Goal: Answer question/provide support

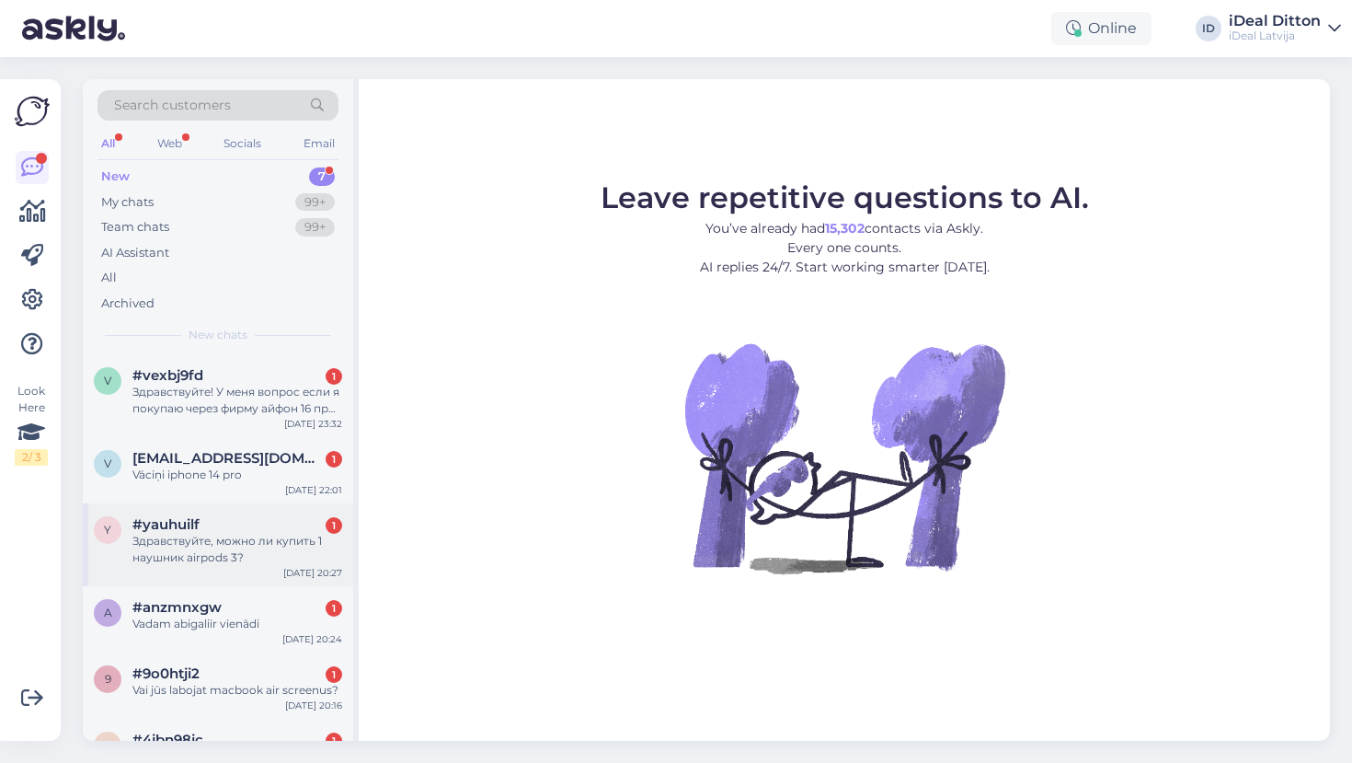
click at [170, 546] on div "Здравствуйте, можно ли купить 1 наушник airpods 3?" at bounding box center [237, 549] width 210 height 33
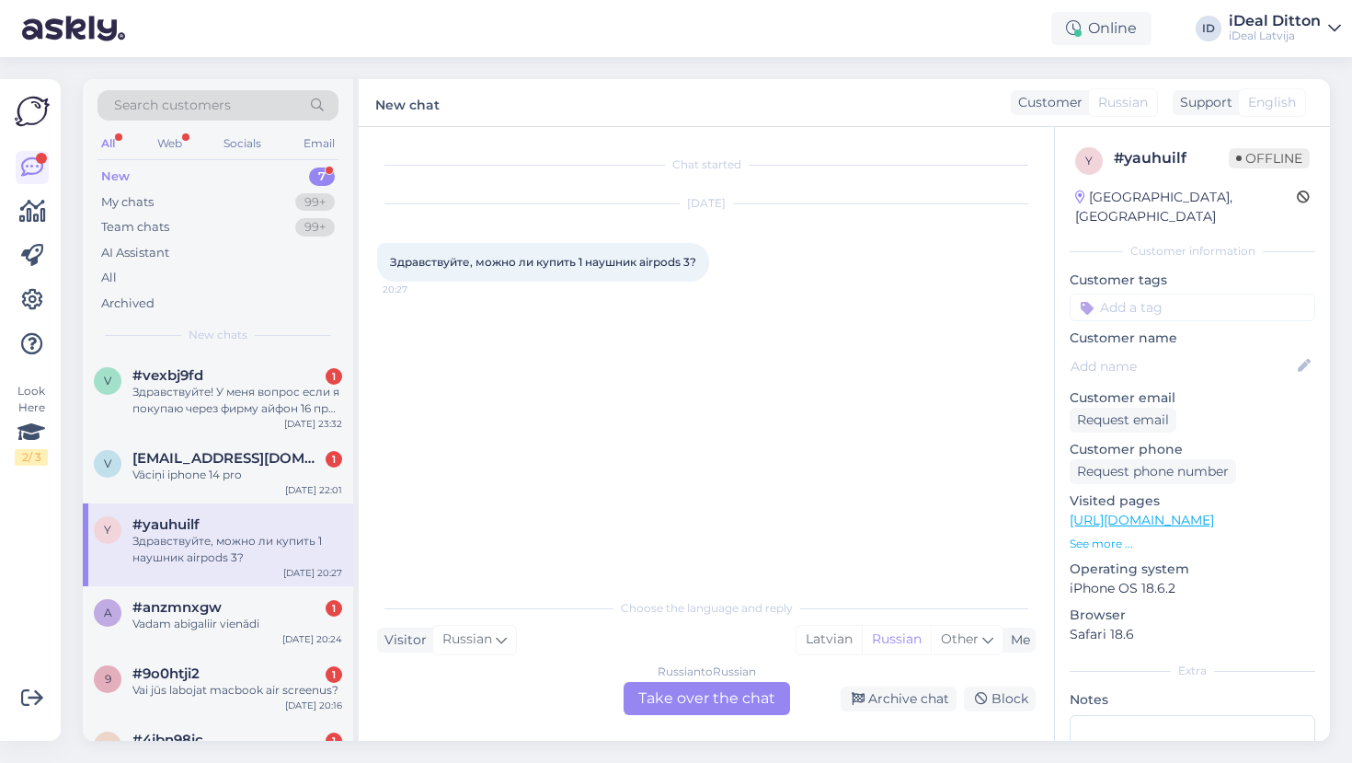
click at [706, 708] on div "Russian to Russian Take over the chat" at bounding box center [707, 698] width 166 height 33
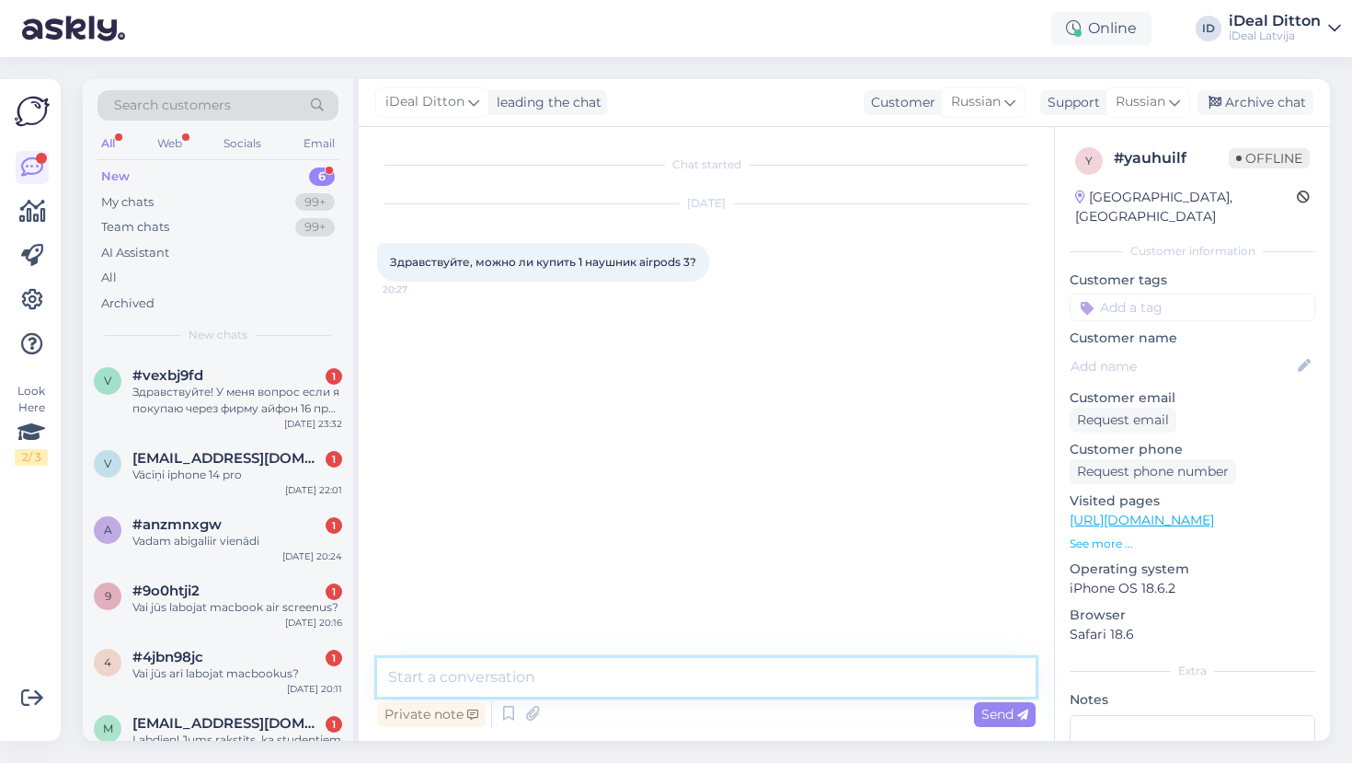
click at [592, 680] on textarea at bounding box center [706, 677] width 659 height 39
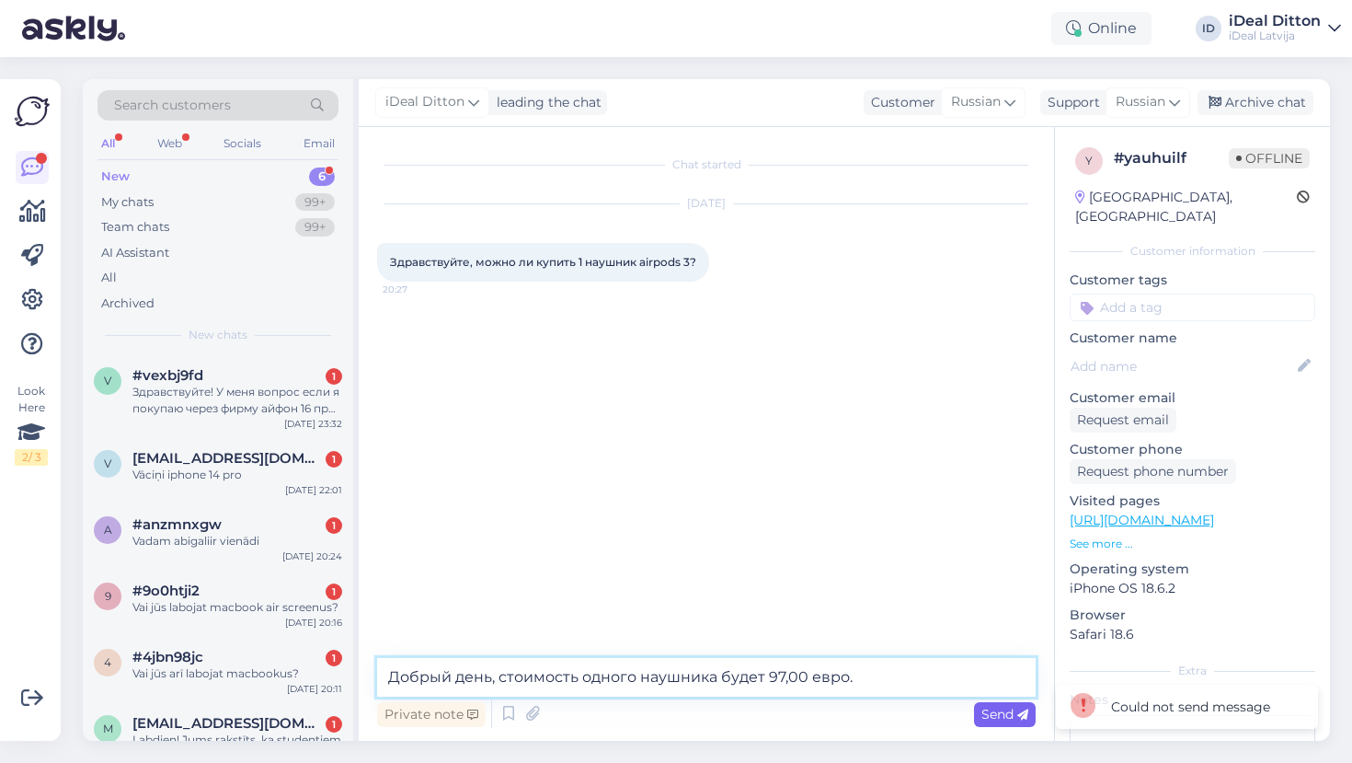
type textarea "Добрый день, стоимость одного наушника будет 97,00 евро."
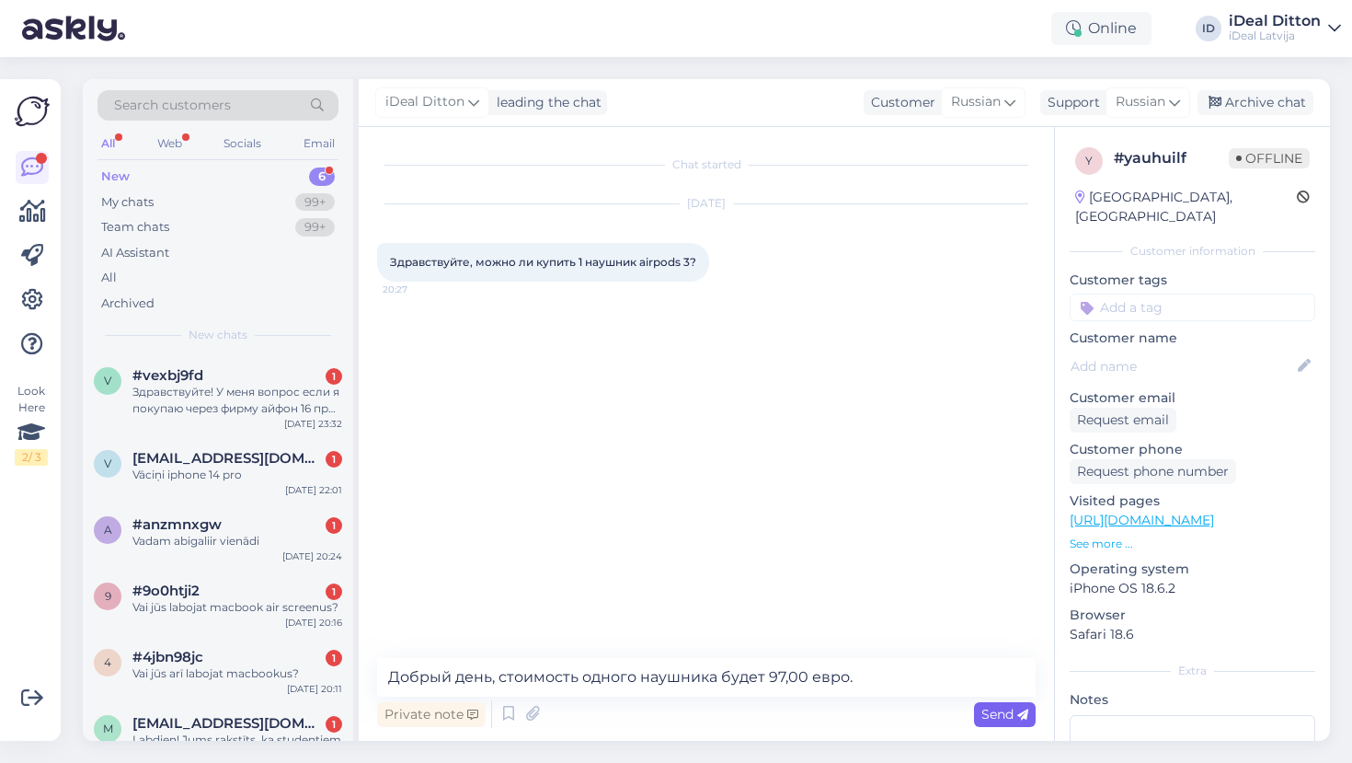
click at [987, 717] on span "Send" at bounding box center [1004, 714] width 47 height 17
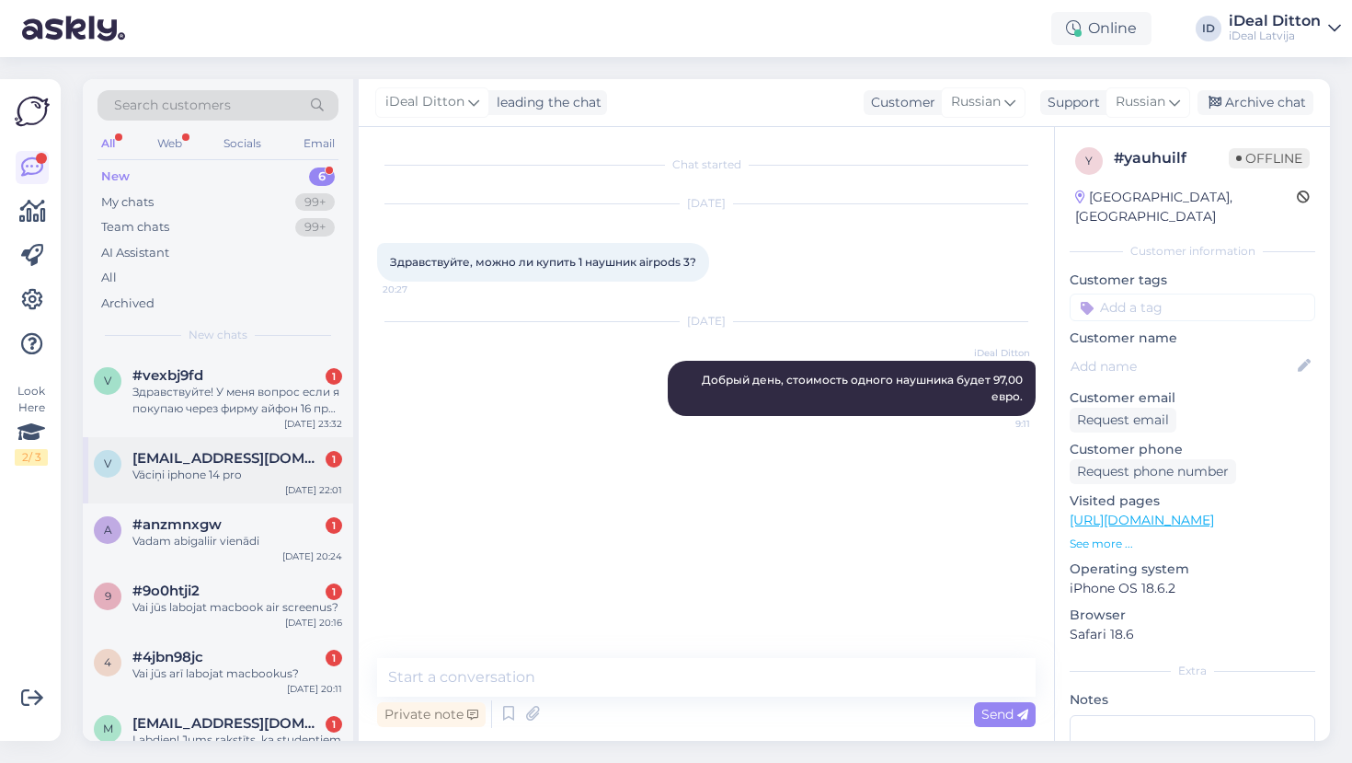
click at [233, 485] on div "v [EMAIL_ADDRESS][DOMAIN_NAME] 1 Vāciņi iphone 14 pro [DATE] 22:01" at bounding box center [218, 470] width 270 height 66
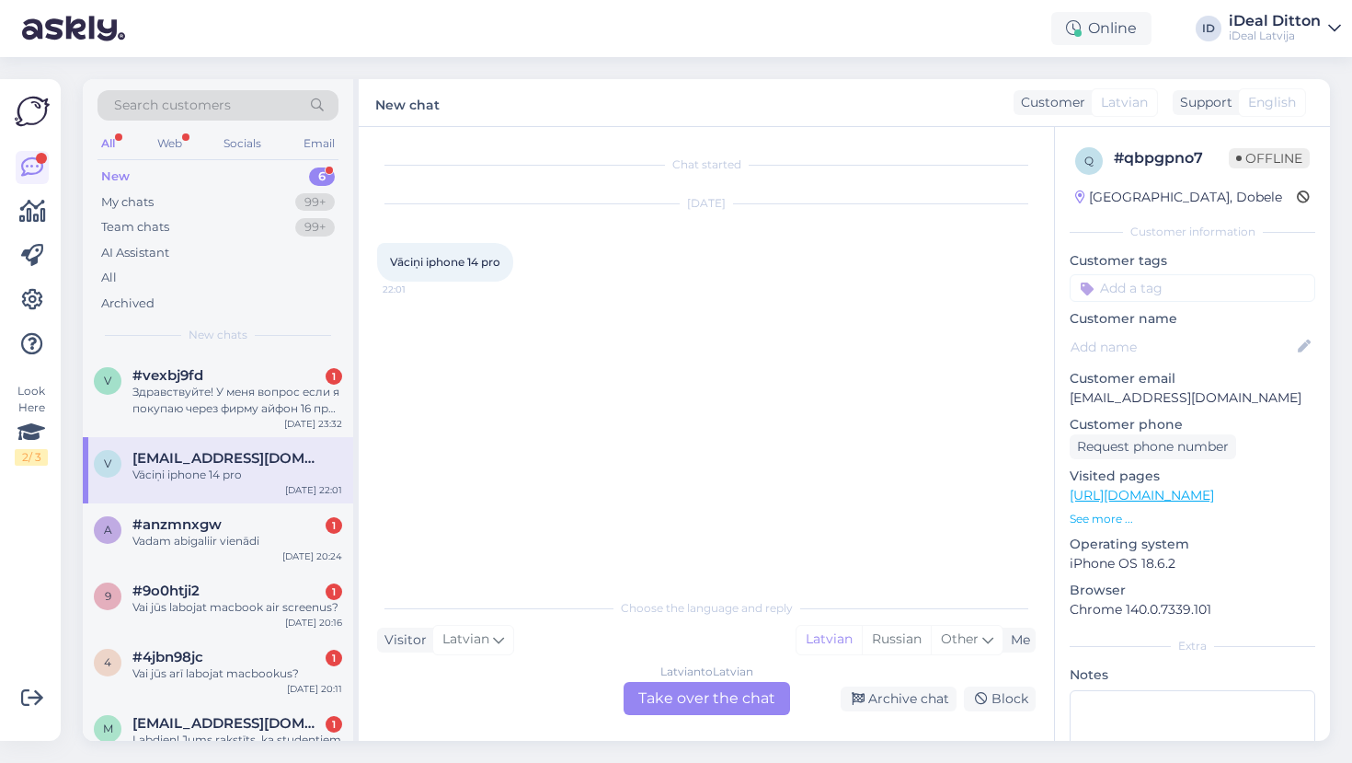
click at [721, 706] on div "Latvian to Latvian Take over the chat" at bounding box center [707, 698] width 166 height 33
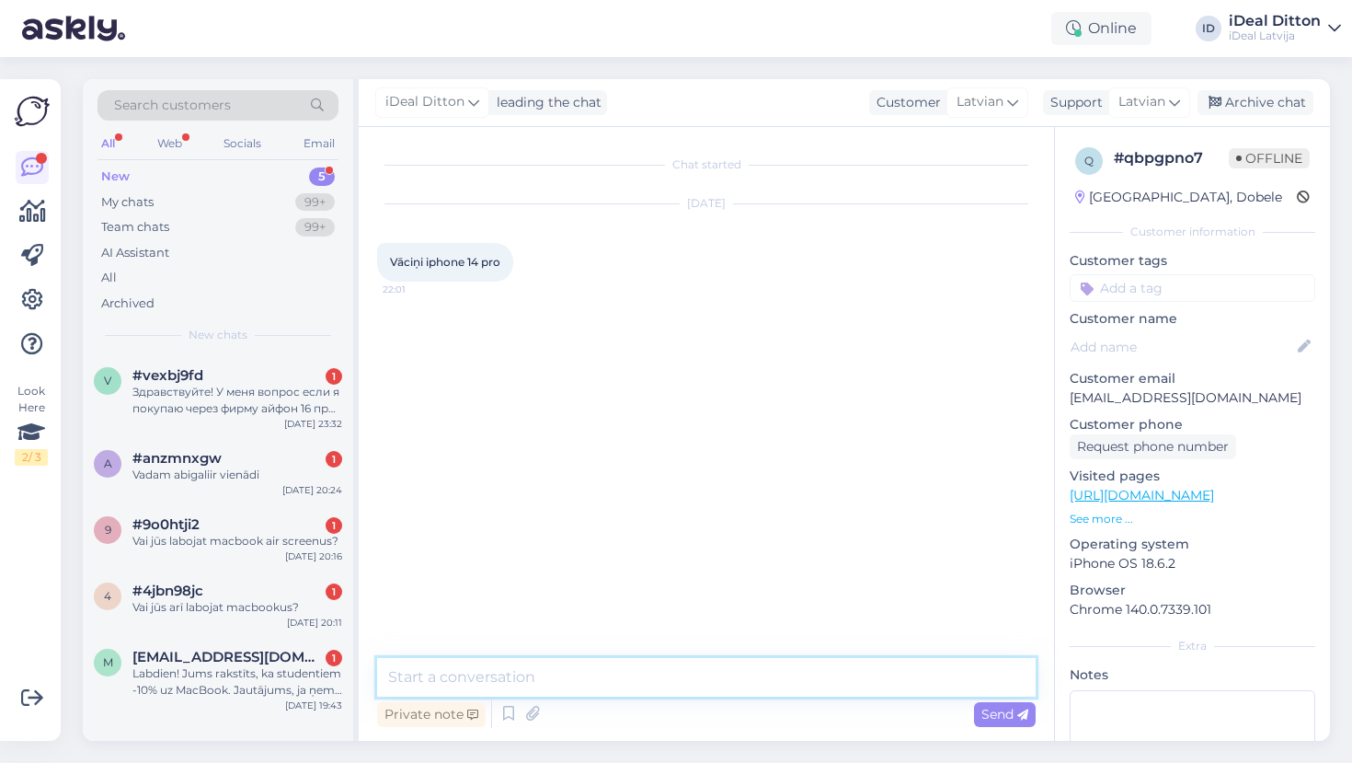
click at [665, 680] on textarea at bounding box center [706, 677] width 659 height 39
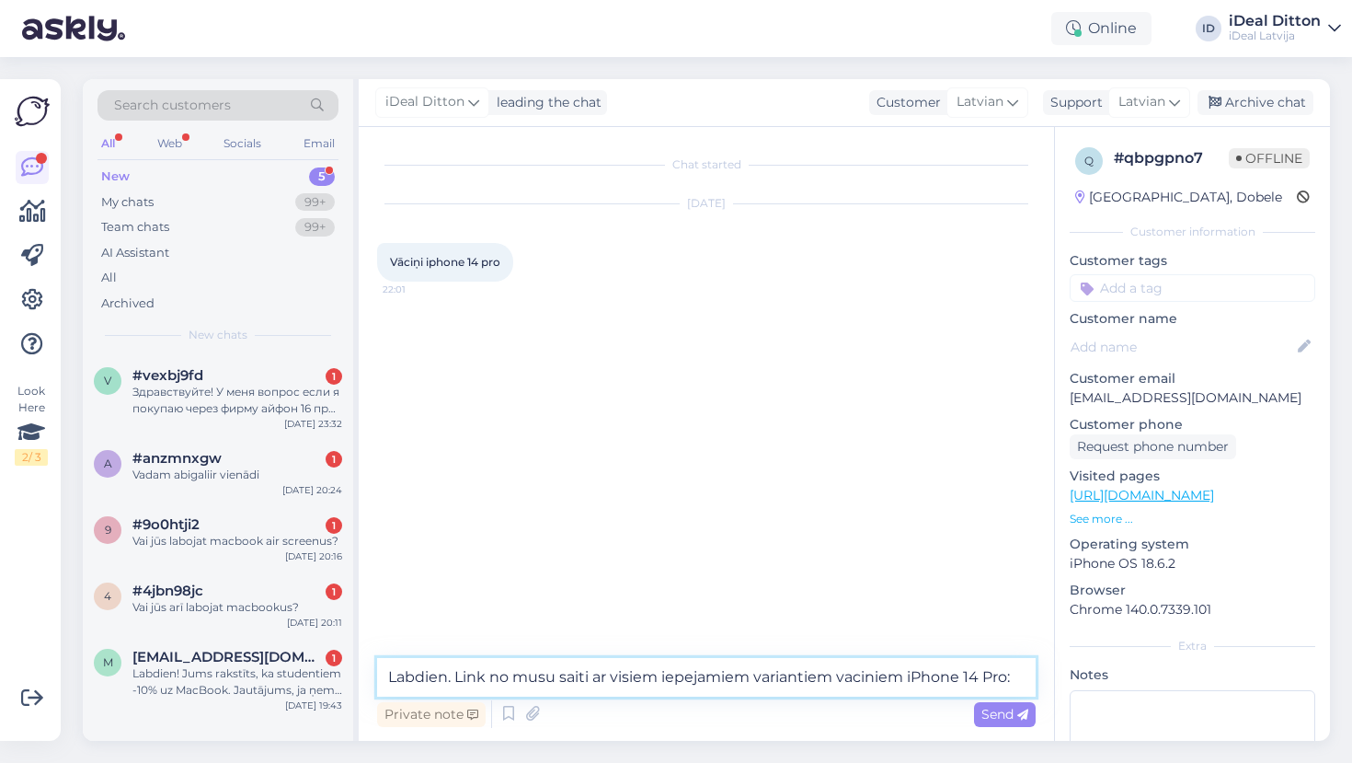
click at [514, 671] on textarea "Labdien. Link no musu saiti ar visiem iepejamiem variantiem vaciniem iPhone 14 …" at bounding box center [706, 677] width 659 height 39
paste textarea "[URL][DOMAIN_NAME]"
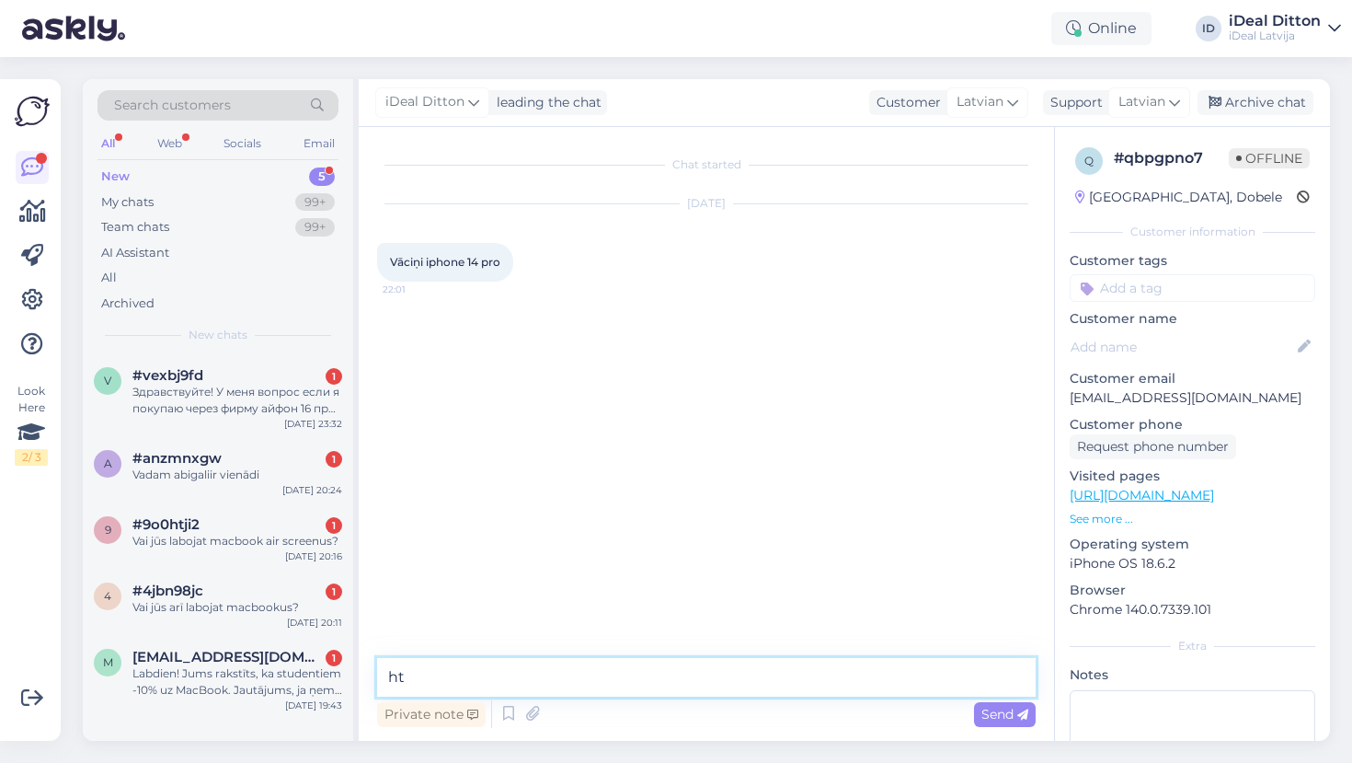
type textarea "h"
paste textarea "Labdien! Šeit ir saite uz visiem vāciņiem iPhone 14 Pro modelim."
click at [453, 676] on textarea "Labdien! Šeit ir saite uz visiem vāciņiem iPhone 14 Pro modelim:" at bounding box center [706, 677] width 659 height 39
click at [880, 673] on textarea "Labdien. Šeit ir saite uz visiem vāciņiem iPhone 14 Pro modelim:" at bounding box center [706, 677] width 659 height 39
paste textarea "[URL][DOMAIN_NAME]"
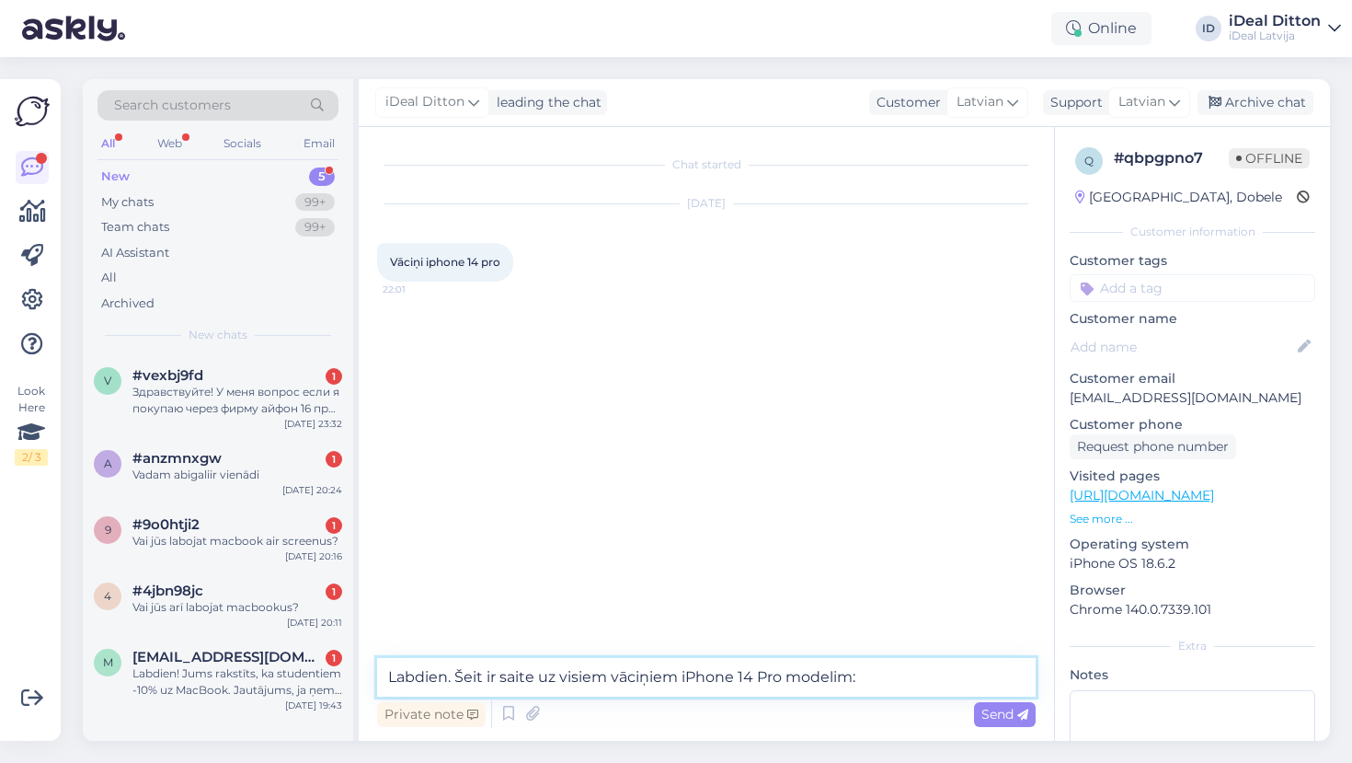
type textarea "Labdien. Šeit ir saite uz visiem vāciņiem iPhone 14 Pro modelim: [URL][DOMAIN_N…"
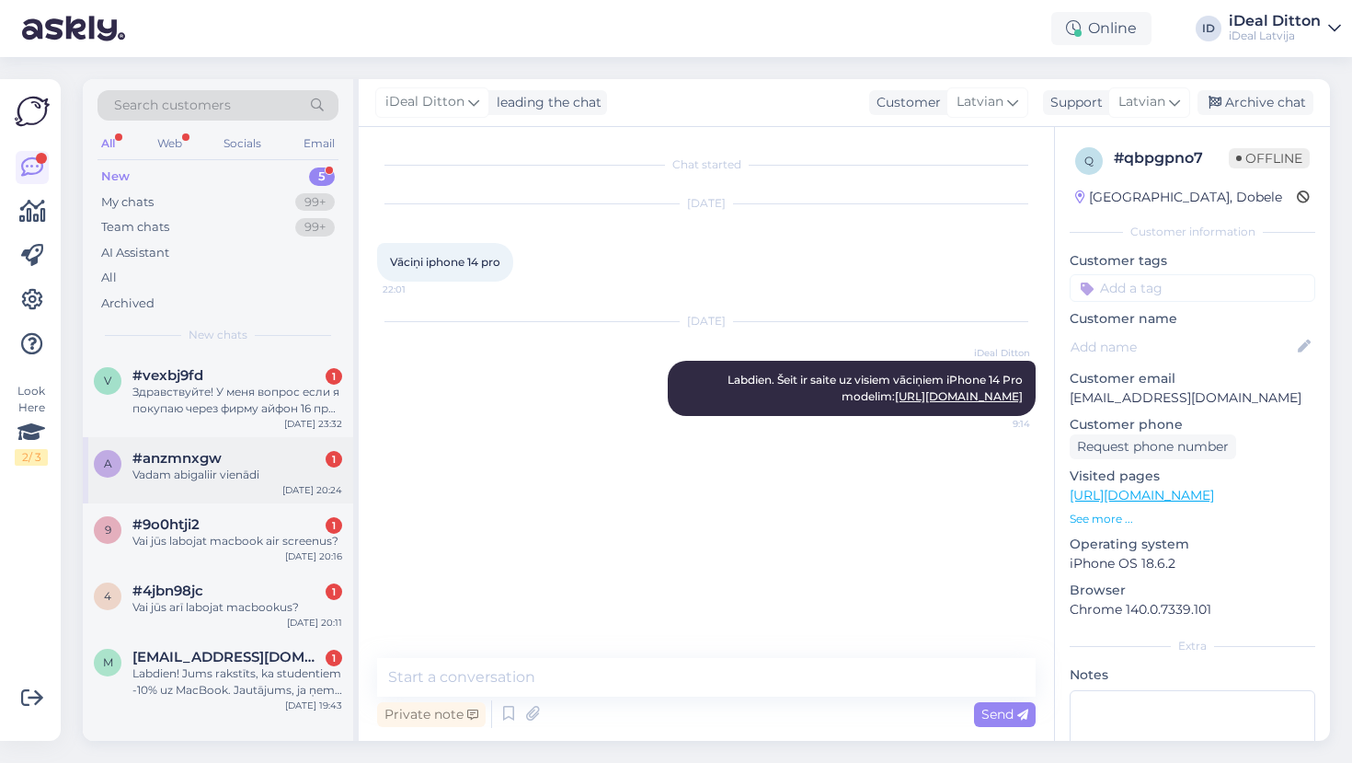
click at [261, 484] on div "a #anzmnxgw 1 Vadam abigaliir vienādi [DATE] 20:24" at bounding box center [218, 470] width 270 height 66
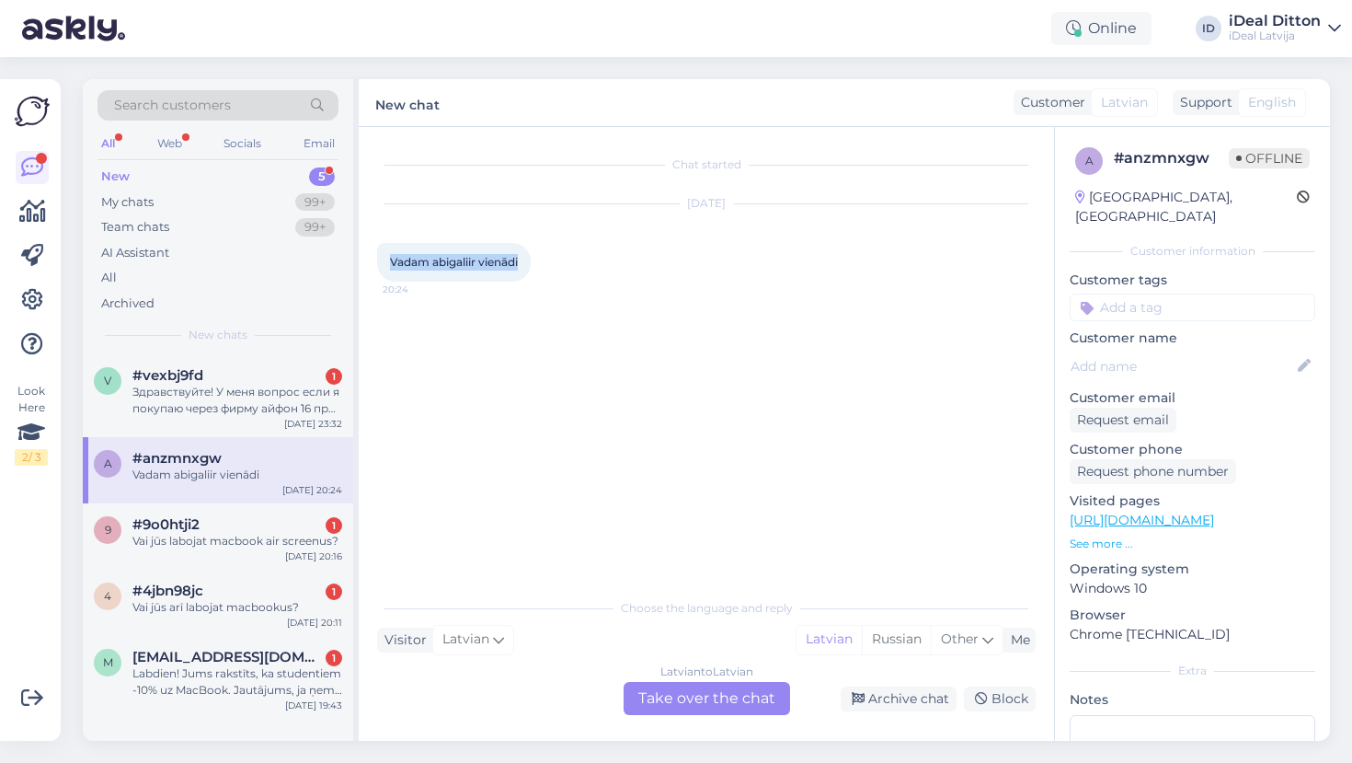
drag, startPoint x: 524, startPoint y: 256, endPoint x: 389, endPoint y: 259, distance: 135.3
click at [389, 259] on div "Vadam abigaliir vienādi 20:24" at bounding box center [454, 262] width 154 height 39
copy span "Vadam abigaliir vienādi"
click at [710, 696] on div "Latvian to Latvian Take over the chat" at bounding box center [707, 698] width 166 height 33
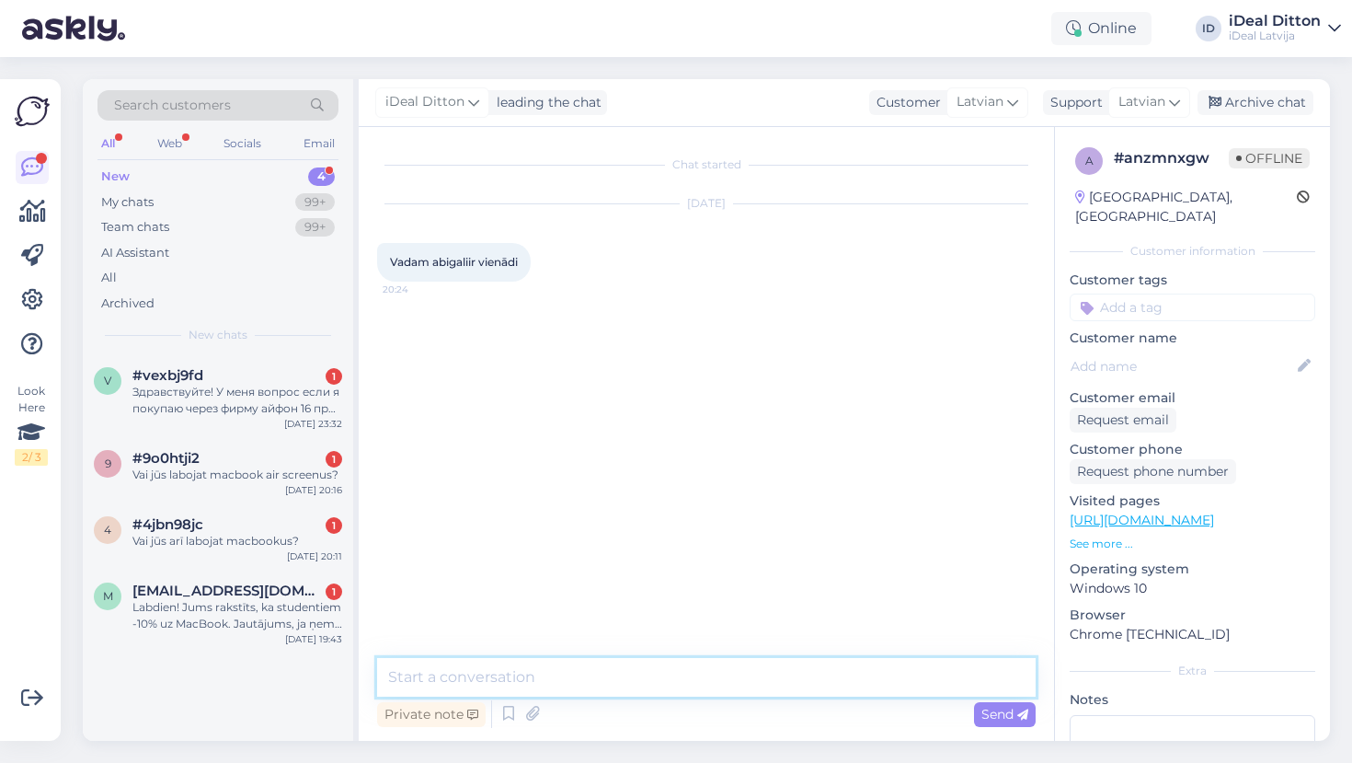
click at [592, 681] on textarea at bounding box center [706, 677] width 659 height 39
paste textarea "Labdien! Droši jautājiet, ja nepieciešama palīdzība."
click at [453, 677] on textarea "Labdien! Droši jautājiet, ja nepieciešama palīdzība." at bounding box center [706, 677] width 659 height 39
type textarea "Labdien. Droši jautājiet, ja nepieciešama palīdzība."
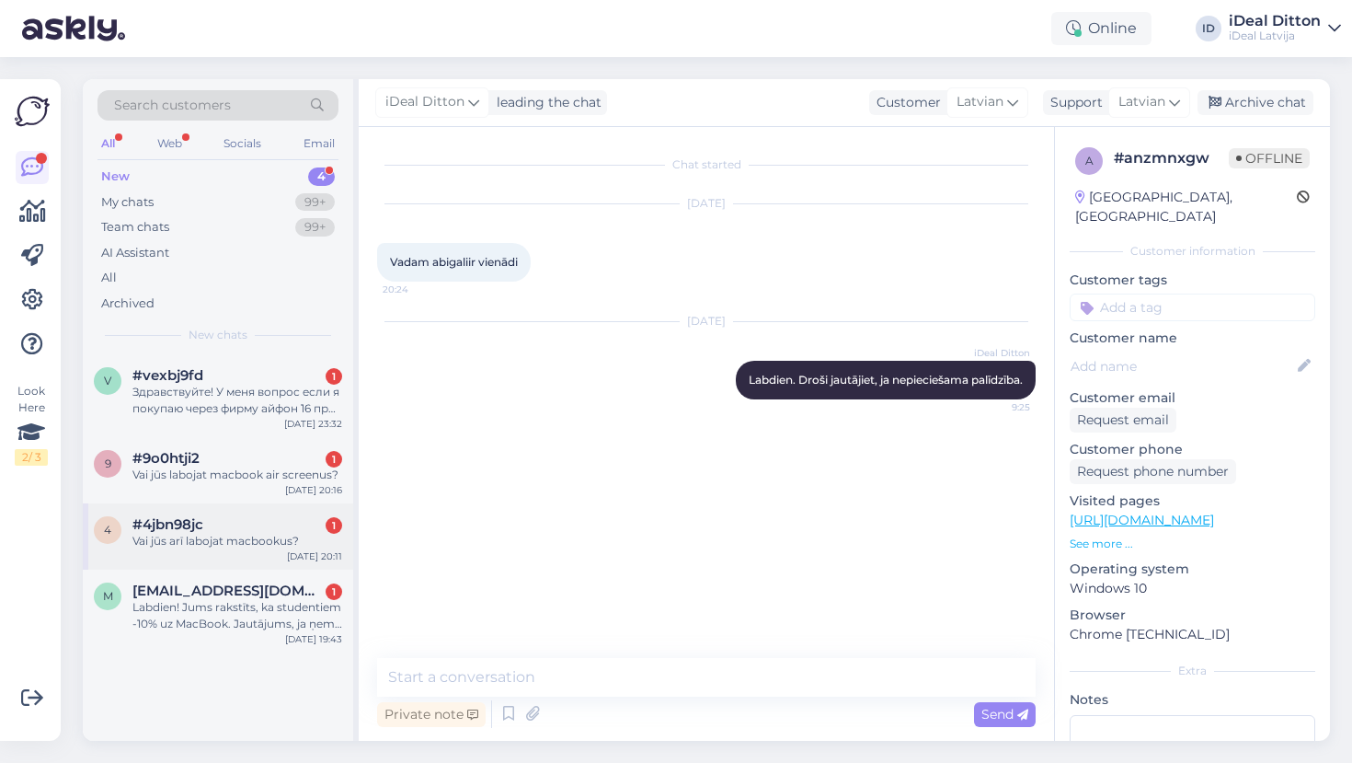
click at [253, 534] on div "Vai jūs arī labojat macbookus?" at bounding box center [237, 541] width 210 height 17
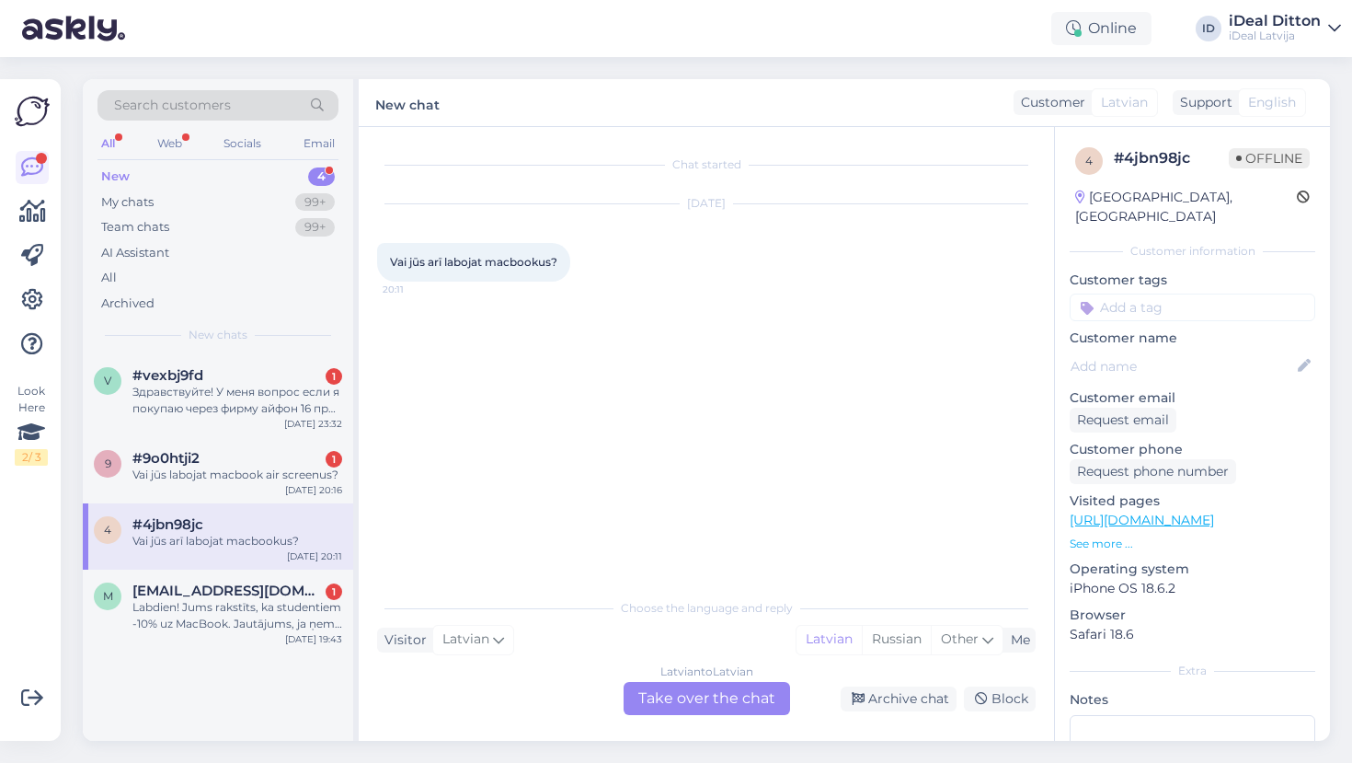
click at [679, 701] on div "Latvian to Latvian Take over the chat" at bounding box center [707, 698] width 166 height 33
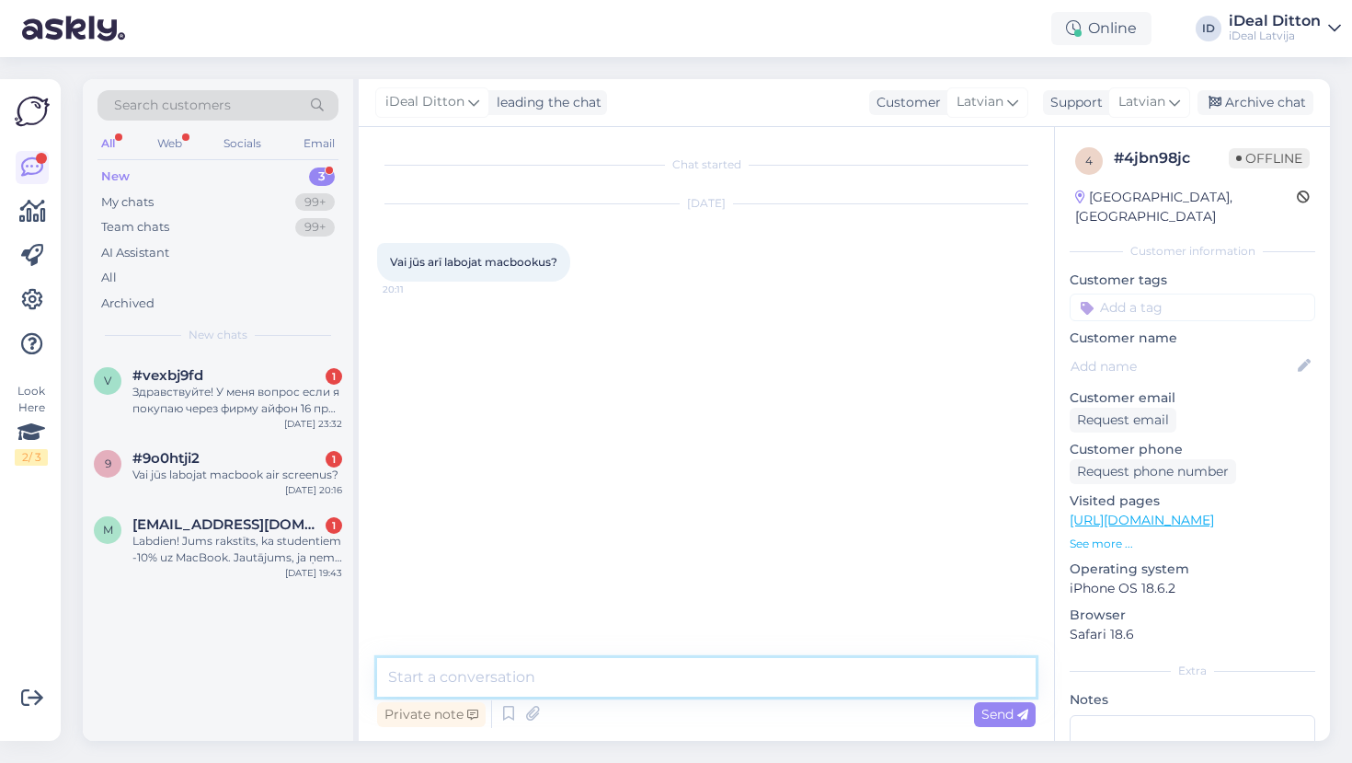
click at [585, 674] on textarea at bounding box center [706, 677] width 659 height 39
paste textarea "! Jā, piedāvājam servisu MacBook dator"
click at [454, 675] on textarea "Labdien! Jā, piedāvājam servisu MacBook datoriem." at bounding box center [706, 677] width 659 height 39
type textarea "Labdien. Jā, piedāvājam servisu MacBook datoriem."
click at [800, 672] on textarea "Labdien. Jā, piedāvājam servisu MacBook datoriem." at bounding box center [706, 677] width 659 height 39
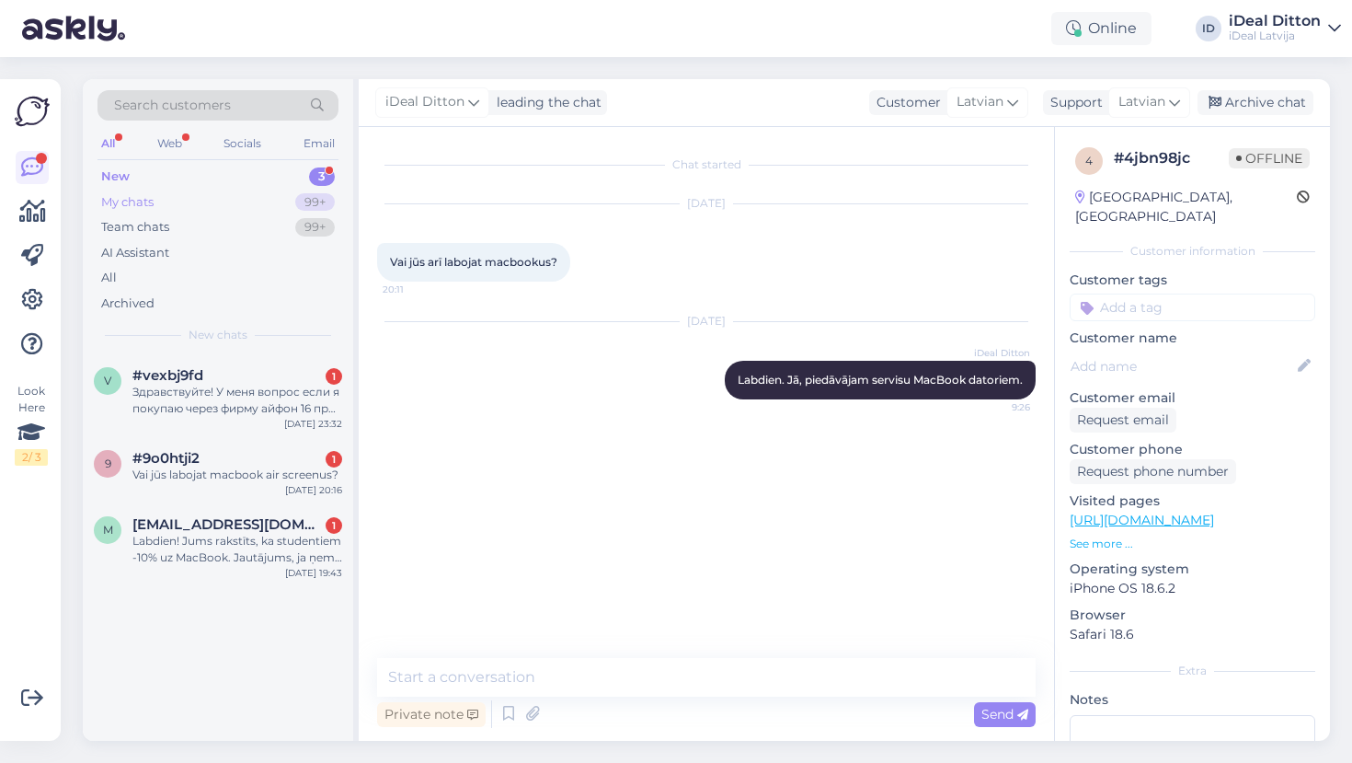
click at [135, 198] on div "My chats" at bounding box center [127, 202] width 52 height 18
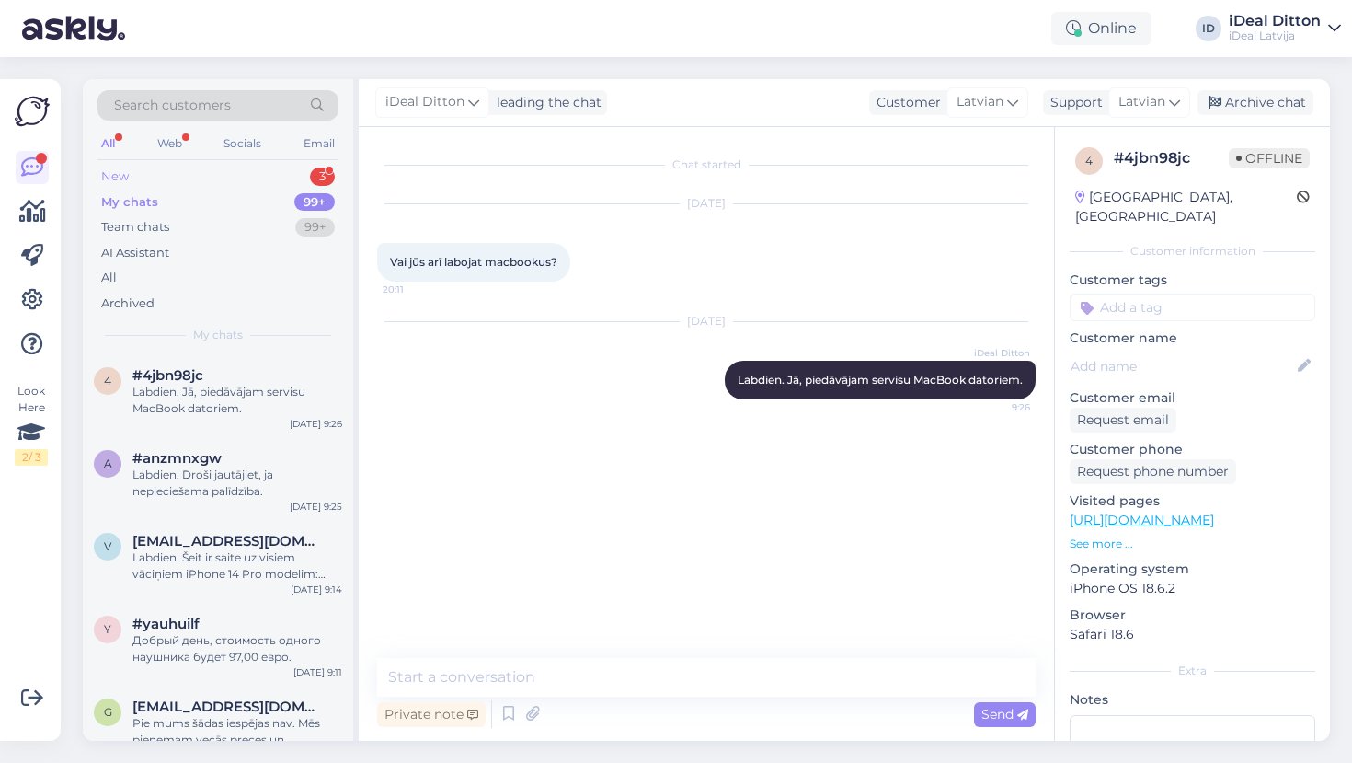
click at [120, 170] on div "New" at bounding box center [115, 176] width 28 height 18
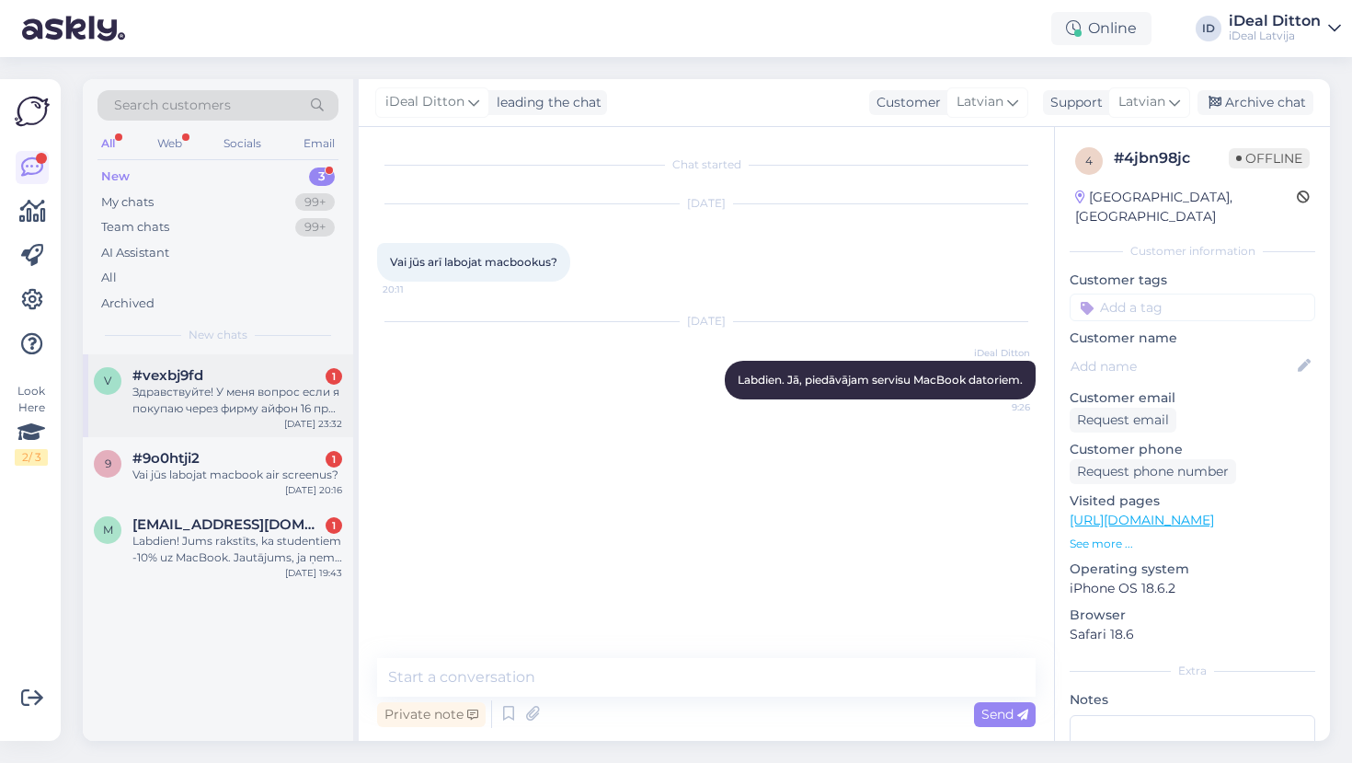
click at [233, 407] on div "Здравствуйте! У меня вопрос если я покупаю через фирму айфон 16 про по ценам бу…" at bounding box center [237, 400] width 210 height 33
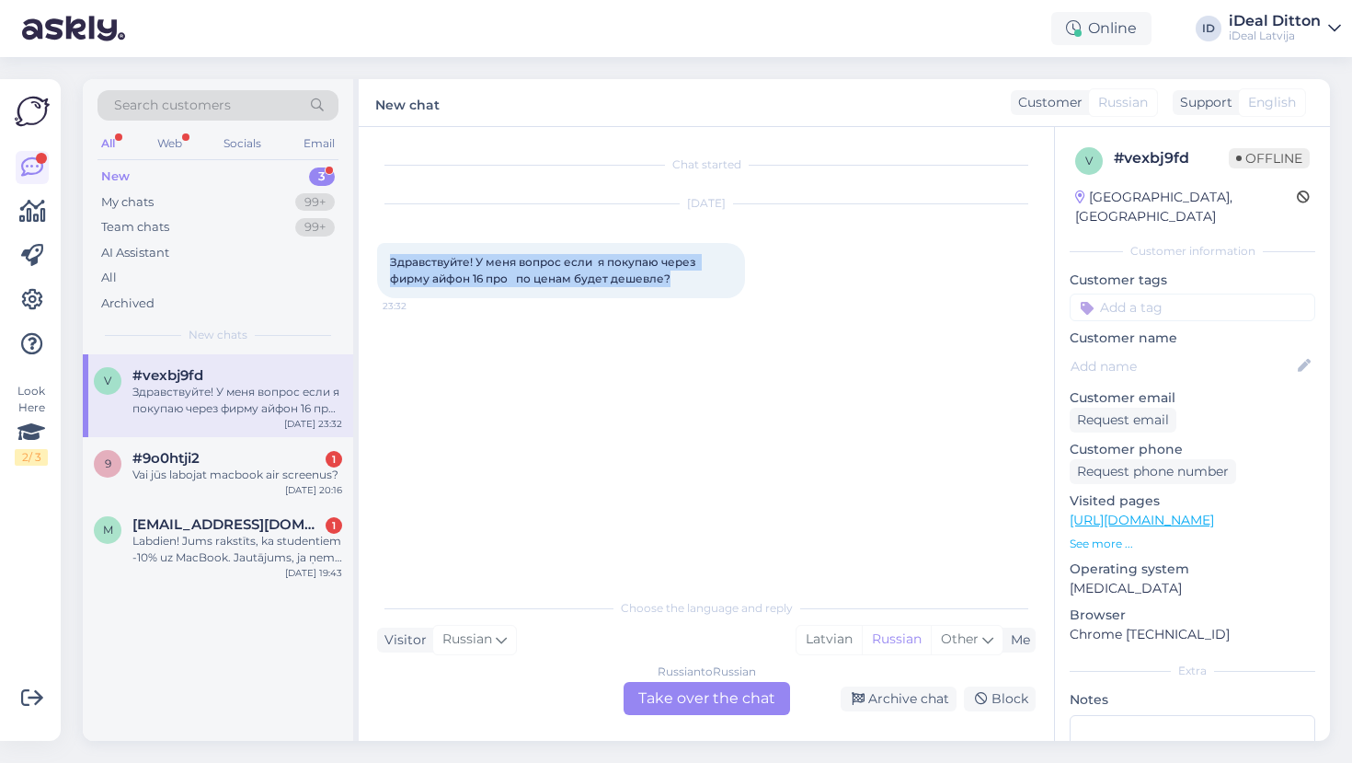
drag, startPoint x: 674, startPoint y: 279, endPoint x: 391, endPoint y: 260, distance: 283.9
click at [391, 260] on div "Здравствуйте! У меня вопрос если я покупаю через фирму айфон 16 про по ценам бу…" at bounding box center [561, 270] width 368 height 55
copy span "Здравствуйте! У меня вопрос если я покупаю через фирму айфон 16 про по ценам бу…"
click at [680, 704] on div "Russian to Russian Take over the chat" at bounding box center [707, 698] width 166 height 33
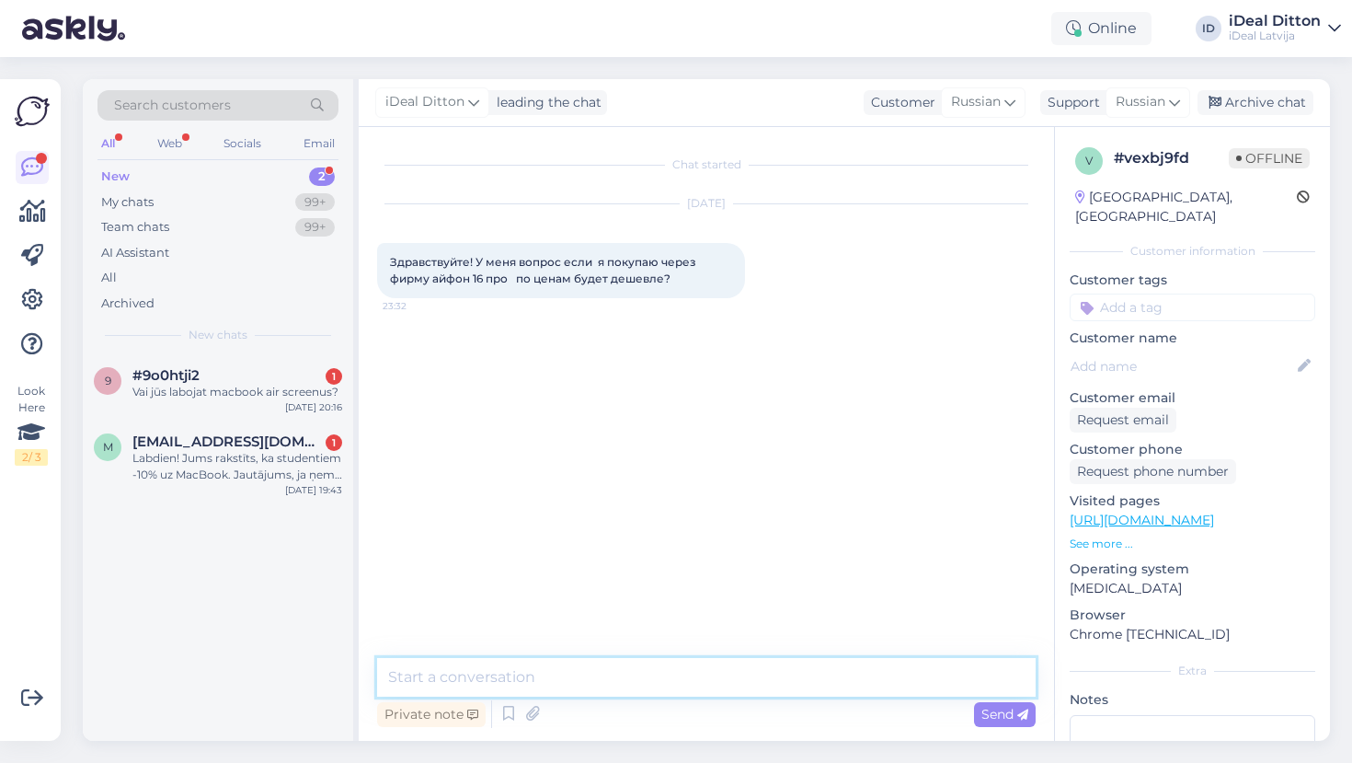
click at [485, 681] on textarea at bounding box center [706, 677] width 659 height 39
paste textarea "Labdien! Ja iPhone 16 Pro tiek pirkts uz uzņēmumu ar derīgu PVN numuru (reģistr…"
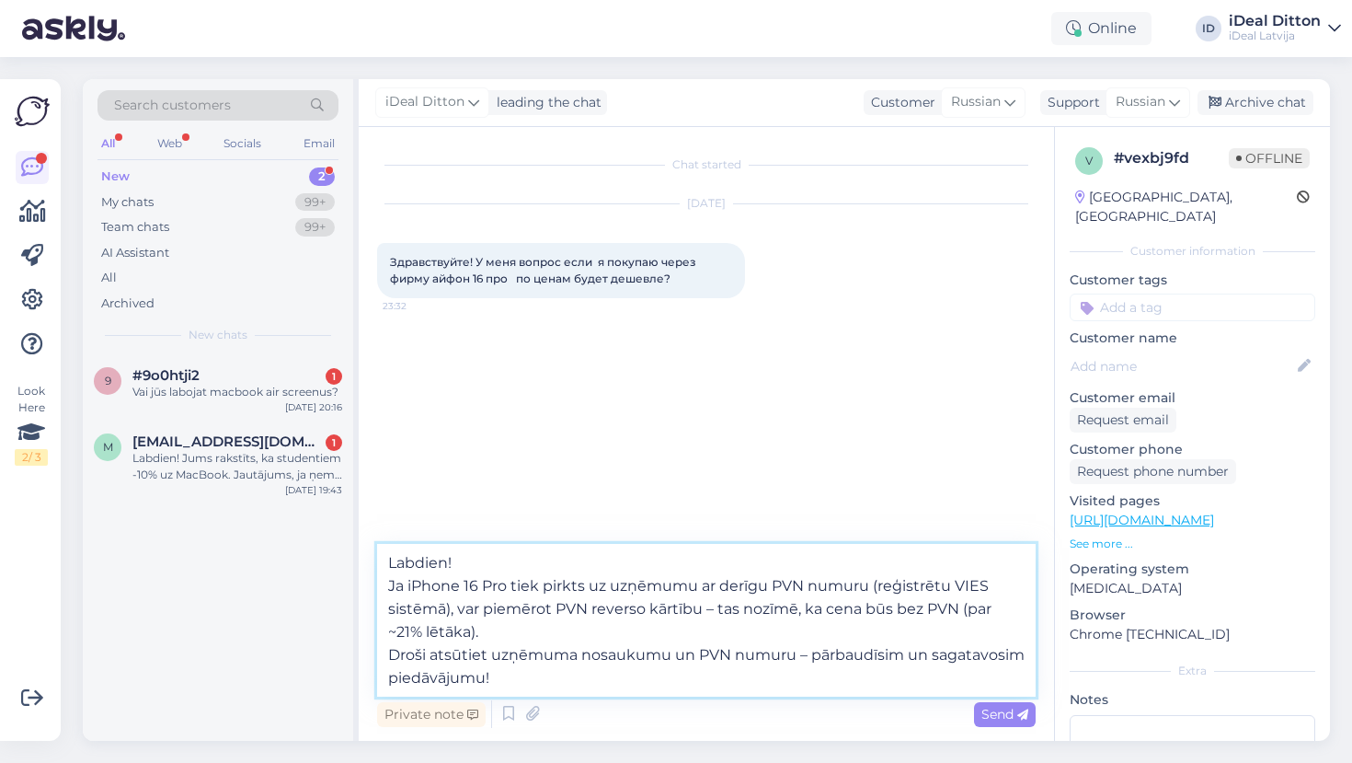
click at [388, 658] on textarea "Labdien! Ja iPhone 16 Pro tiek pirkts uz uzņēmumu ar derīgu PVN numuru (reģistr…" at bounding box center [706, 620] width 659 height 153
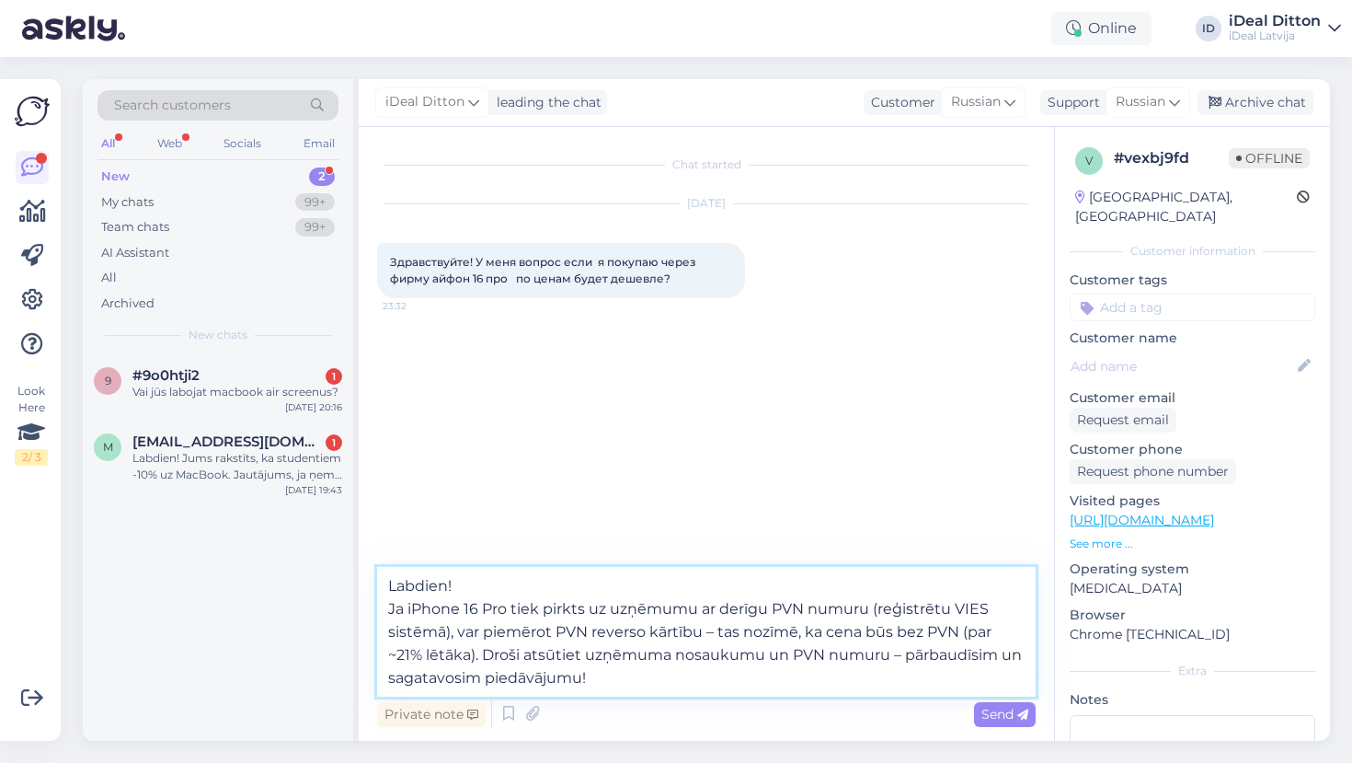
drag, startPoint x: 612, startPoint y: 674, endPoint x: 486, endPoint y: 651, distance: 128.1
click at [486, 651] on textarea "Labdien! Ja iPhone 16 Pro tiek pirkts uz uzņēmumu ar derīgu PVN numuru (reģistr…" at bounding box center [706, 632] width 659 height 130
type textarea "Labdien! Ja iPhone 16 Pro tiek pirkts uz uzņēmumu ar derīgu PVN numuru (reģistr…"
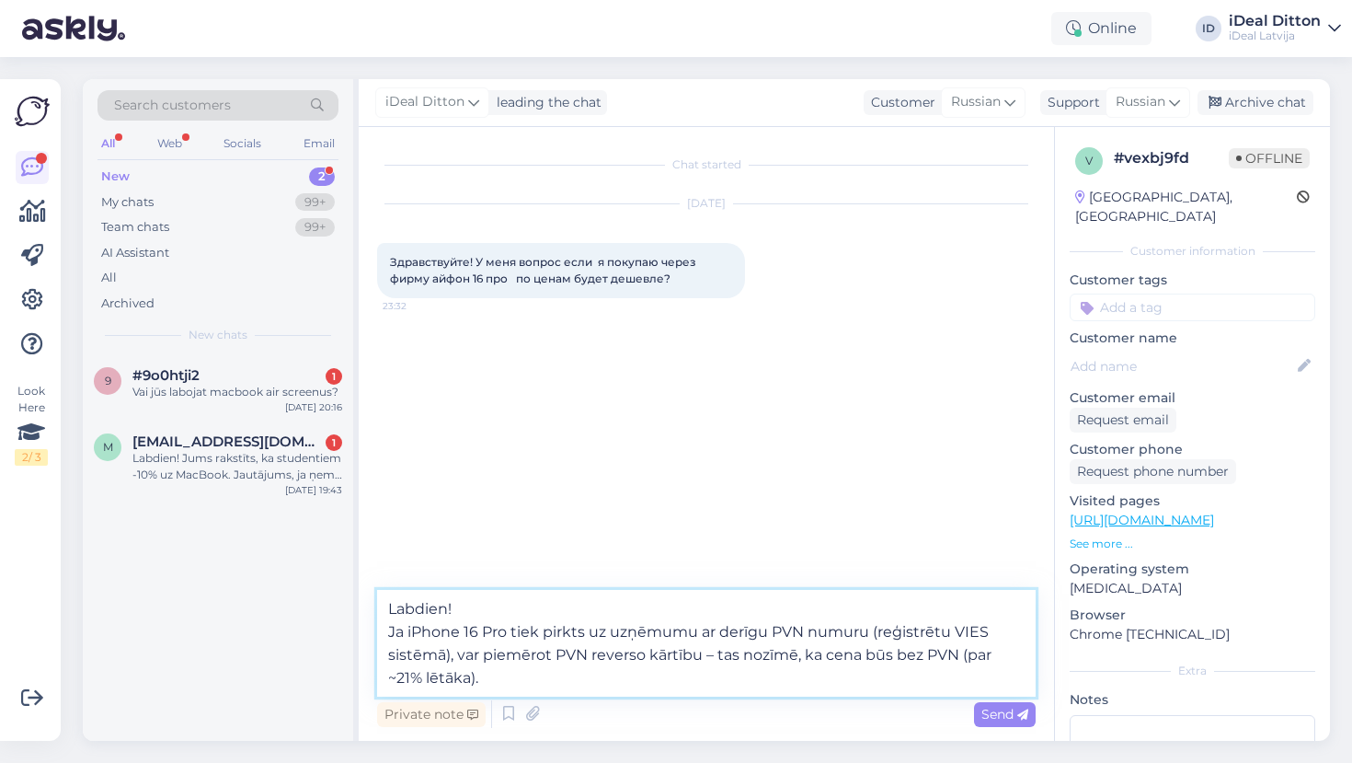
drag, startPoint x: 517, startPoint y: 683, endPoint x: 359, endPoint y: 602, distance: 178.1
click at [359, 602] on div "Chat started [DATE] Здравствуйте! У меня вопрос если я покупаю через фирму айфо…" at bounding box center [706, 434] width 695 height 614
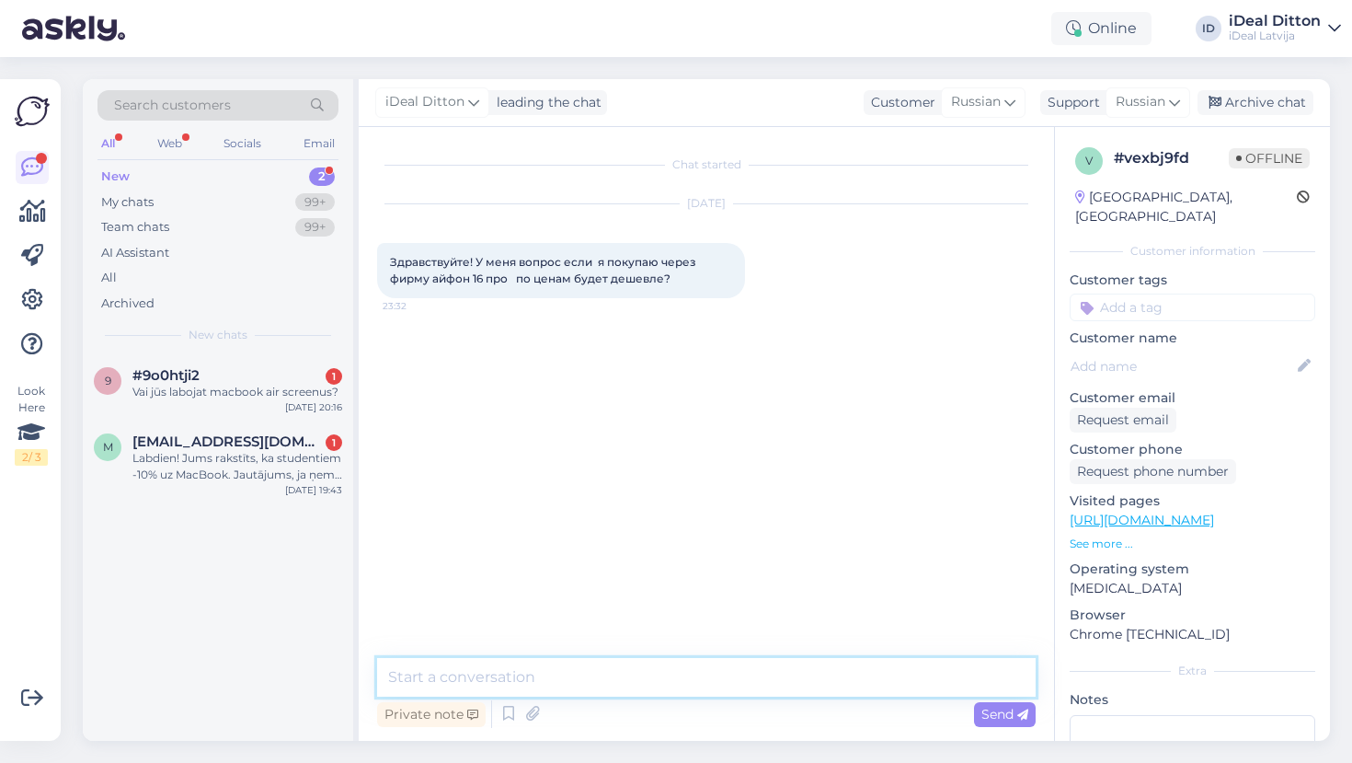
paste textarea "Labdien! Ja uzņēmums ir reģistrēts kā PVN maksātājs, un tam ir derīgs PVN numur…"
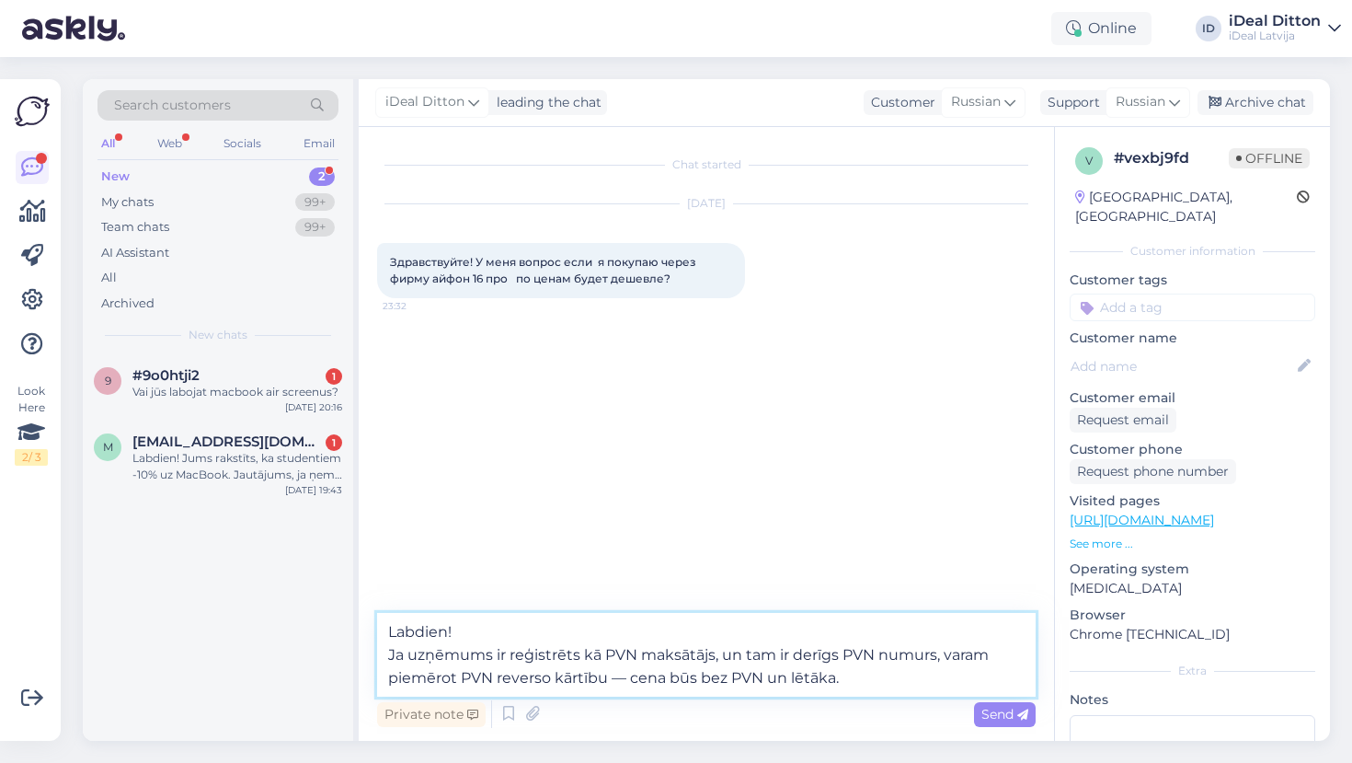
drag, startPoint x: 700, startPoint y: 672, endPoint x: 730, endPoint y: 674, distance: 30.4
click at [730, 674] on textarea "Labdien! Ja uzņēmums ir reģistrēts kā PVN maksātājs, un tam ir derīgs PVN numur…" at bounding box center [706, 655] width 659 height 84
click at [915, 676] on textarea "Labdien! Ja uzņēmums ir reģistrēts kā PVN maksātājs, un tam ir derīgs PVN numur…" at bounding box center [706, 655] width 659 height 84
click at [389, 656] on textarea "Labdien! Ja uzņēmums ir reģistrēts kā PVN maksātājs, un tam ir derīgs PVN numur…" at bounding box center [706, 655] width 659 height 84
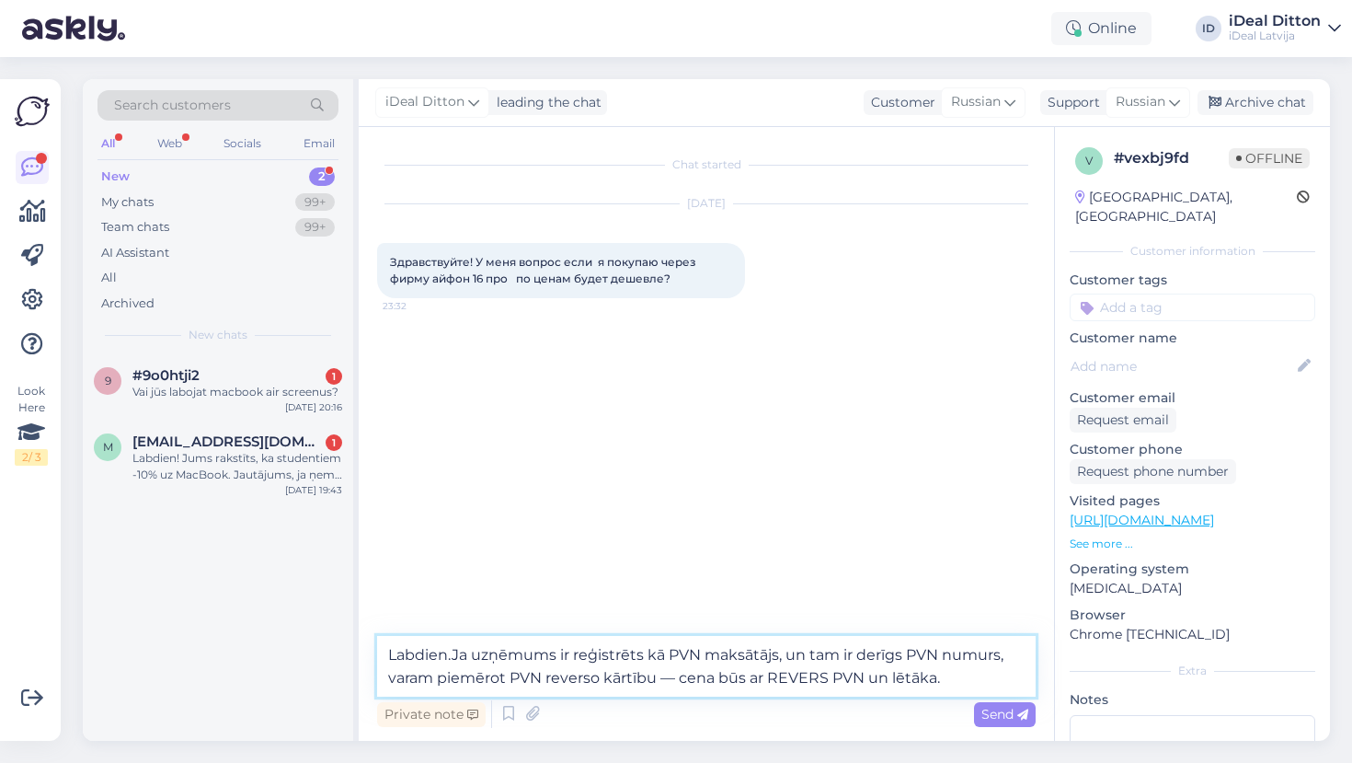
type textarea "Labdien. Ja uzņēmums ir reģistrēts kā PVN maksātājs, un tam ir derīgs PVN numur…"
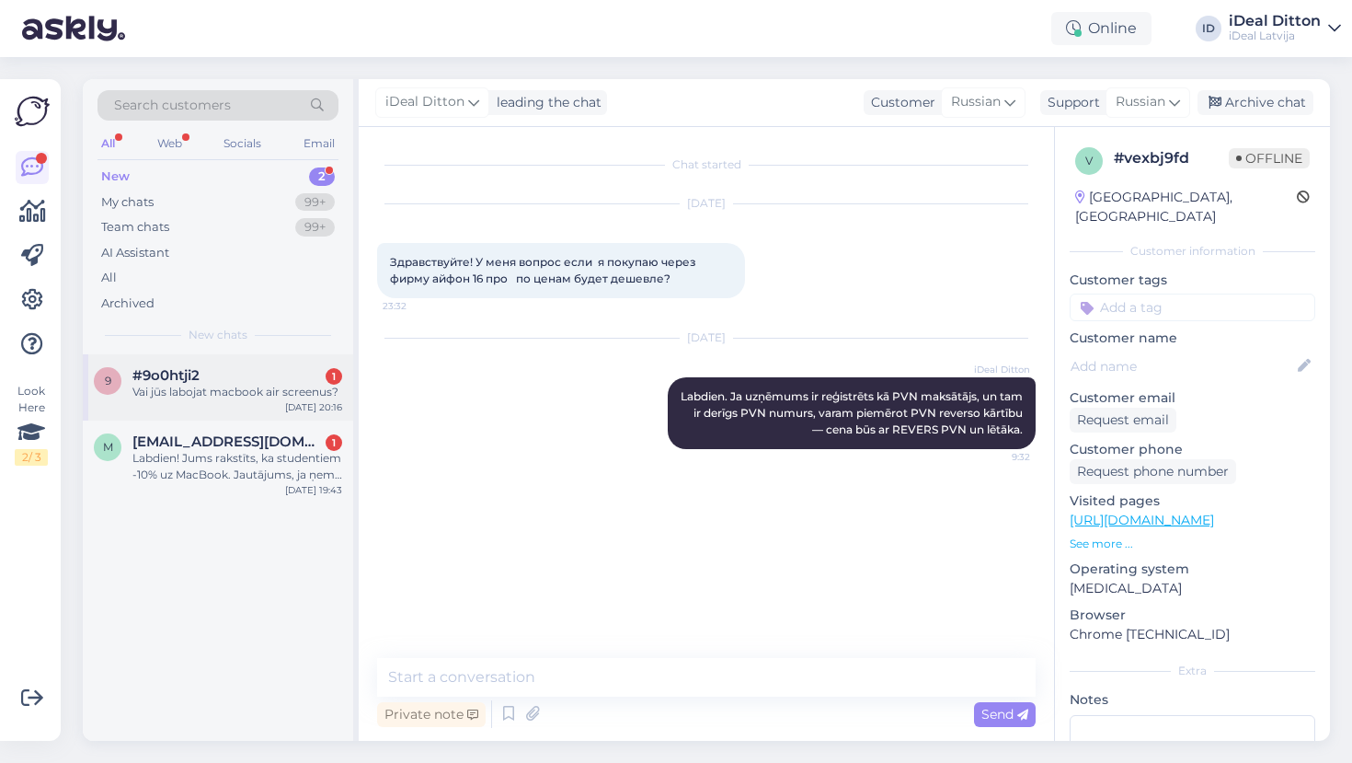
click at [194, 396] on div "Vai jūs labojat macbook air screenus?" at bounding box center [237, 392] width 210 height 17
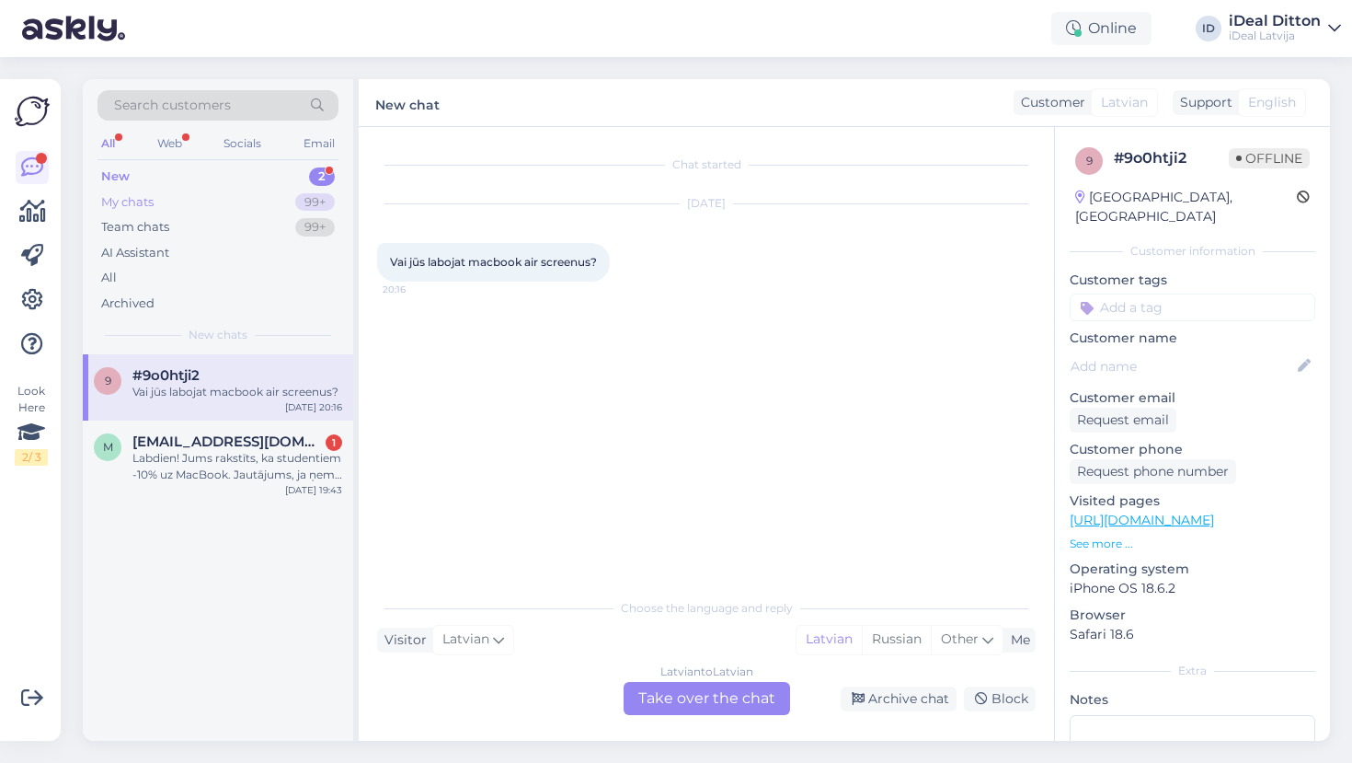
click at [147, 201] on div "My chats" at bounding box center [127, 202] width 52 height 18
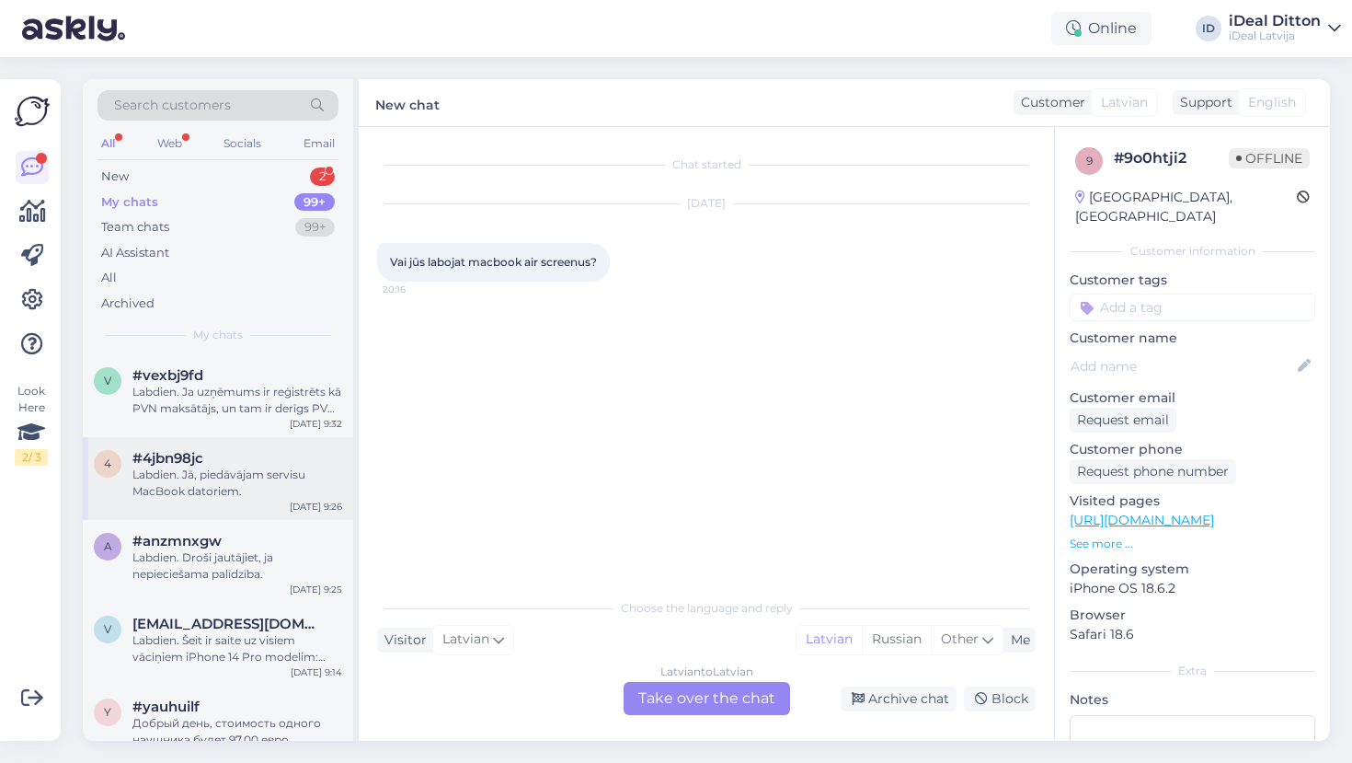
click at [181, 494] on div "Labdien. Jā, piedāvājam servisu MacBook datoriem." at bounding box center [237, 482] width 210 height 33
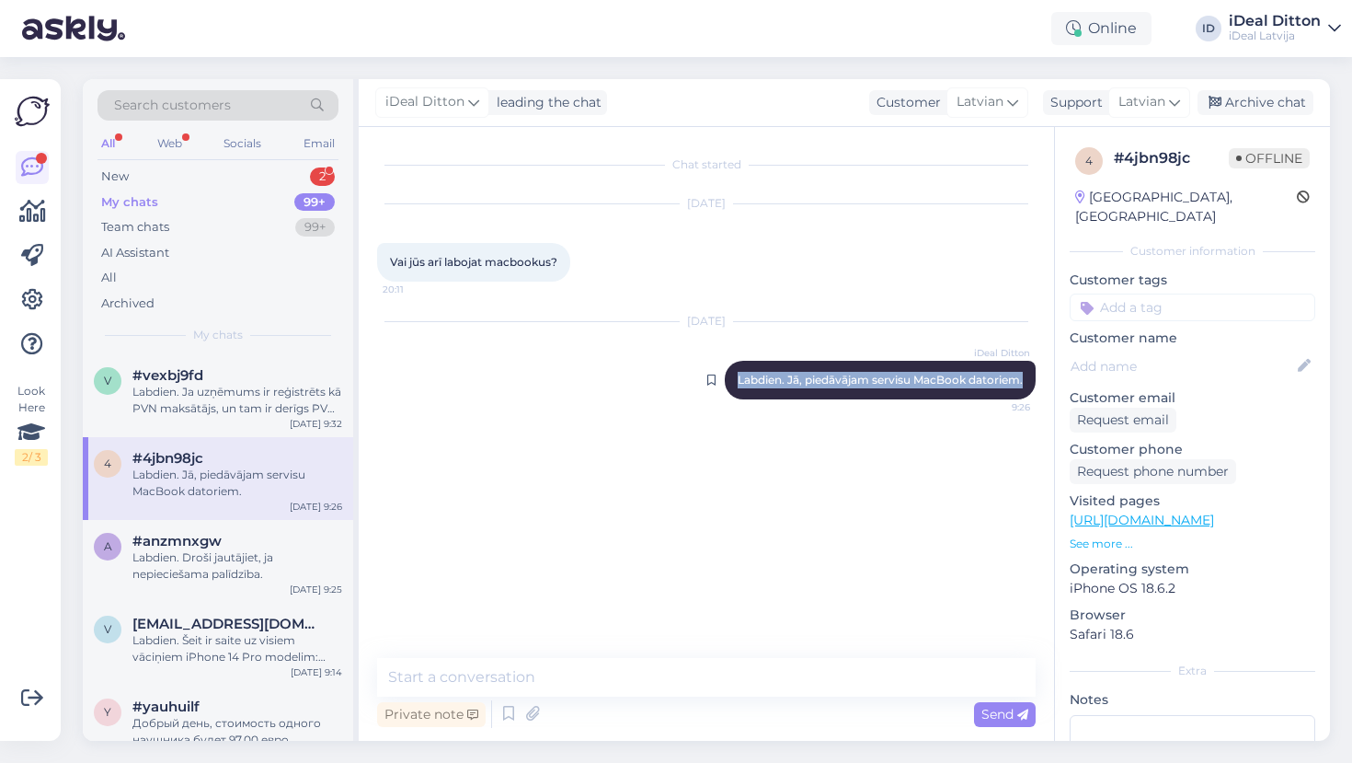
drag, startPoint x: 735, startPoint y: 383, endPoint x: 1031, endPoint y: 382, distance: 296.2
click at [1031, 382] on div "iDeal Ditton Labdien. Jā, piedāvājam servisu MacBook datoriem. 9:26" at bounding box center [880, 380] width 311 height 39
copy span "Labdien. Jā, piedāvājam servisu MacBook datoriem."
click at [135, 181] on div "New 2" at bounding box center [218, 177] width 241 height 26
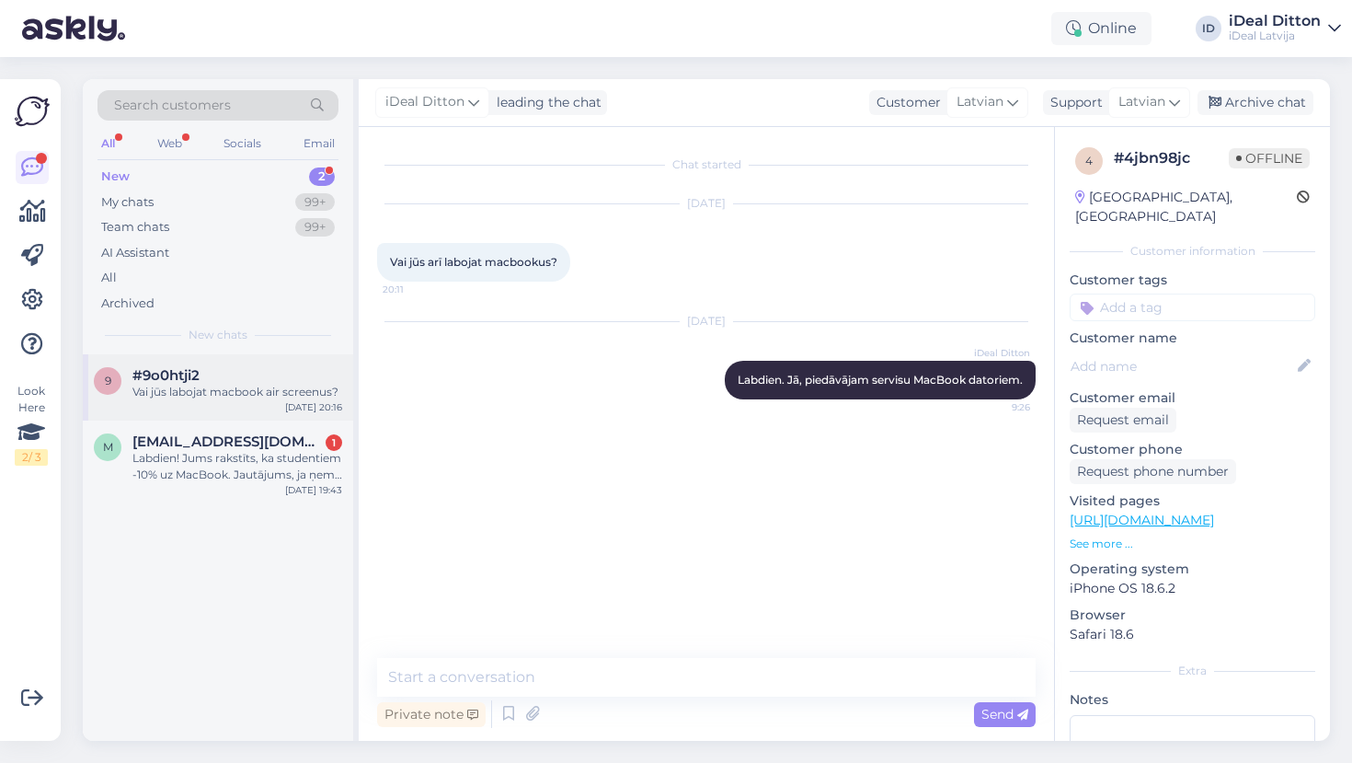
click at [227, 378] on div "#9o0htji2" at bounding box center [237, 375] width 210 height 17
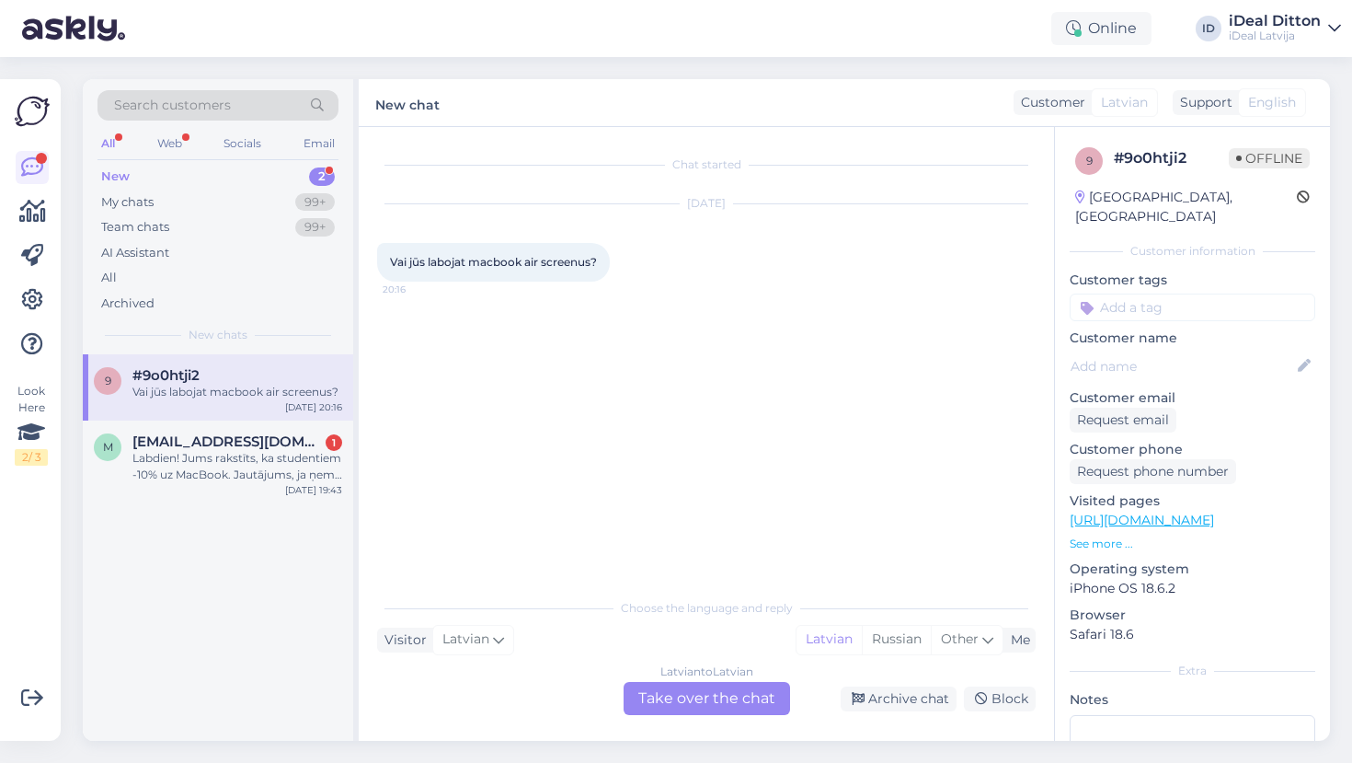
click at [665, 689] on div "Latvian to Latvian Take over the chat" at bounding box center [707, 698] width 166 height 33
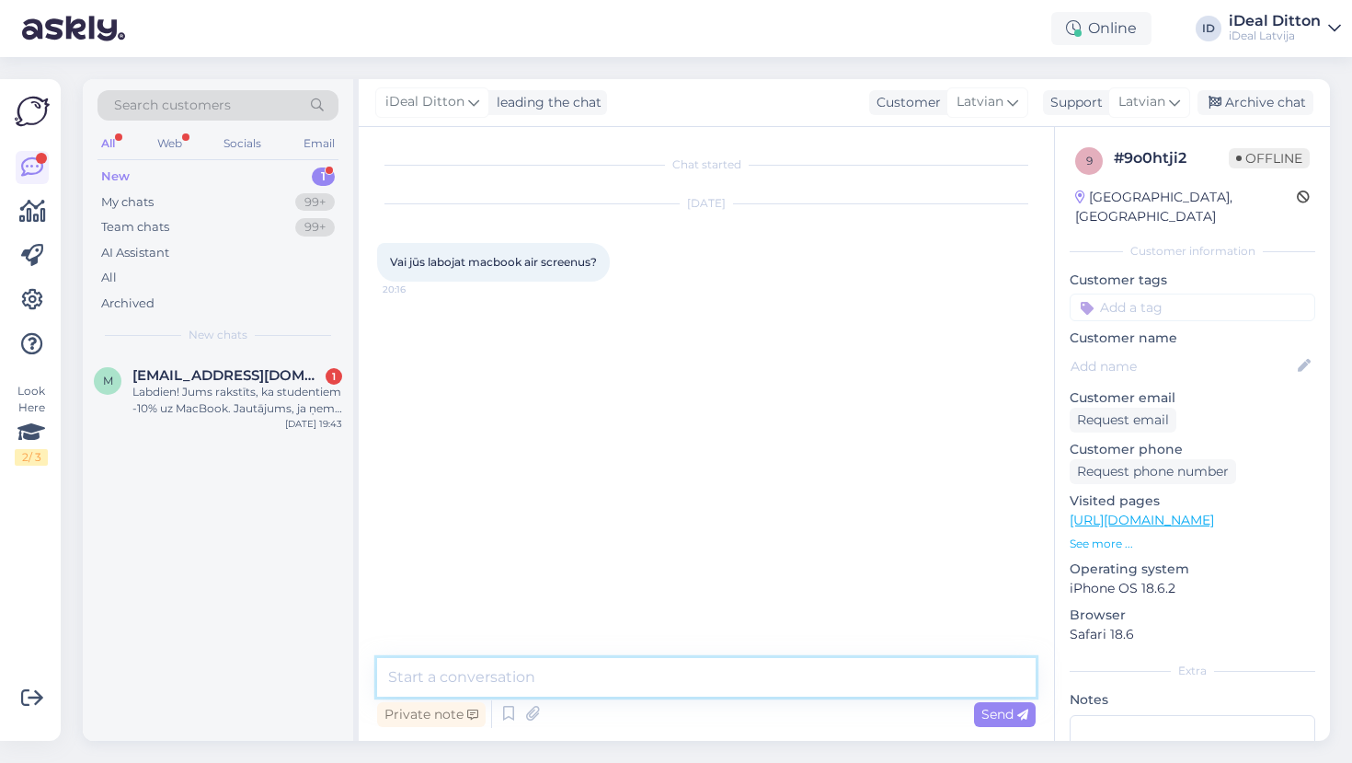
click at [562, 685] on textarea at bounding box center [706, 677] width 659 height 39
paste textarea "Labdien. Jā, piedāvājam servisu MacBook datoriem."
type textarea "Labdien. Jā, piedāvājam servisu MacBook datoriem."
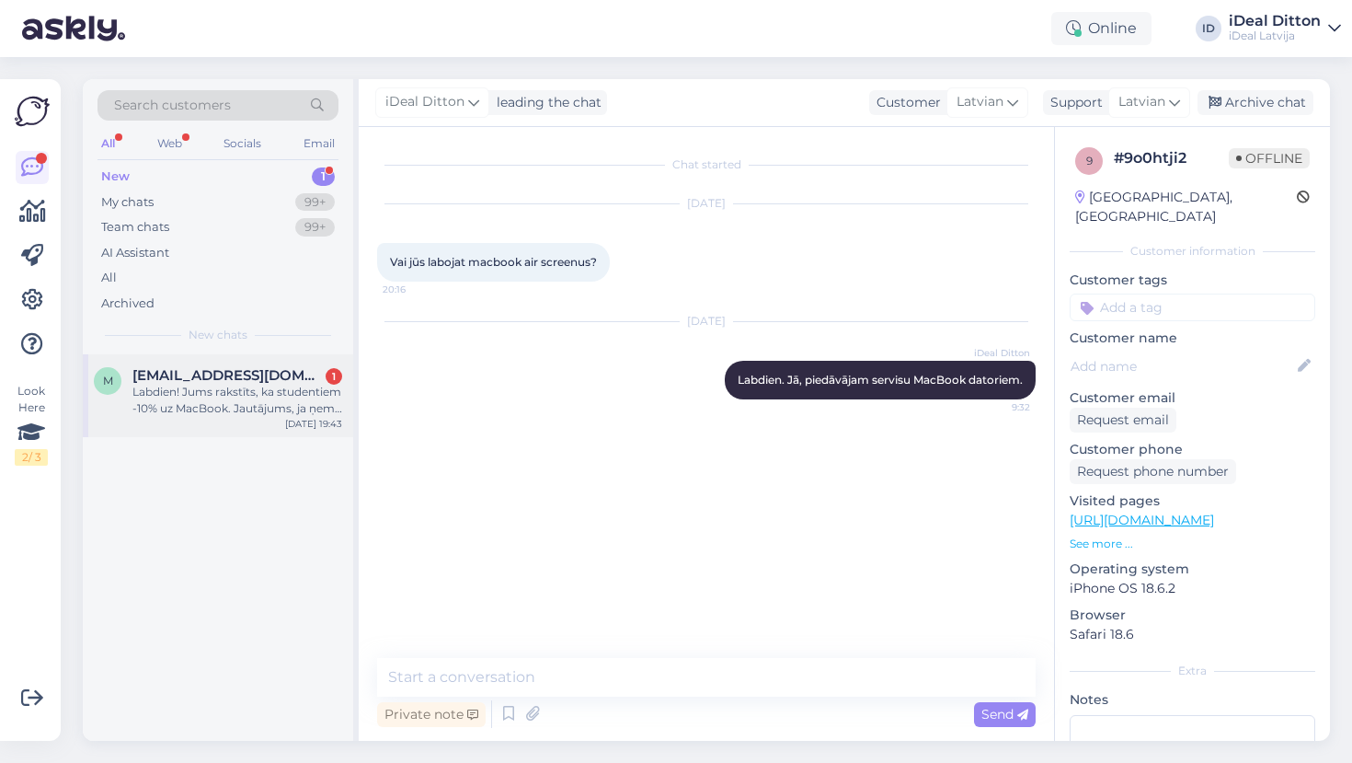
click at [235, 402] on div "Labdien! Jums rakstīts, ka studentiem -10% uz MacBook. Jautājums, ja ņemt to uz…" at bounding box center [237, 400] width 210 height 33
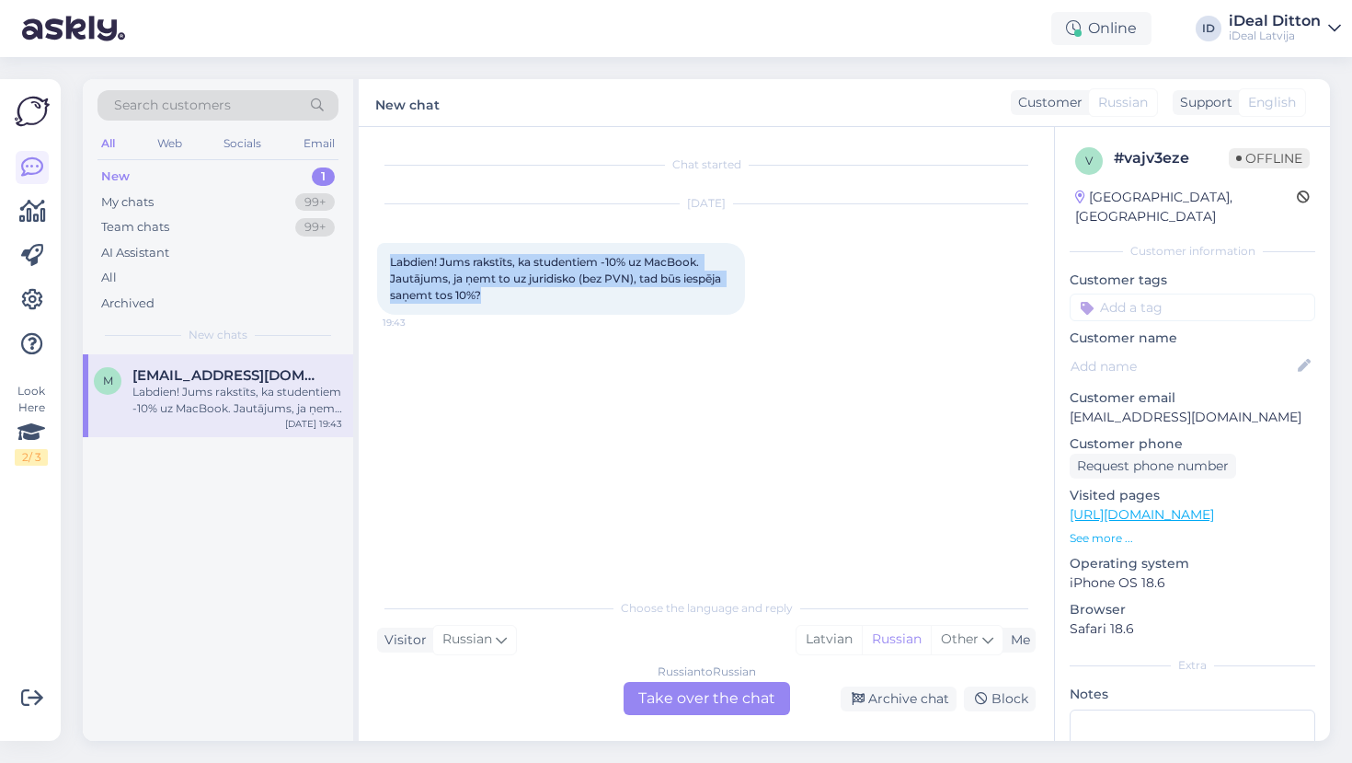
drag, startPoint x: 494, startPoint y: 294, endPoint x: 387, endPoint y: 261, distance: 111.7
click at [387, 261] on div "Labdien! Jums rakstīts, ka studentiem -10% uz MacBook. Jautājums, ja ņemt to uz…" at bounding box center [561, 279] width 368 height 72
copy span "Labdien! Jums rakstīts, ka studentiem -10% uz MacBook. Jautājums, ja ņemt to uz…"
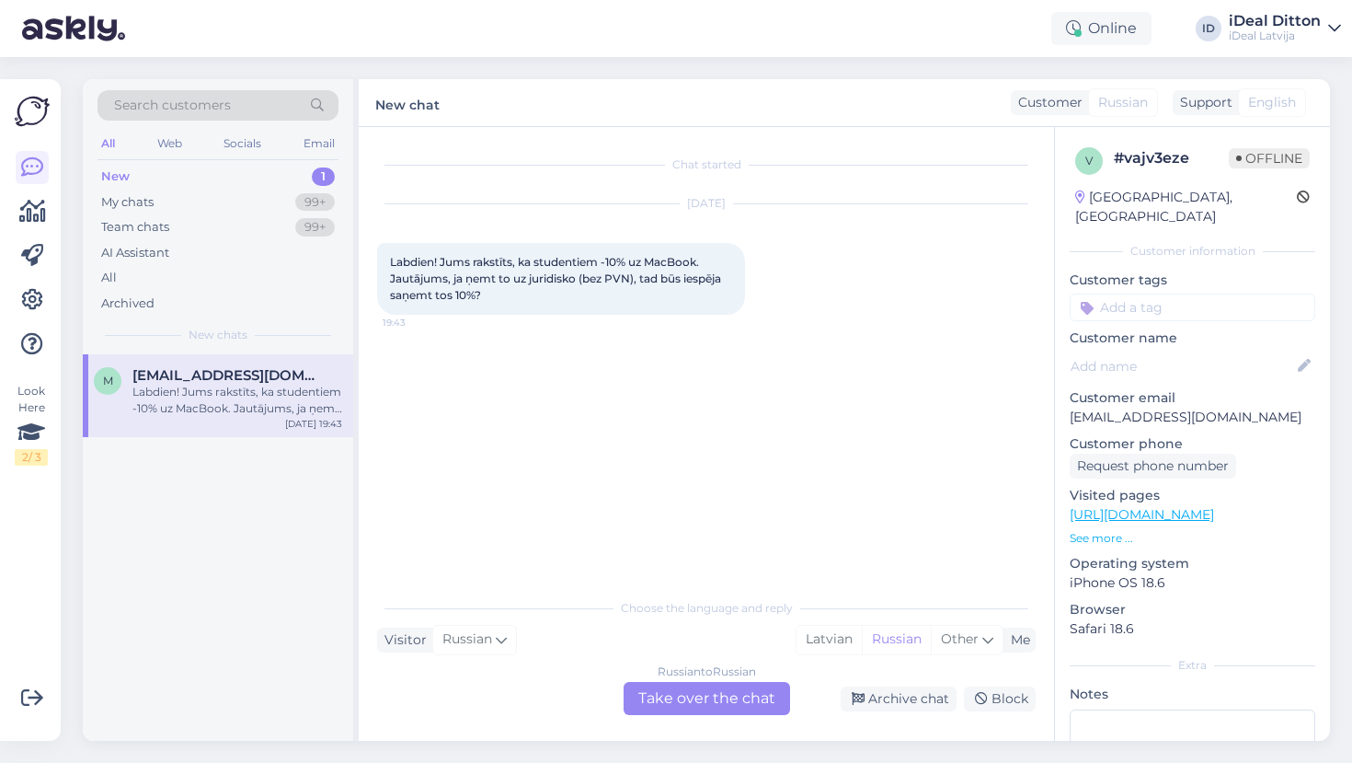
click at [675, 706] on div "Russian to Russian Take over the chat" at bounding box center [707, 698] width 166 height 33
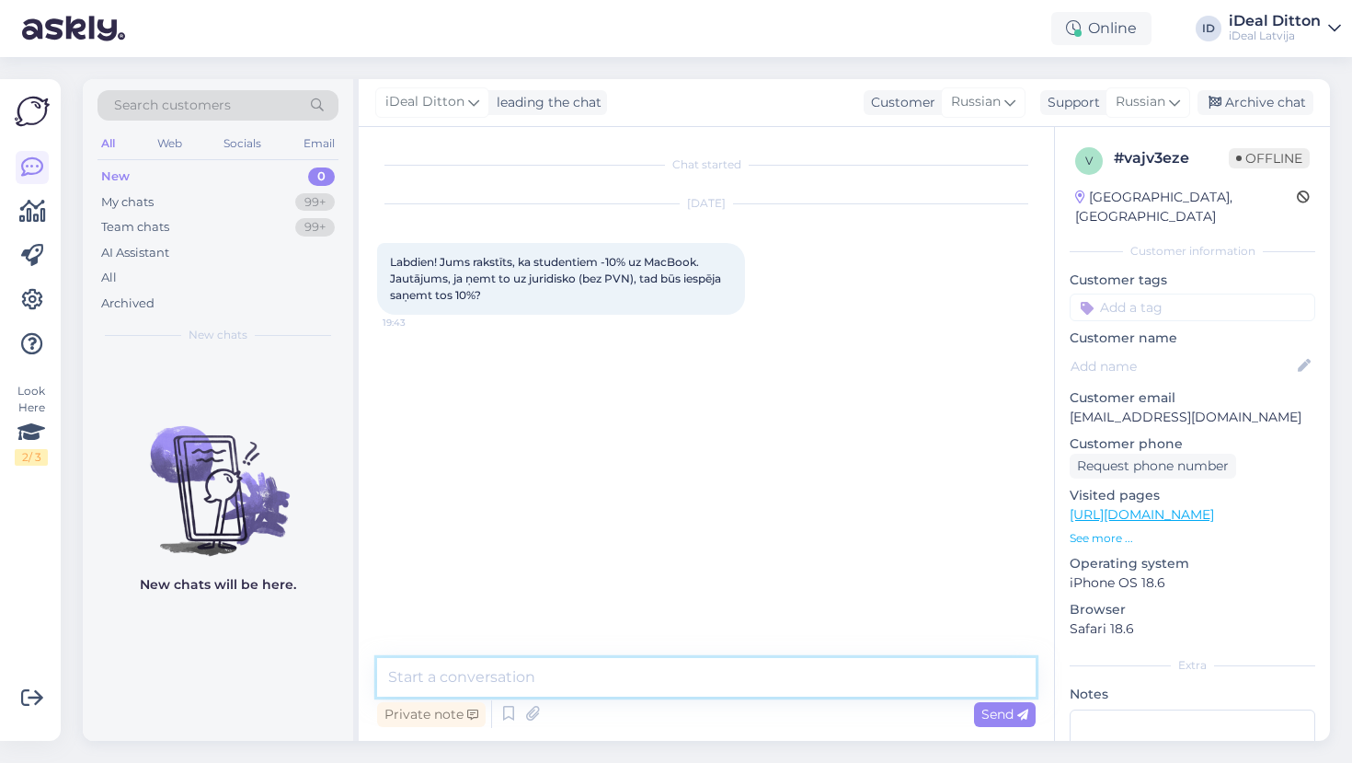
click at [614, 683] on textarea at bounding box center [706, 677] width 659 height 39
paste textarea "Labdien! Paldies par jautājumu! [PERSON_NAME], ka studentu atlaide (–10%) ir pa…"
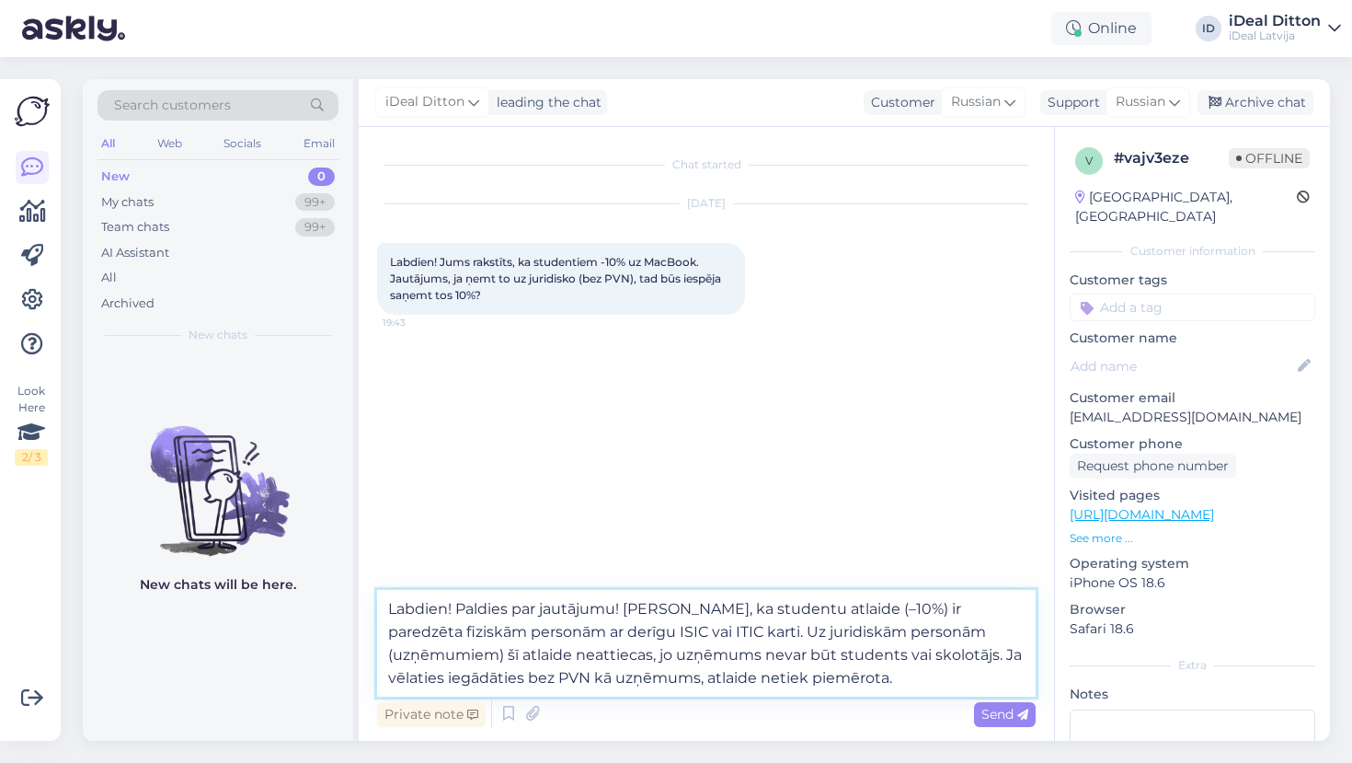
drag, startPoint x: 626, startPoint y: 606, endPoint x: 460, endPoint y: 602, distance: 166.6
drag, startPoint x: 733, startPoint y: 654, endPoint x: 778, endPoint y: 689, distance: 57.0
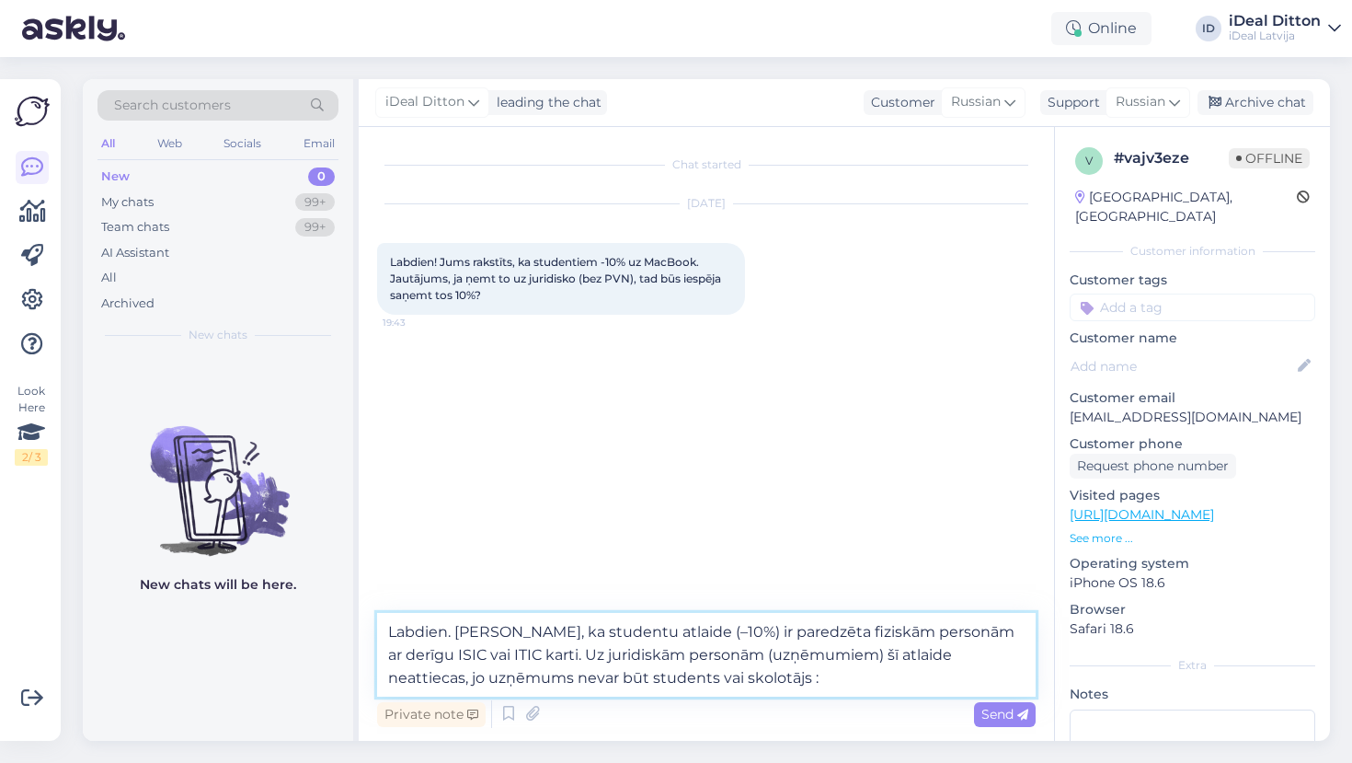
paste textarea "[URL][DOMAIN_NAME]"
type textarea "Labdien. [PERSON_NAME], ka studentu atlaide (–10%) ir paredzēta fiziskām person…"
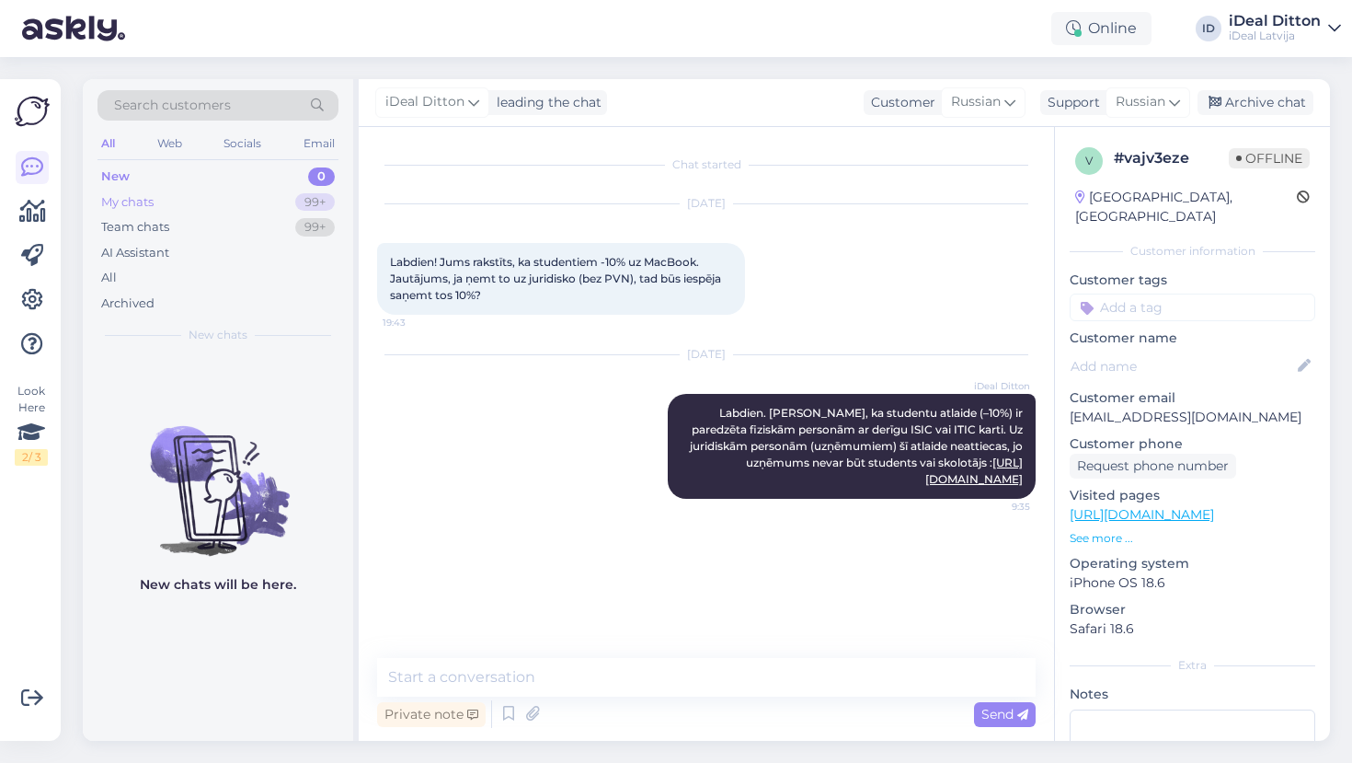
click at [143, 197] on div "My chats" at bounding box center [127, 202] width 52 height 18
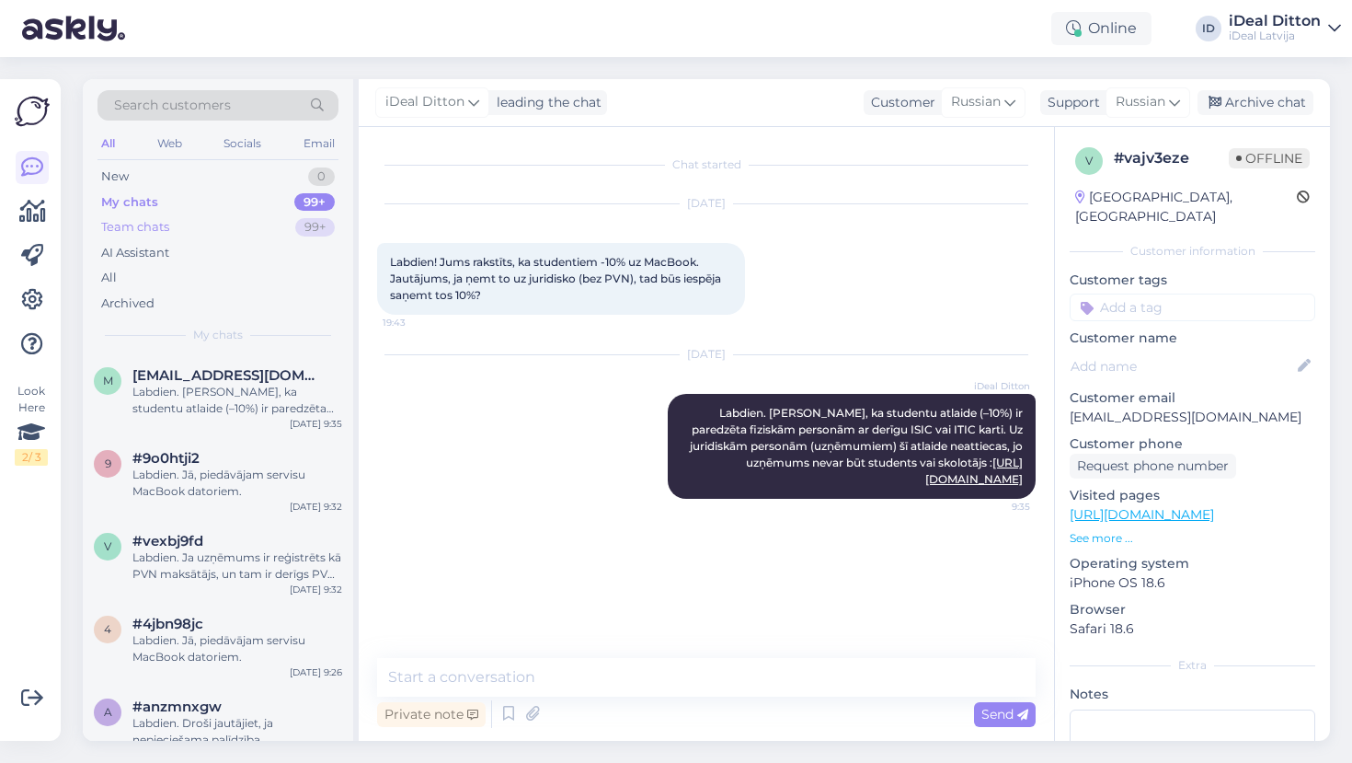
click at [144, 230] on div "Team chats" at bounding box center [135, 227] width 68 height 18
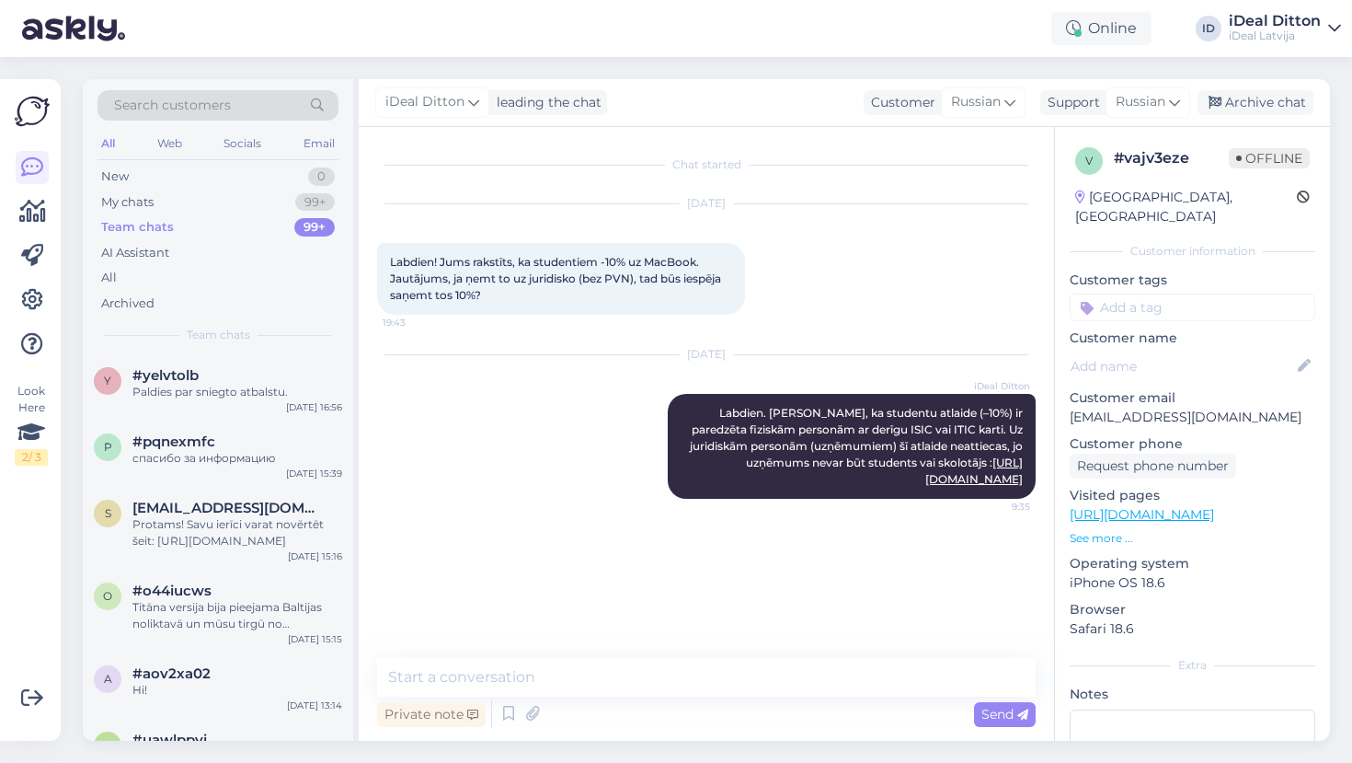
click at [144, 230] on div "Team chats" at bounding box center [137, 227] width 73 height 18
click at [134, 203] on div "My chats" at bounding box center [127, 202] width 52 height 18
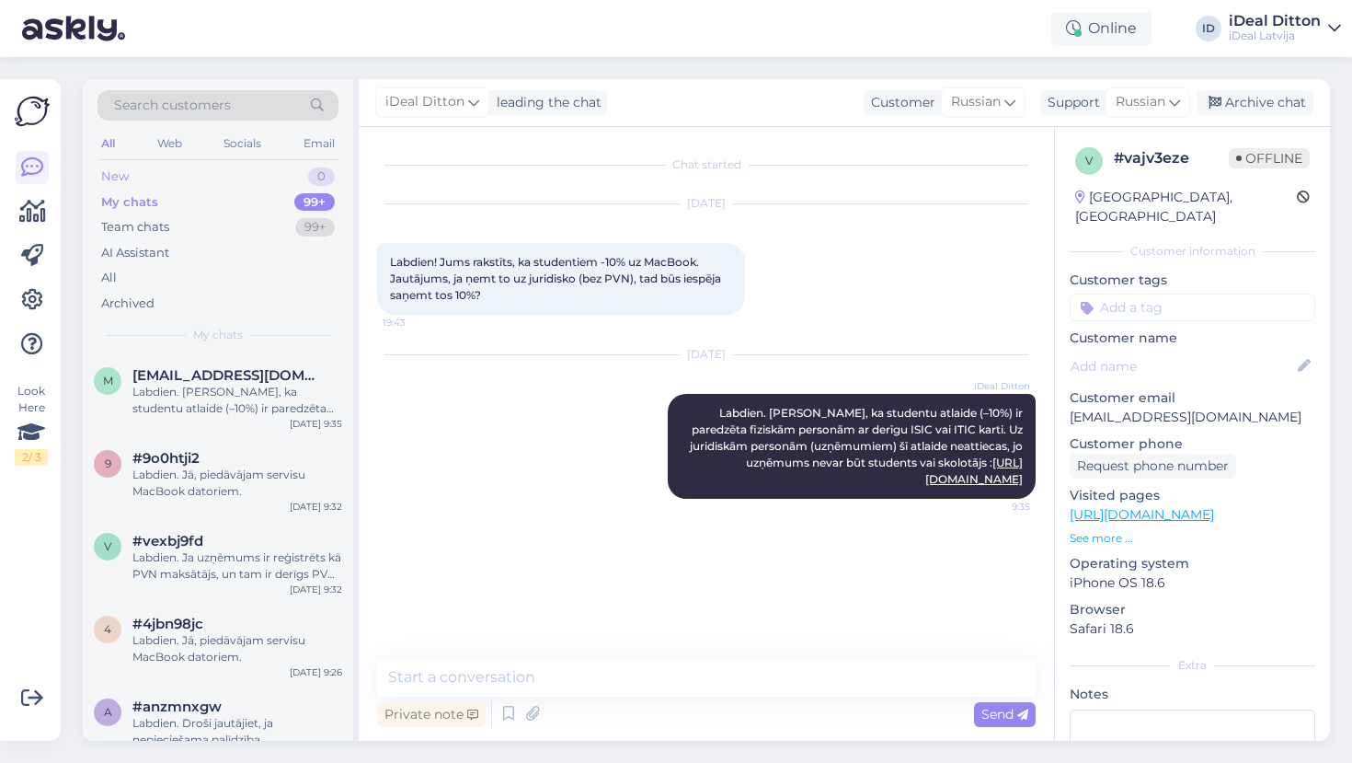
click at [109, 182] on div "New" at bounding box center [115, 176] width 28 height 18
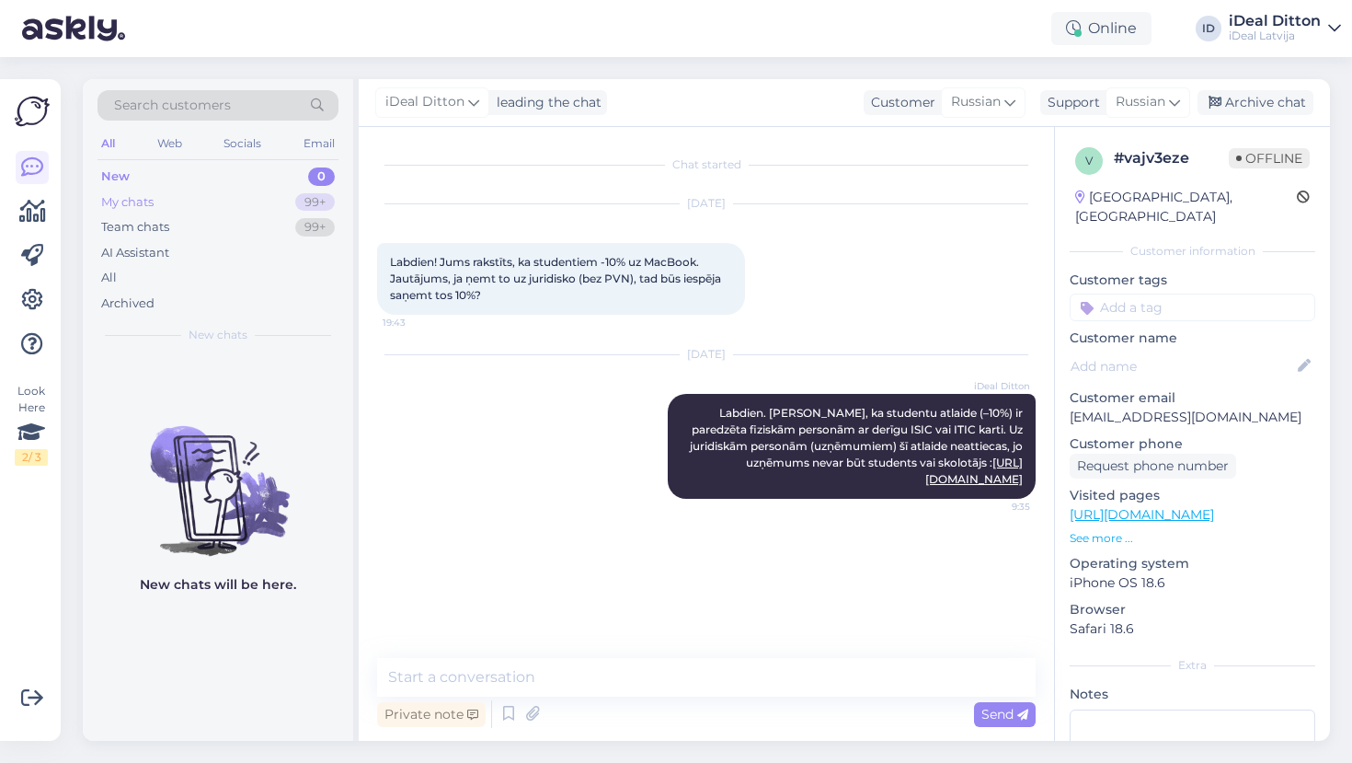
click at [145, 193] on div "My chats" at bounding box center [127, 202] width 52 height 18
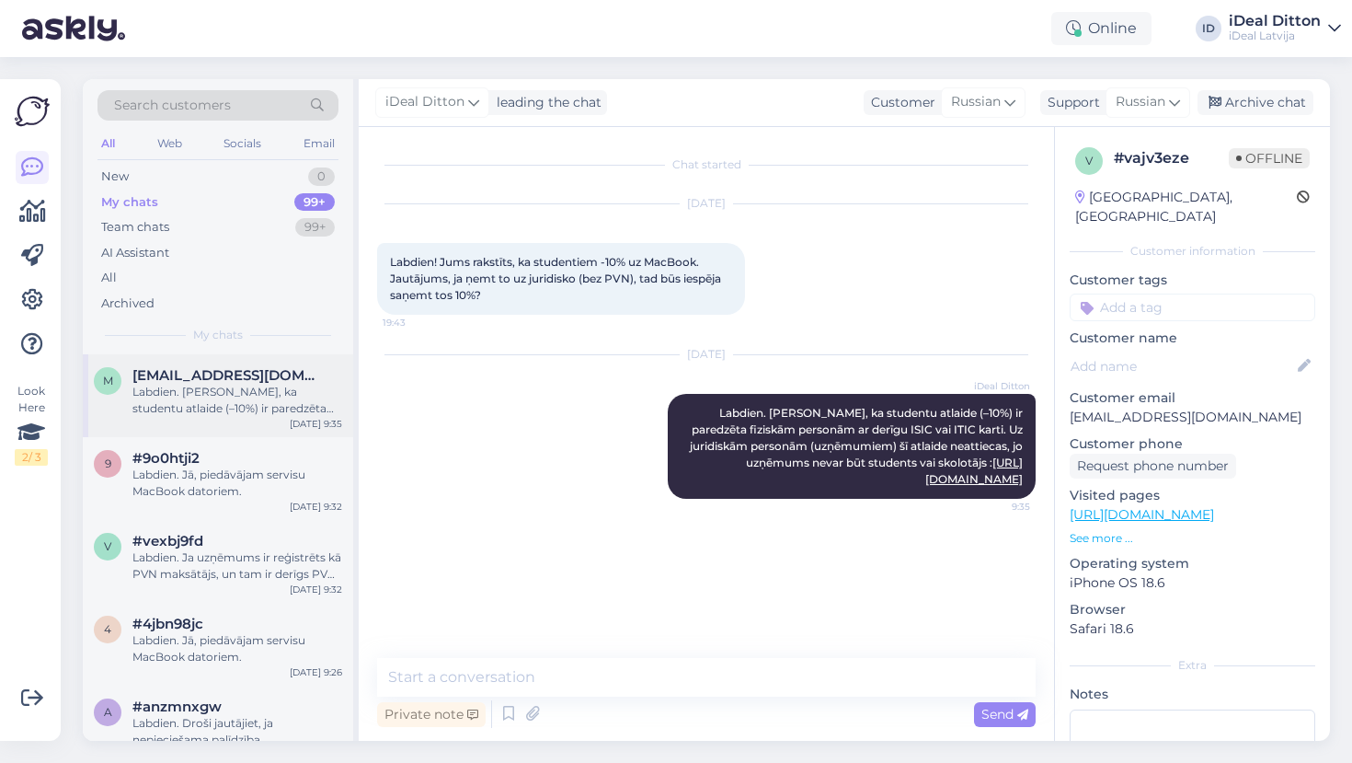
click at [210, 406] on div "Labdien. [PERSON_NAME], ka studentu atlaide (–10%) ir paredzēta fiziskām person…" at bounding box center [237, 400] width 210 height 33
click at [205, 475] on div "Labdien. Jā, piedāvājam servisu MacBook datoriem." at bounding box center [237, 482] width 210 height 33
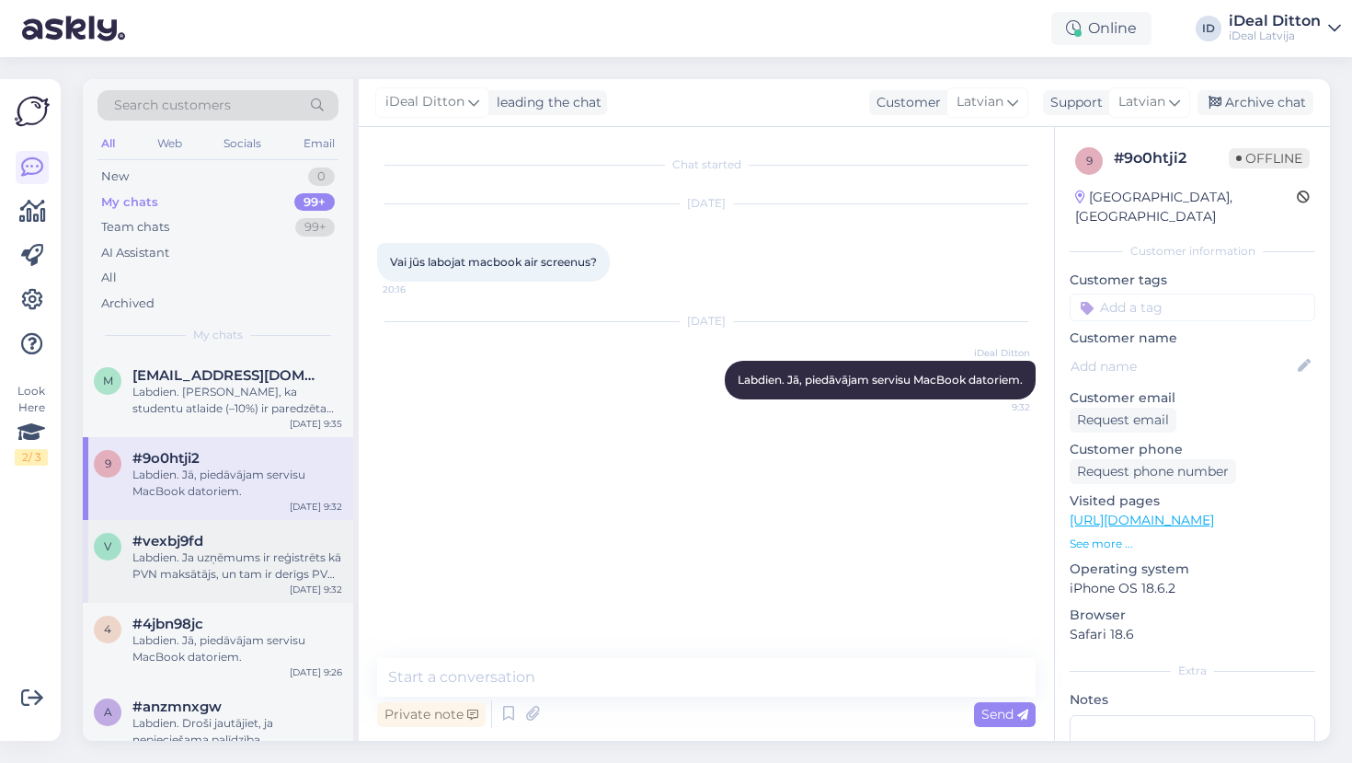
click at [215, 549] on div "Labdien. Ja uzņēmums ir reģistrēts kā PVN maksātājs, un tam ir derīgs PVN numur…" at bounding box center [237, 565] width 210 height 33
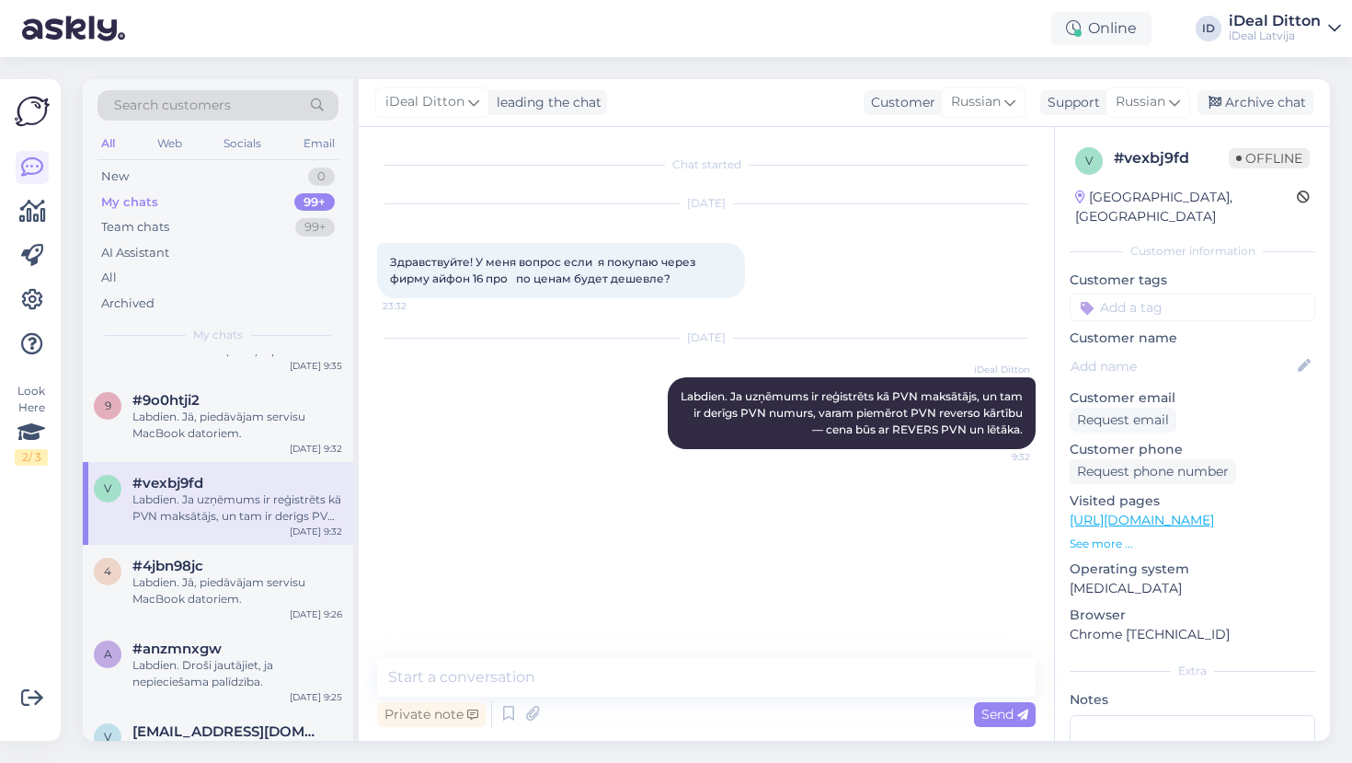
scroll to position [88, 0]
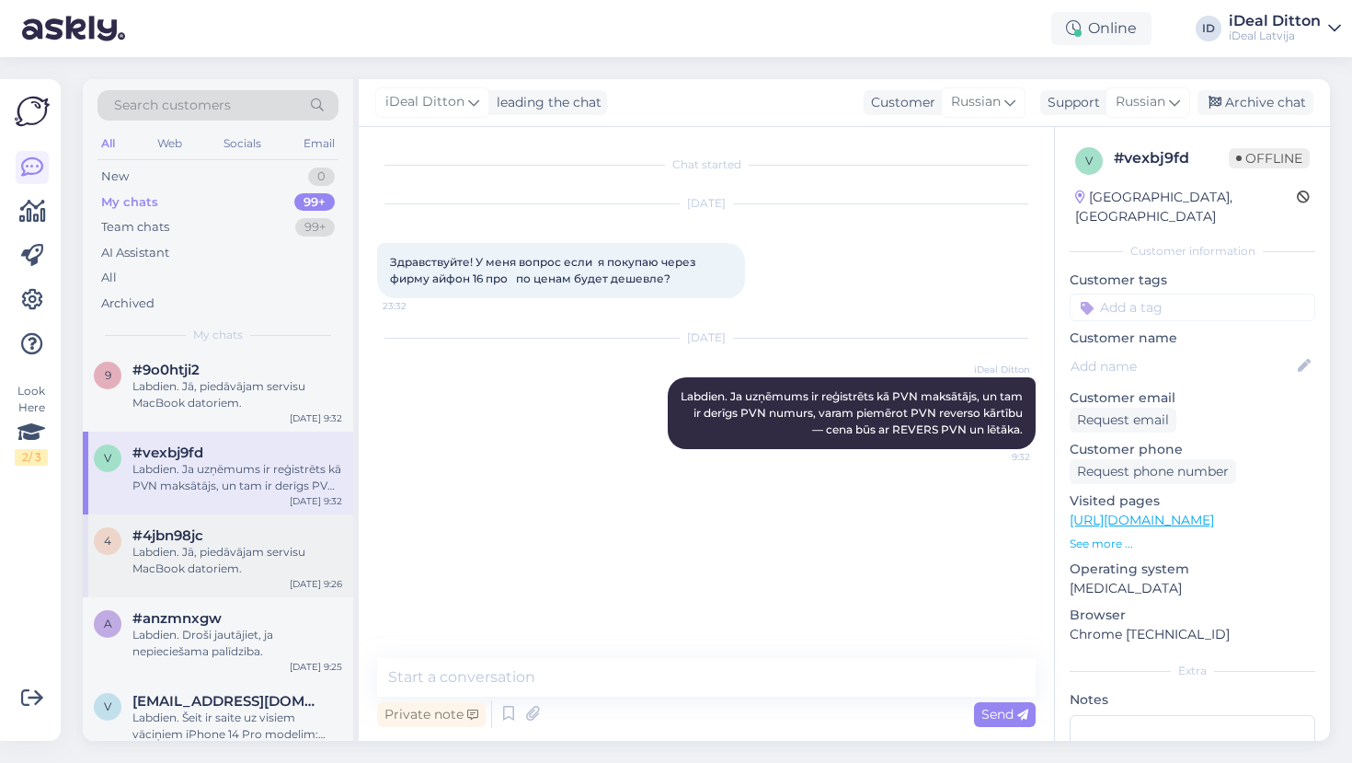
click at [215, 546] on div "Labdien. Jā, piedāvājam servisu MacBook datoriem." at bounding box center [237, 560] width 210 height 33
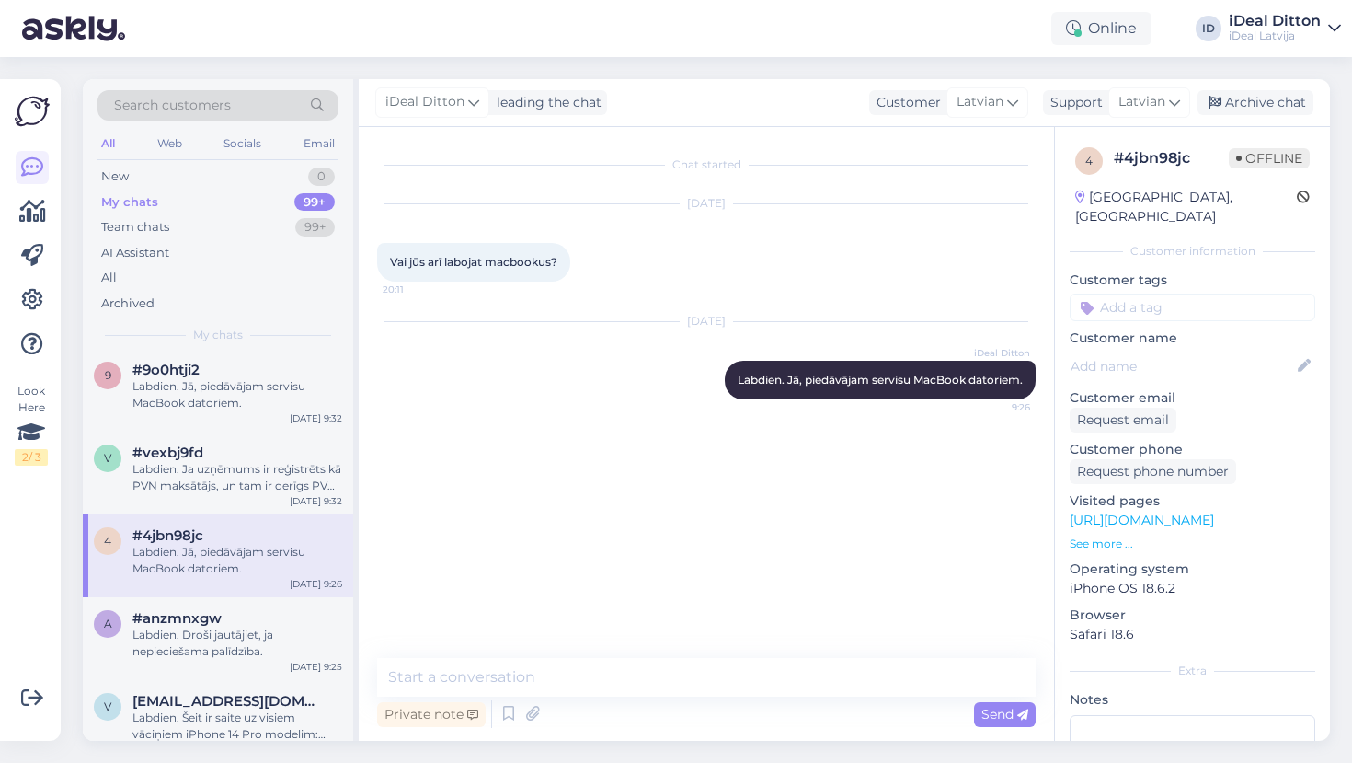
scroll to position [197, 0]
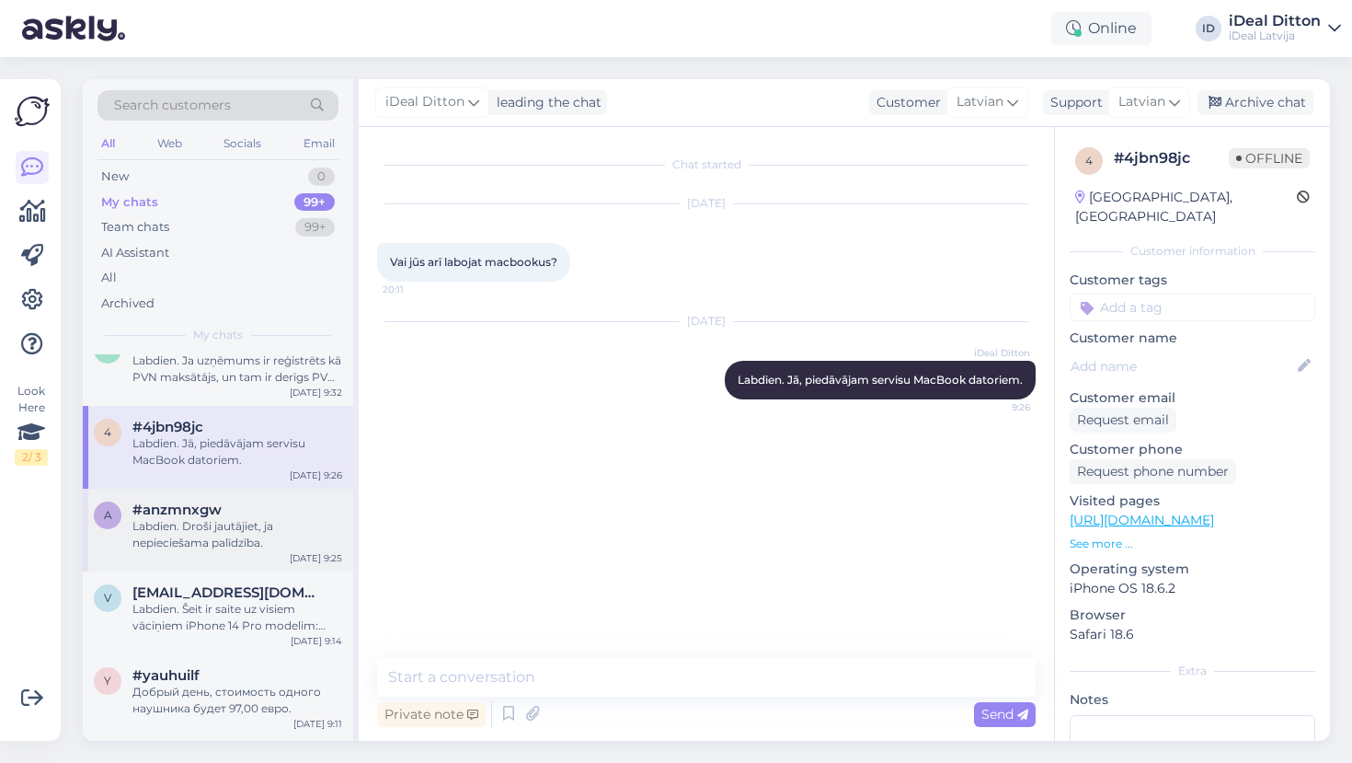
click at [223, 554] on div "a #anzmnxgw Labdien. Droši jautājiet, ja nepieciešama palīdzība. [DATE] 9:25" at bounding box center [218, 529] width 270 height 83
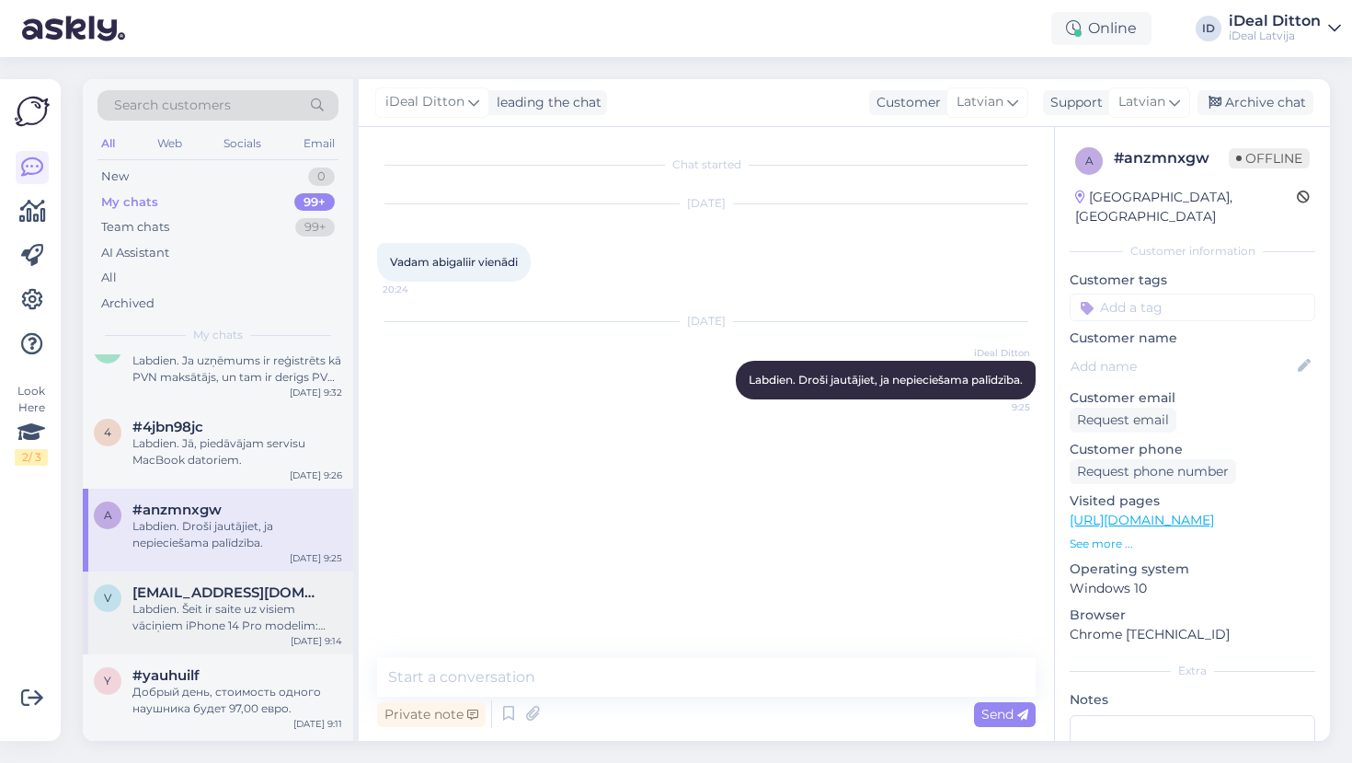
click at [239, 614] on div "Labdien. Šeit ir saite uz visiem vāciņiem iPhone 14 Pro modelim: [URL][DOMAIN_N…" at bounding box center [237, 617] width 210 height 33
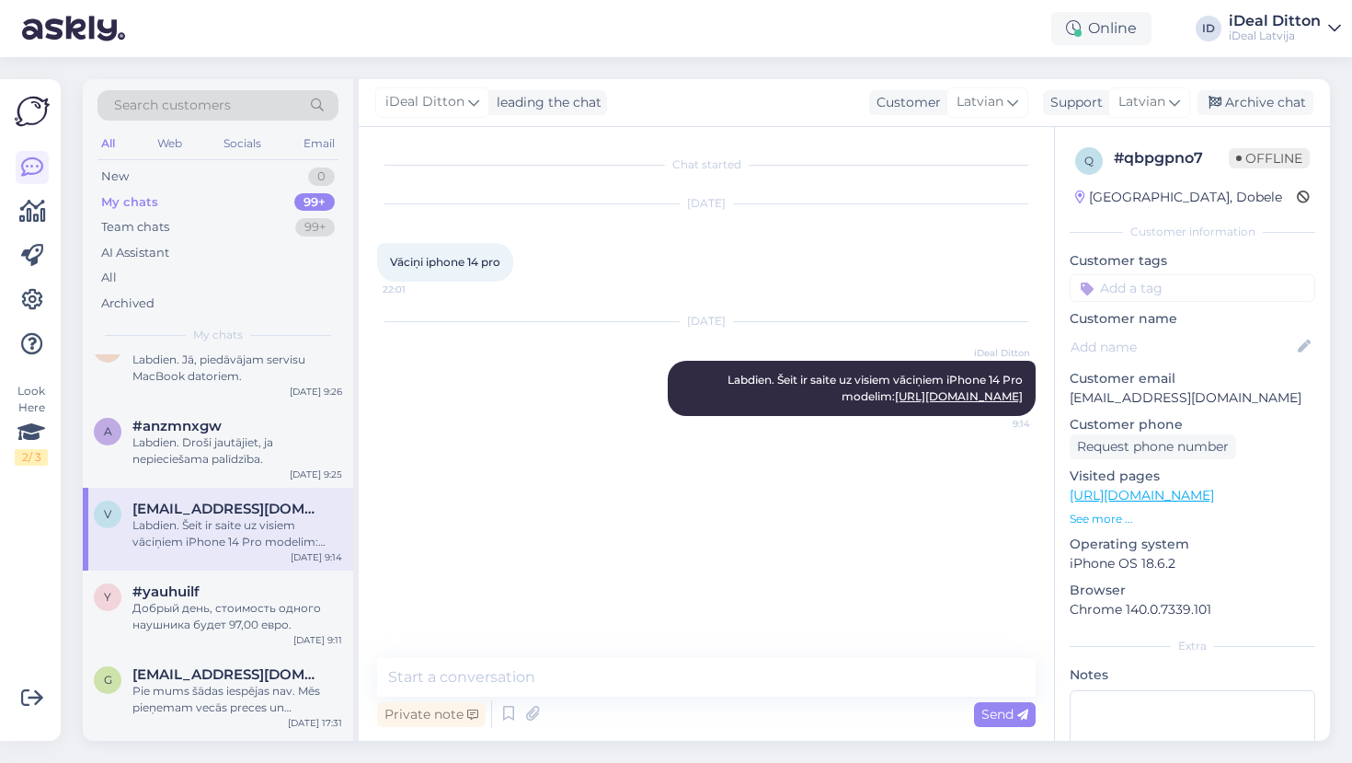
scroll to position [293, 0]
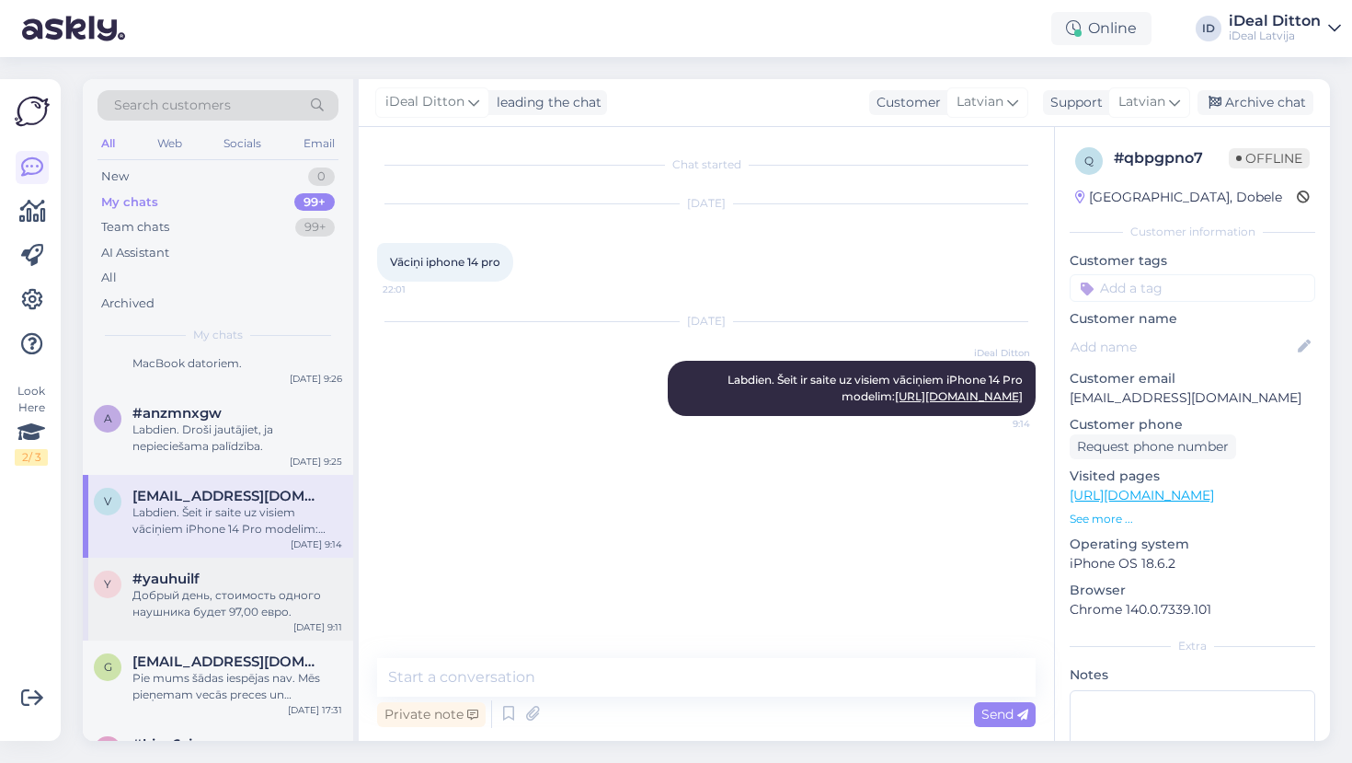
click at [243, 594] on div "Добрый день, стоимость одного наушника будет 97,00 евро." at bounding box center [237, 603] width 210 height 33
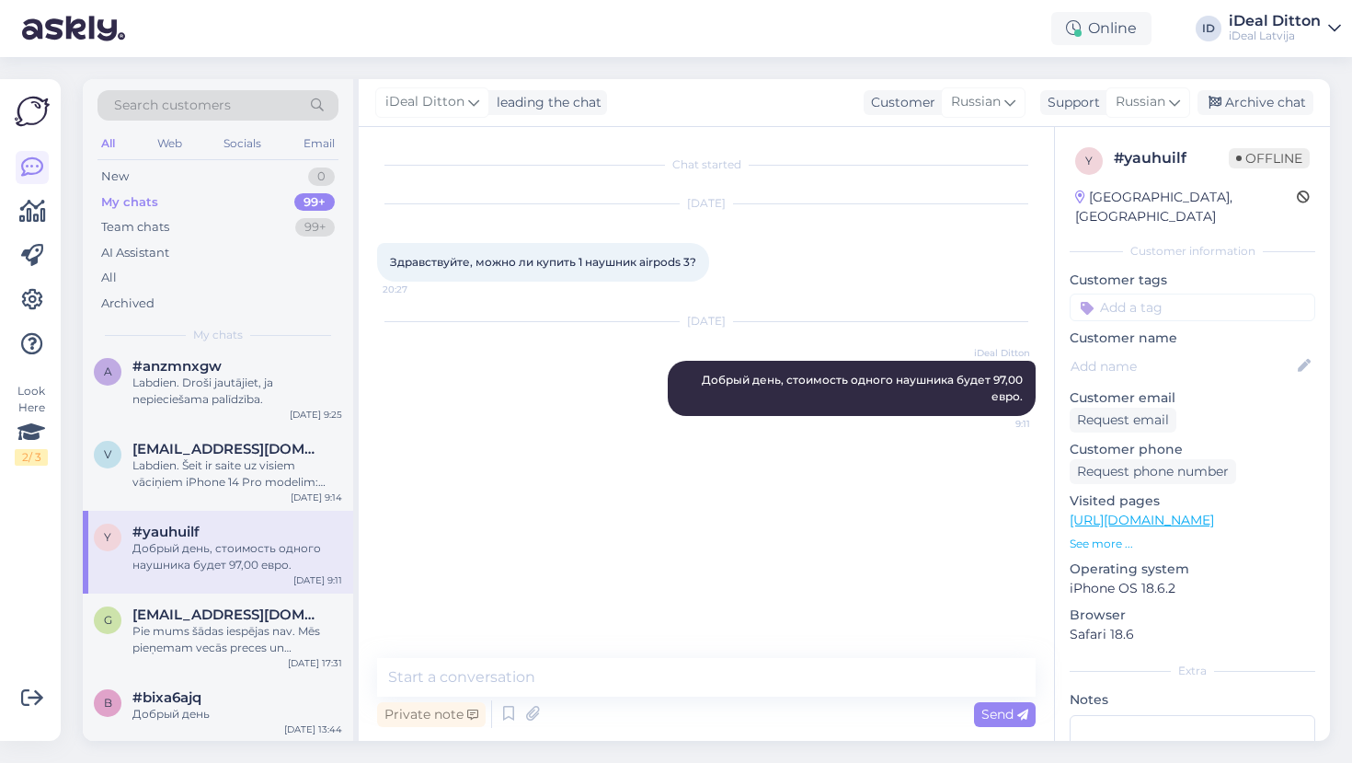
scroll to position [359, 0]
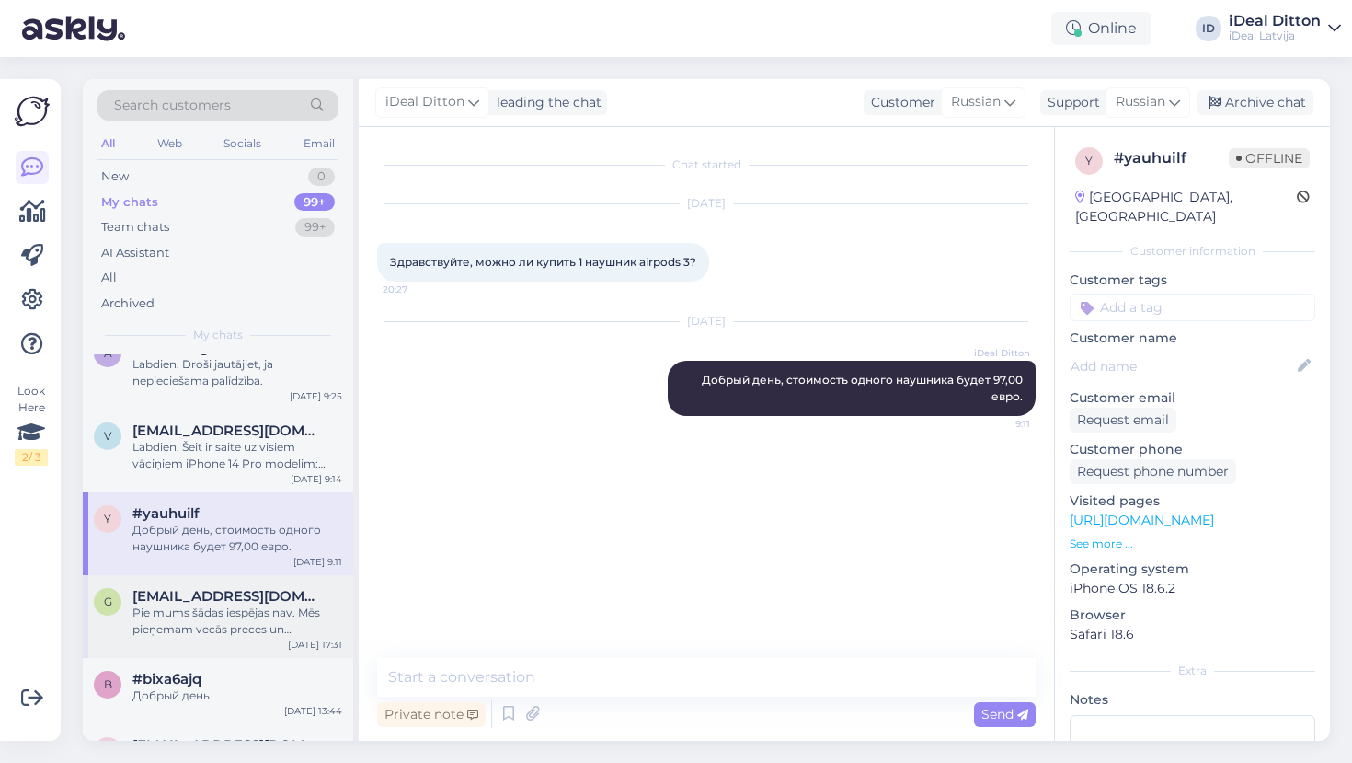
click at [242, 594] on span "[EMAIL_ADDRESS][DOMAIN_NAME]" at bounding box center [227, 596] width 191 height 17
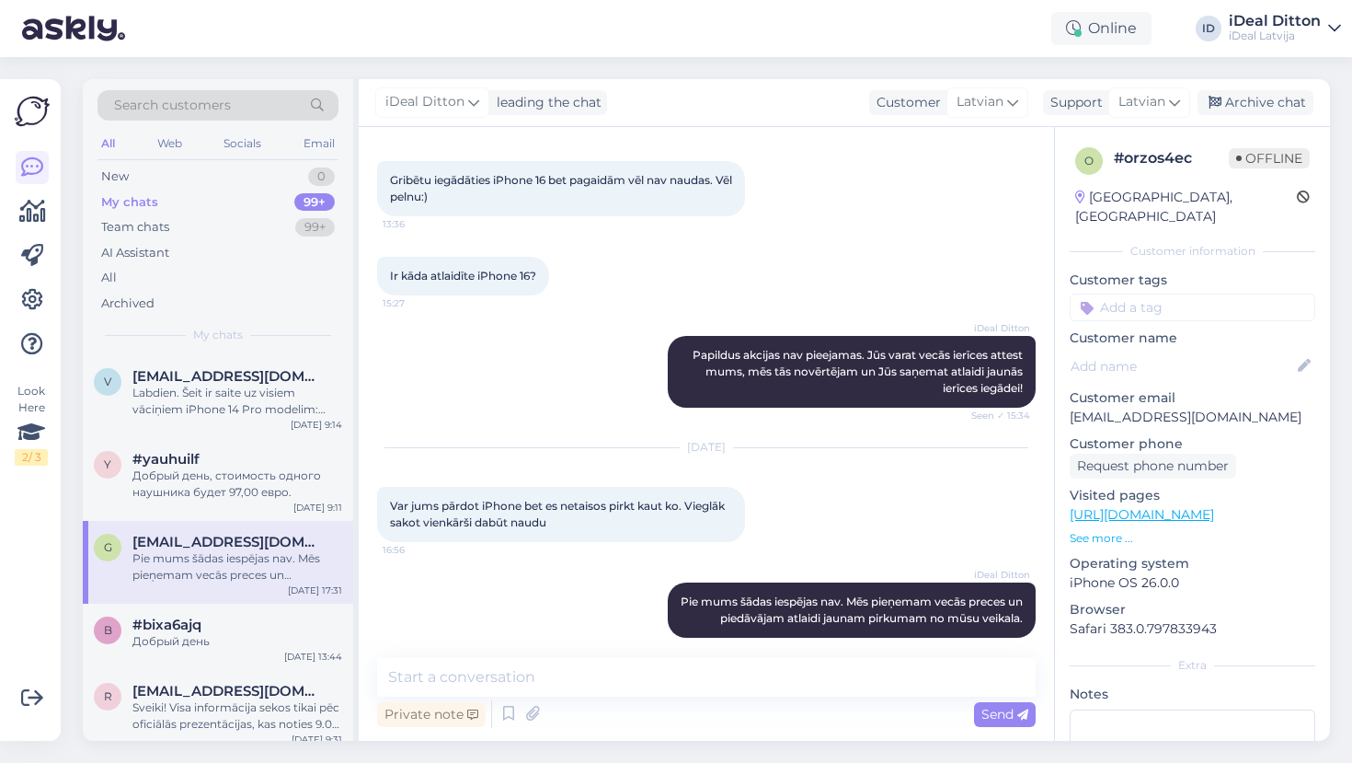
scroll to position [416, 0]
click at [244, 630] on div "Добрый день" at bounding box center [237, 638] width 210 height 17
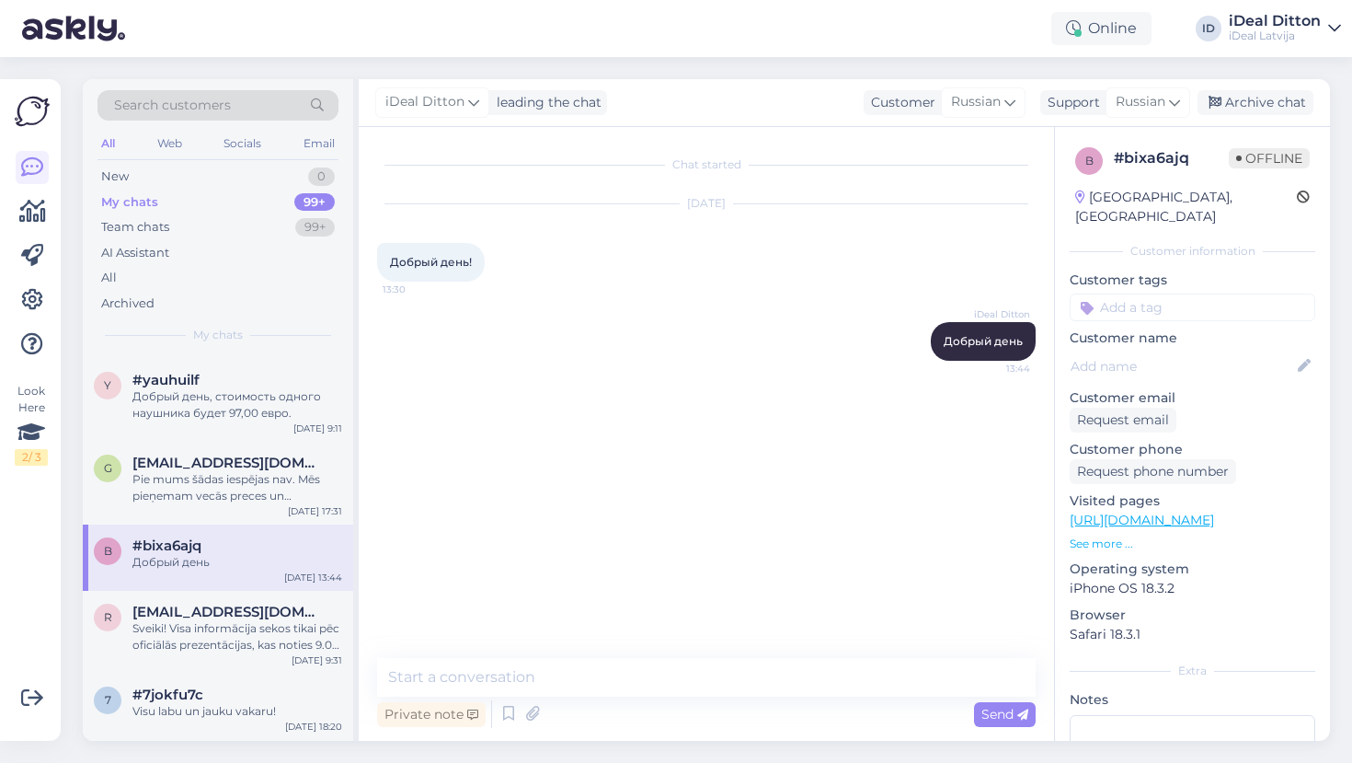
scroll to position [494, 0]
click at [244, 630] on div "Sveiki! Visa informācija sekos tikai pēc oficiālās prezentācijas, kas noties 9.…" at bounding box center [237, 634] width 210 height 33
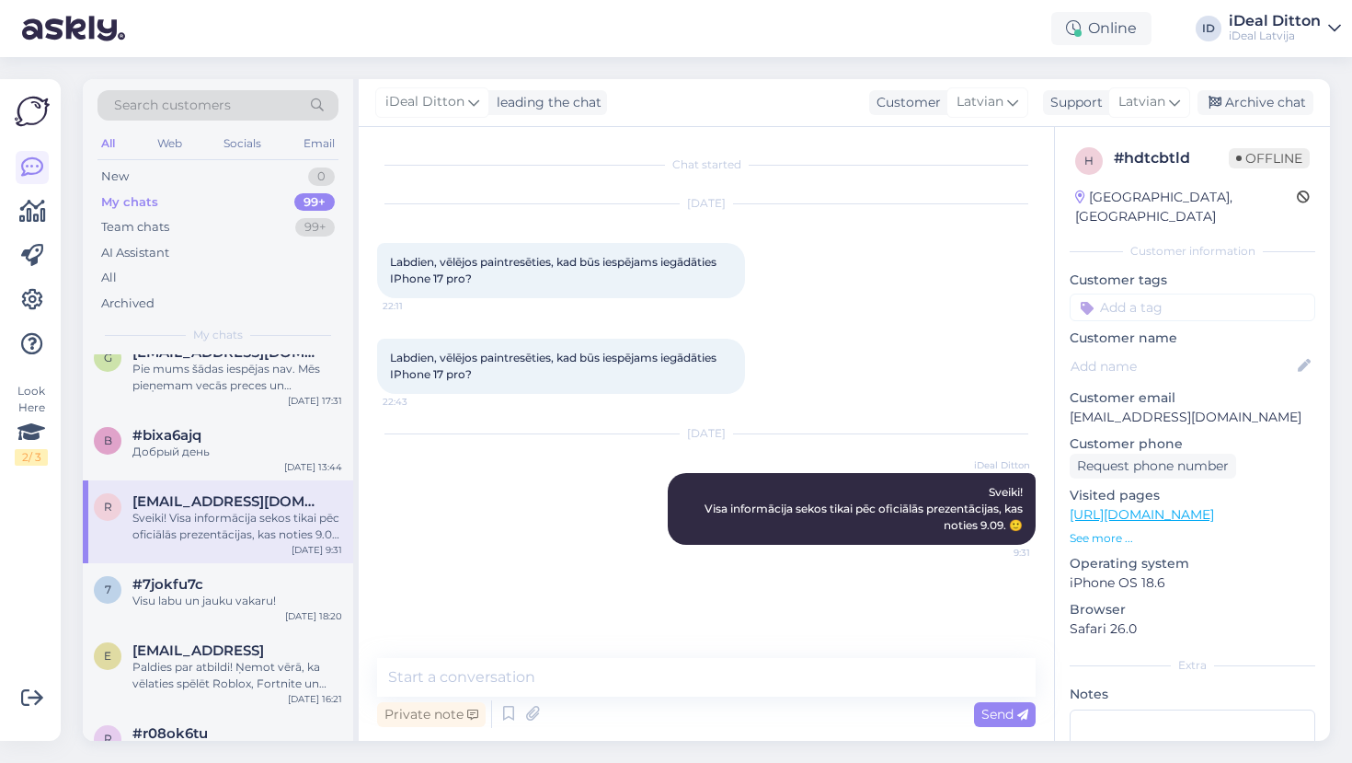
scroll to position [615, 0]
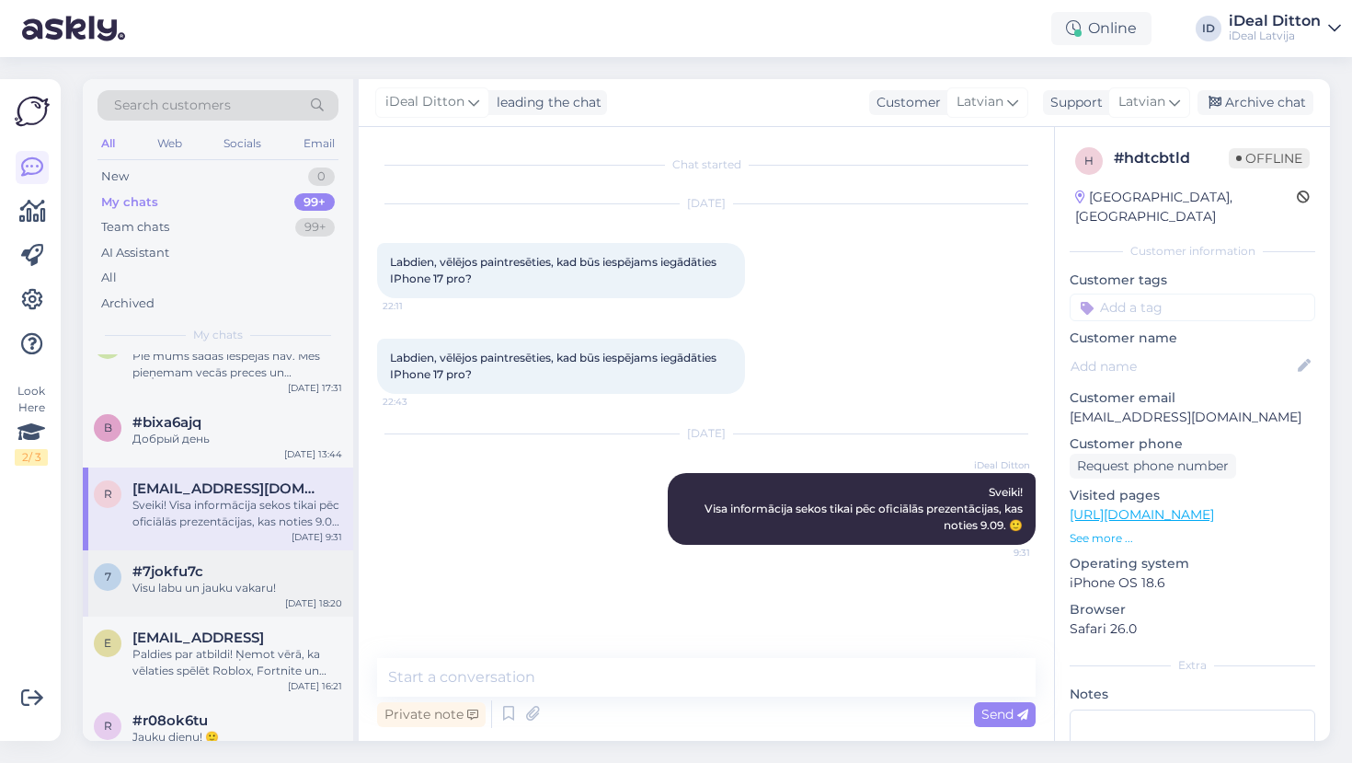
click at [240, 593] on div "7 #7jokfu7c Visu labu un jauku vakaru! [DATE] 18:20" at bounding box center [218, 583] width 270 height 66
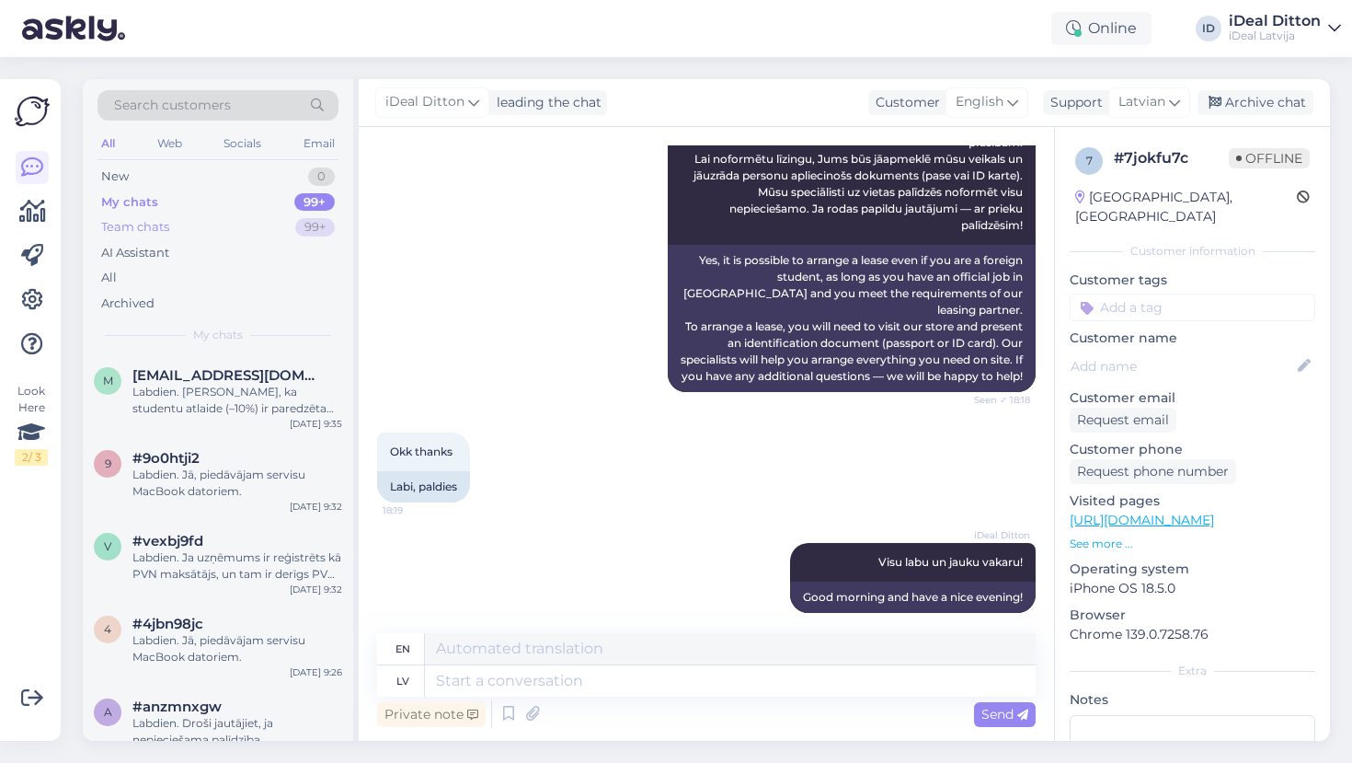
scroll to position [0, 0]
click at [129, 178] on div "New 0" at bounding box center [218, 177] width 241 height 26
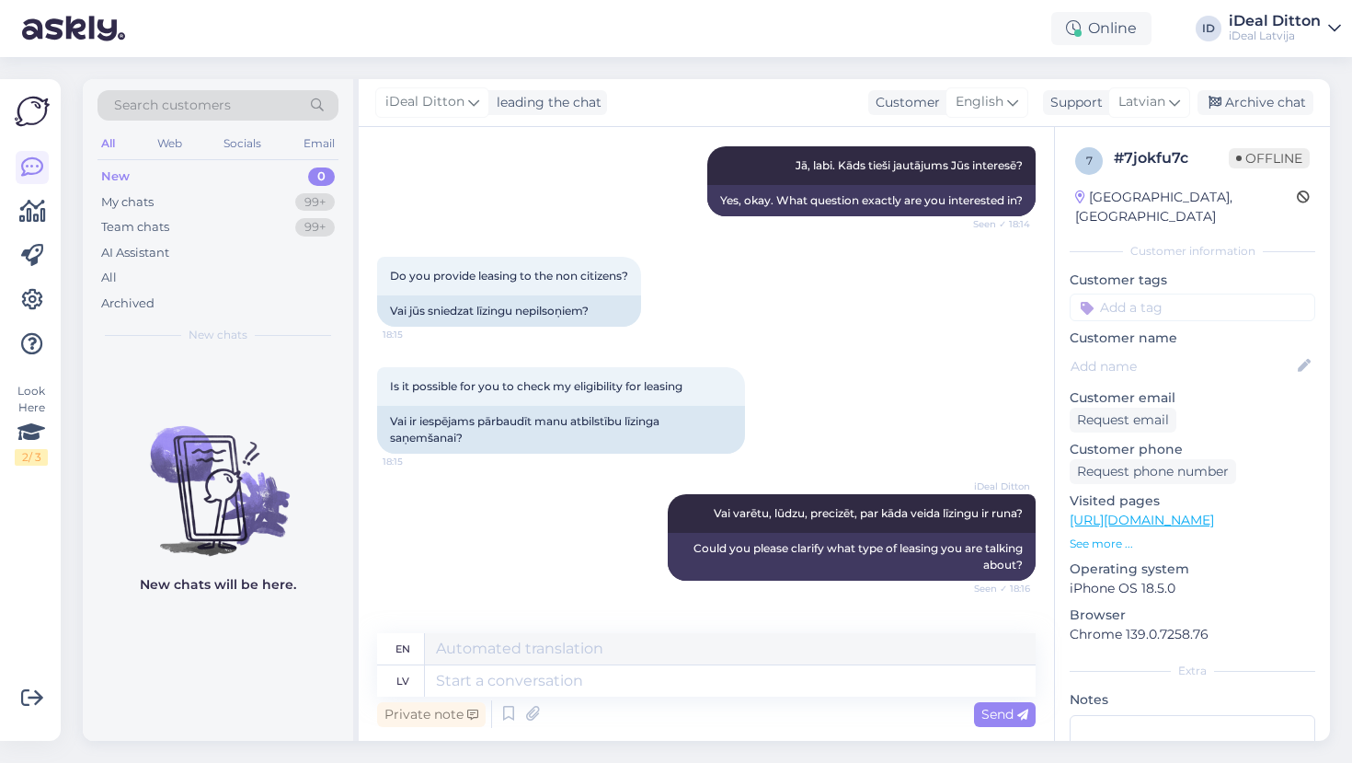
scroll to position [441, 0]
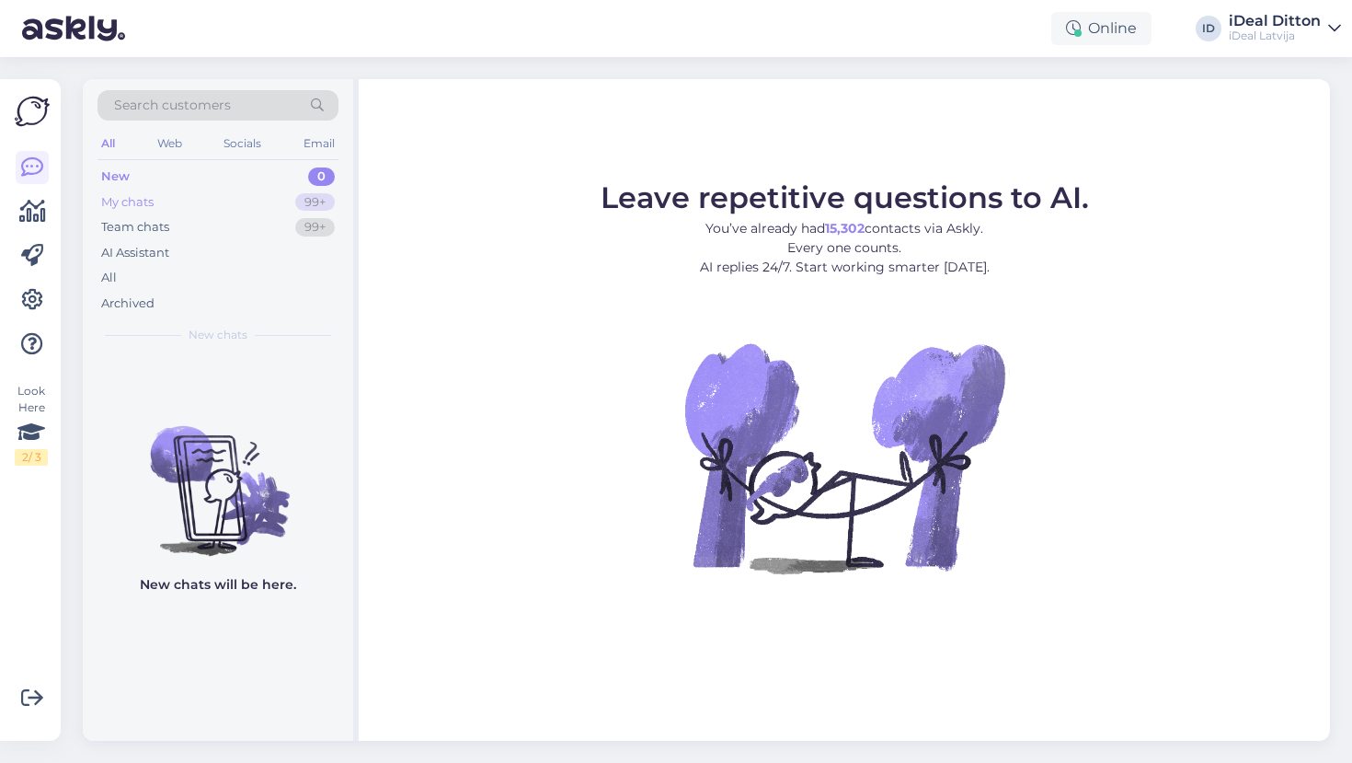
click at [136, 193] on div "My chats" at bounding box center [127, 202] width 52 height 18
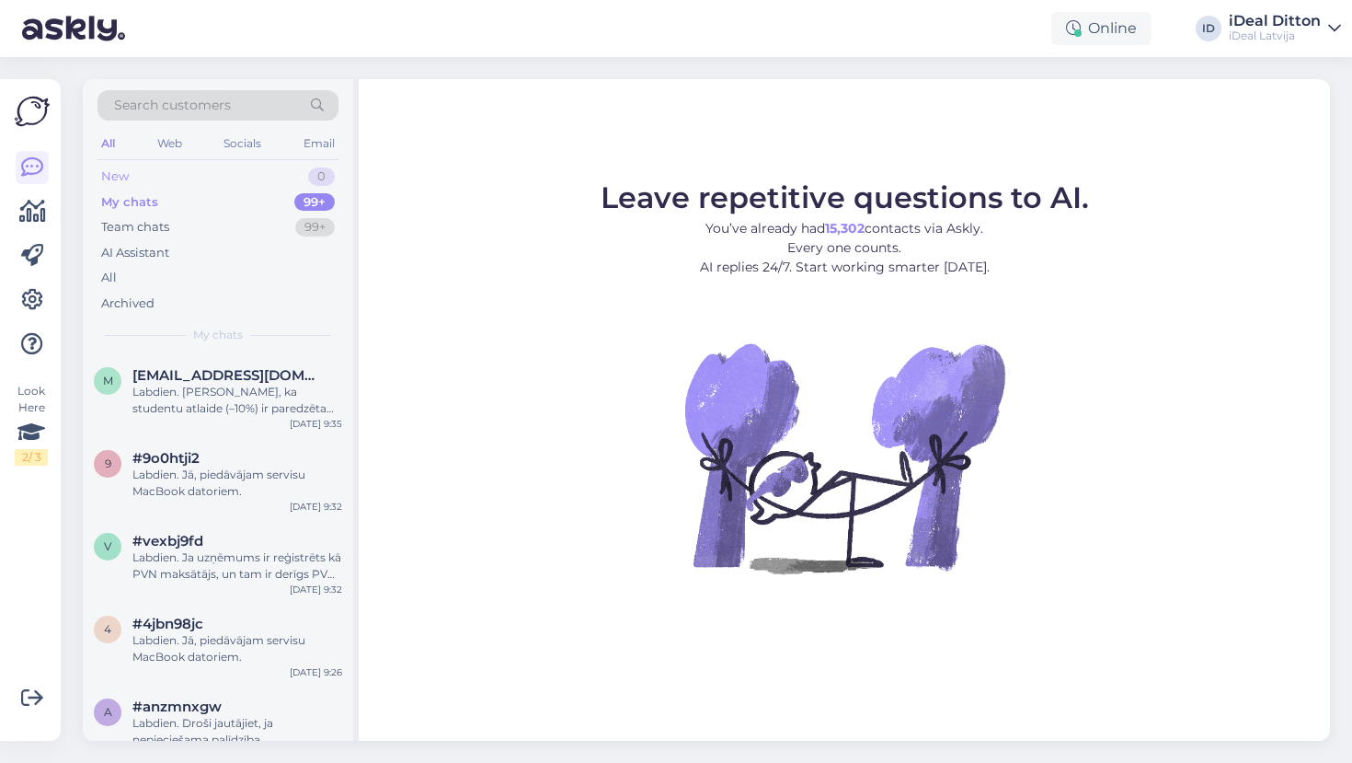
click at [114, 178] on div "New" at bounding box center [115, 176] width 28 height 18
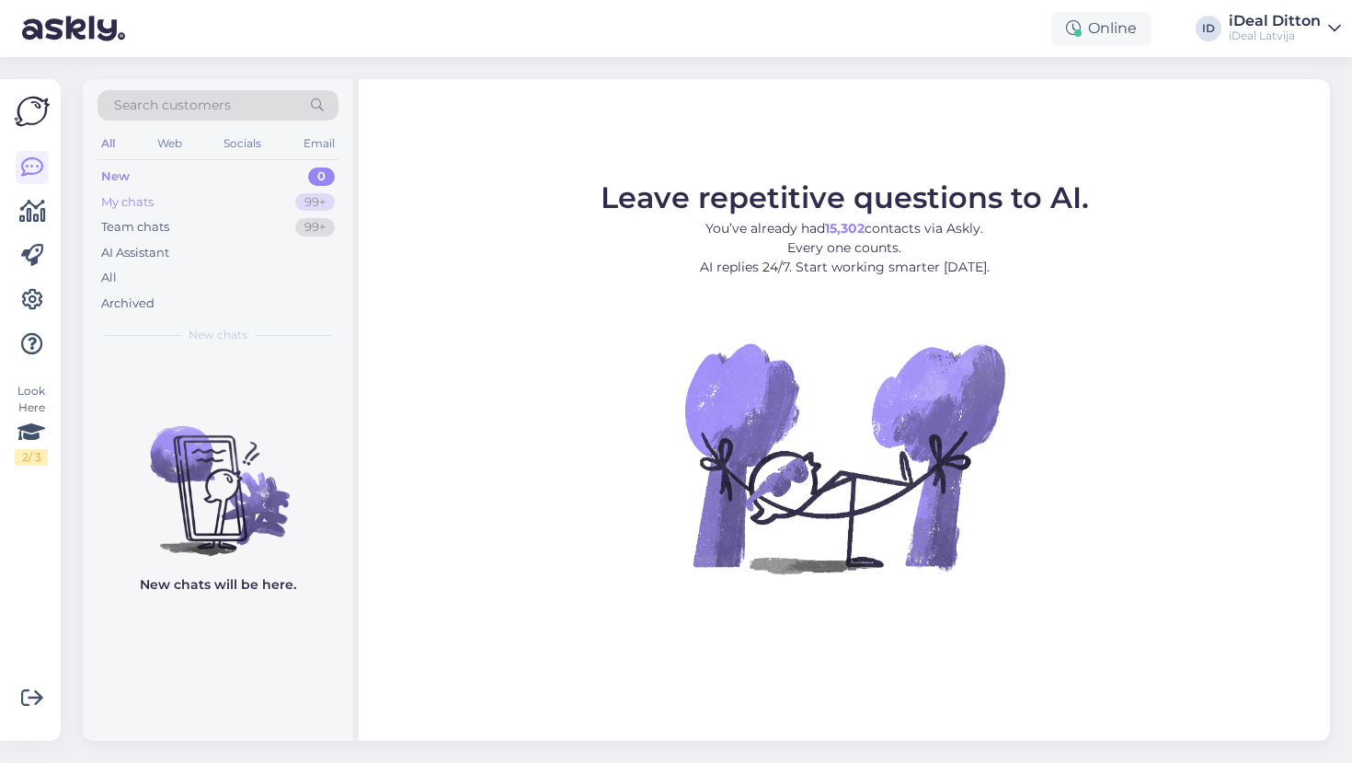
click at [134, 206] on div "My chats" at bounding box center [127, 202] width 52 height 18
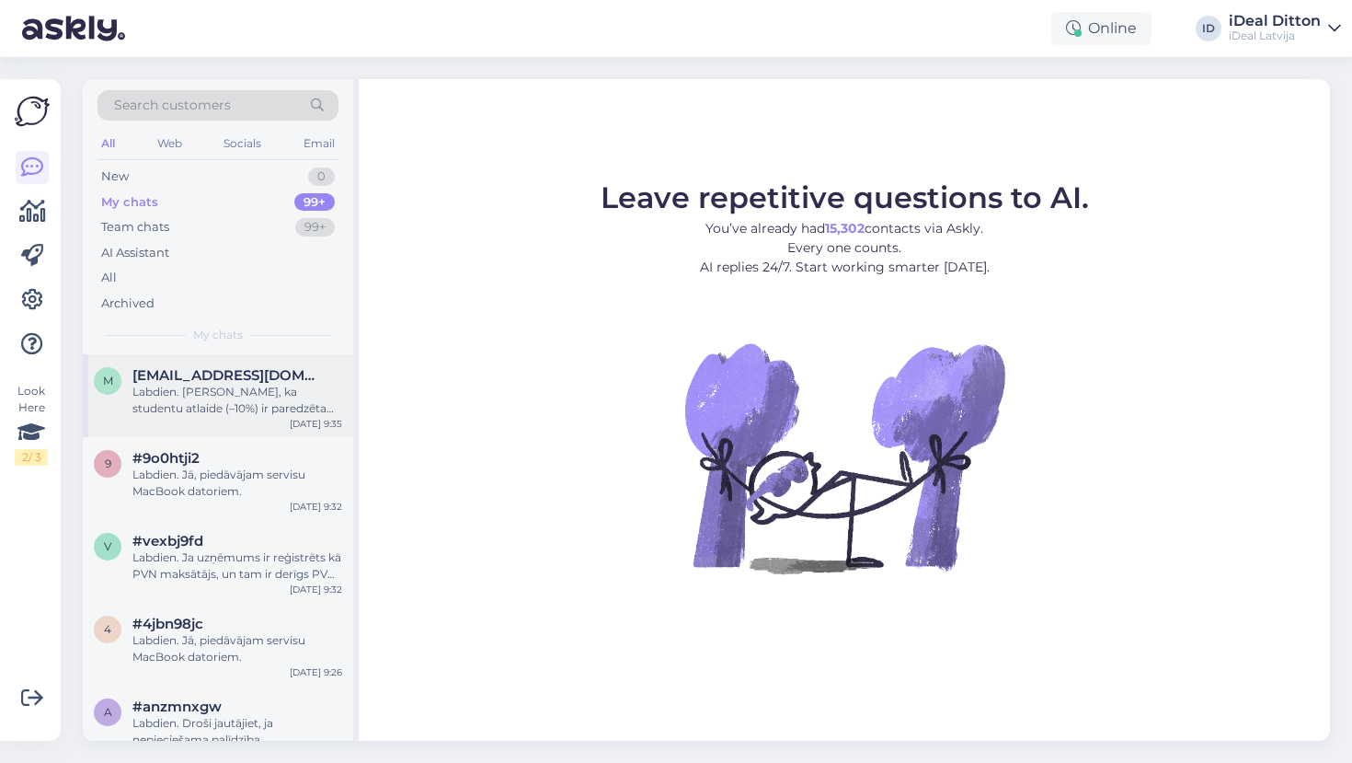
click at [187, 407] on div "Labdien. [PERSON_NAME], ka studentu atlaide (–10%) ir paredzēta fiziskām person…" at bounding box center [237, 400] width 210 height 33
